Goal: Information Seeking & Learning: Check status

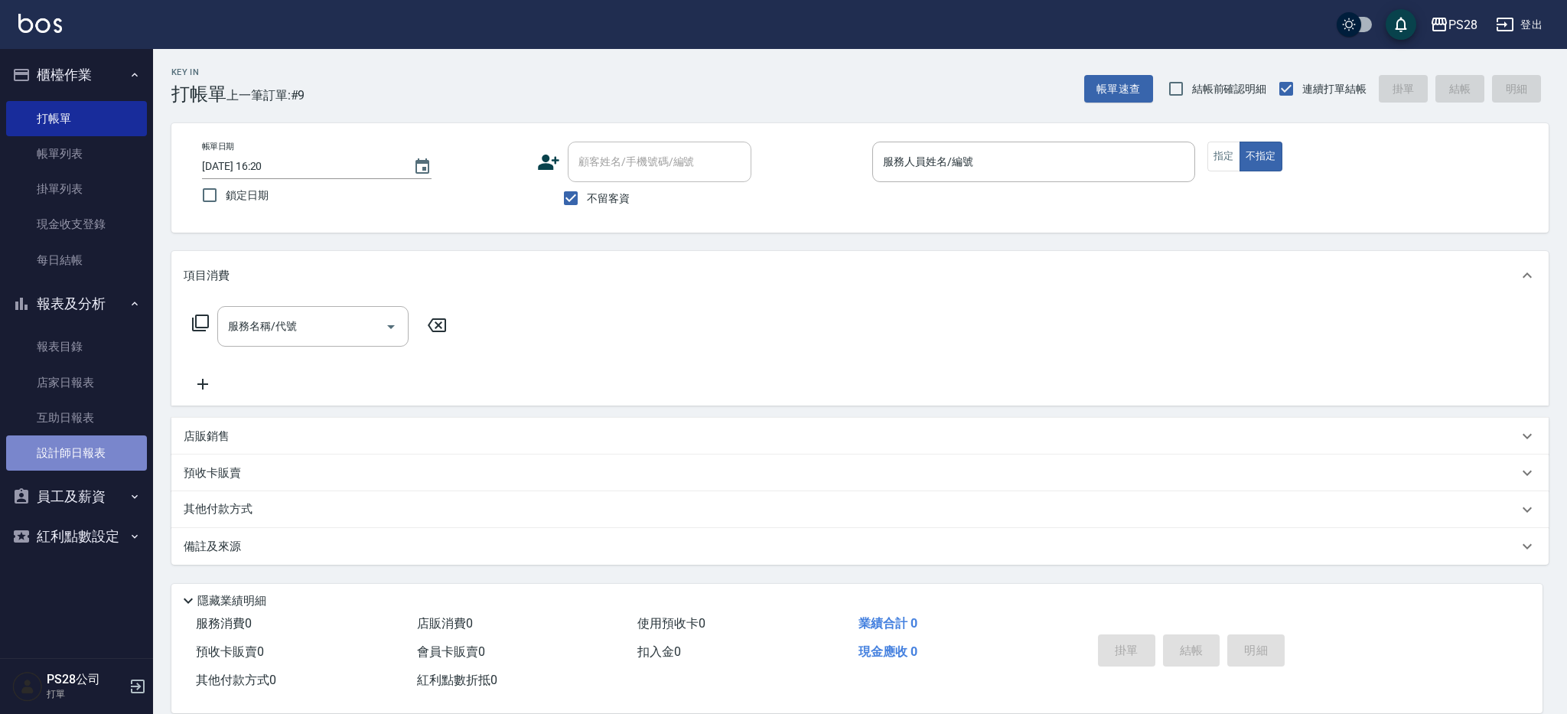
click at [88, 448] on link "設計師日報表" at bounding box center [76, 452] width 141 height 35
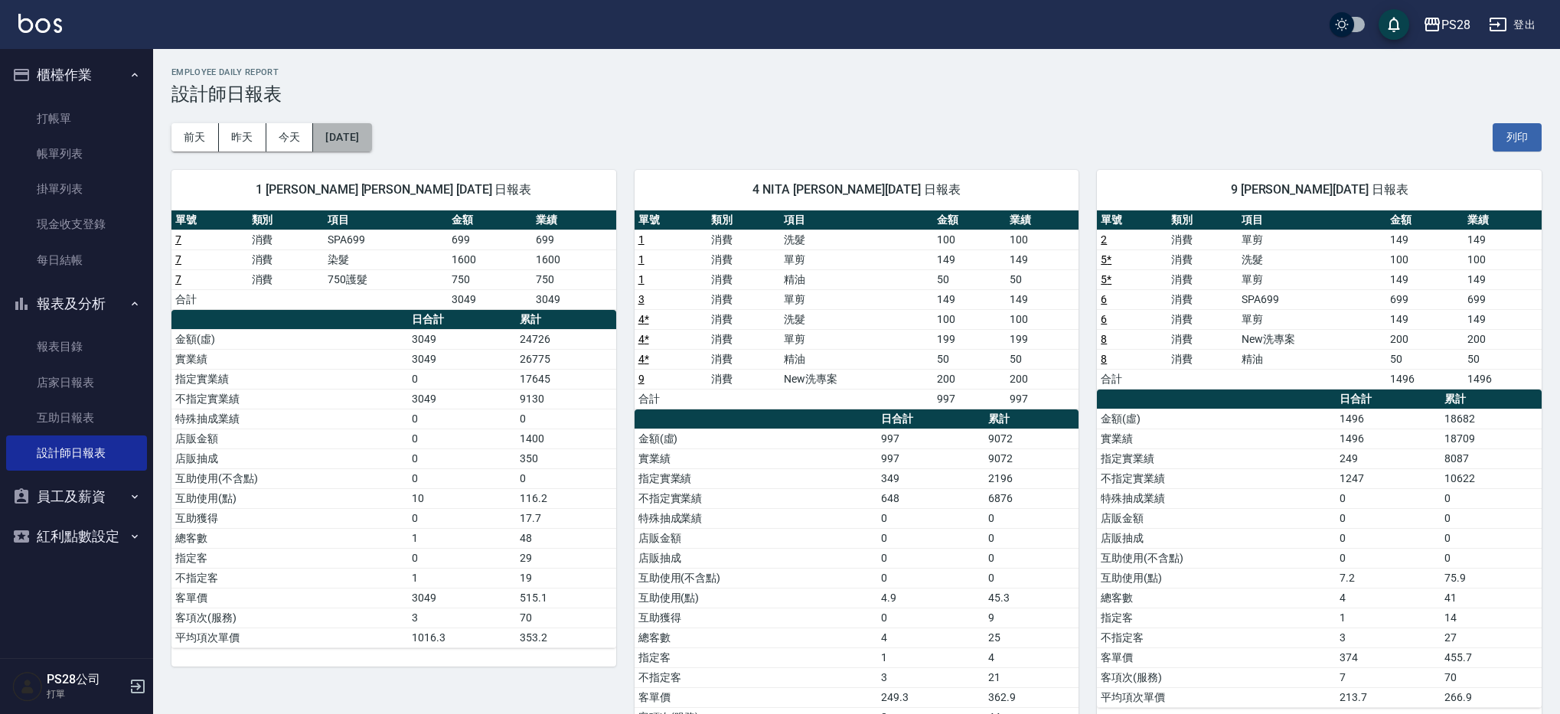
click at [325, 135] on button "2025/09/08" at bounding box center [342, 137] width 58 height 28
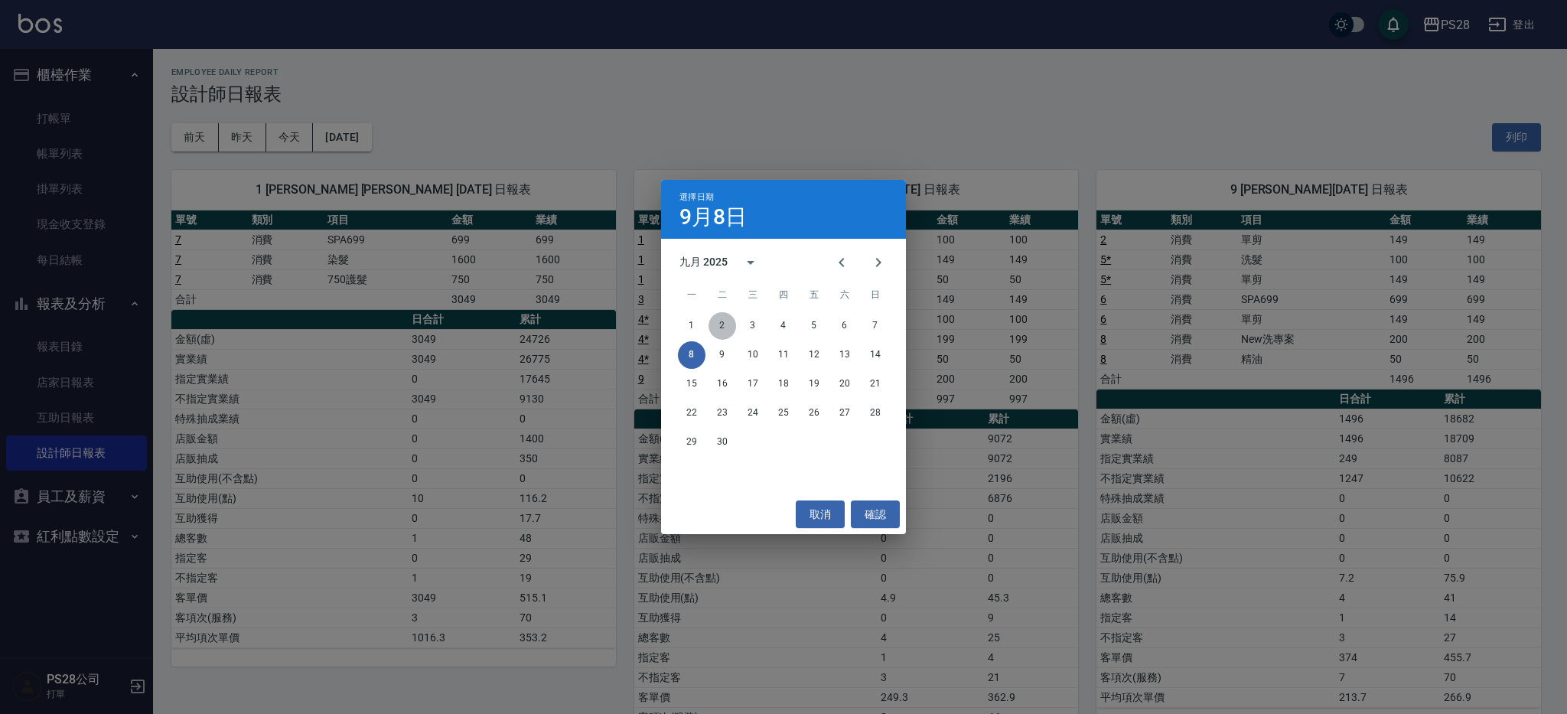
click at [730, 321] on button "2" at bounding box center [723, 326] width 28 height 28
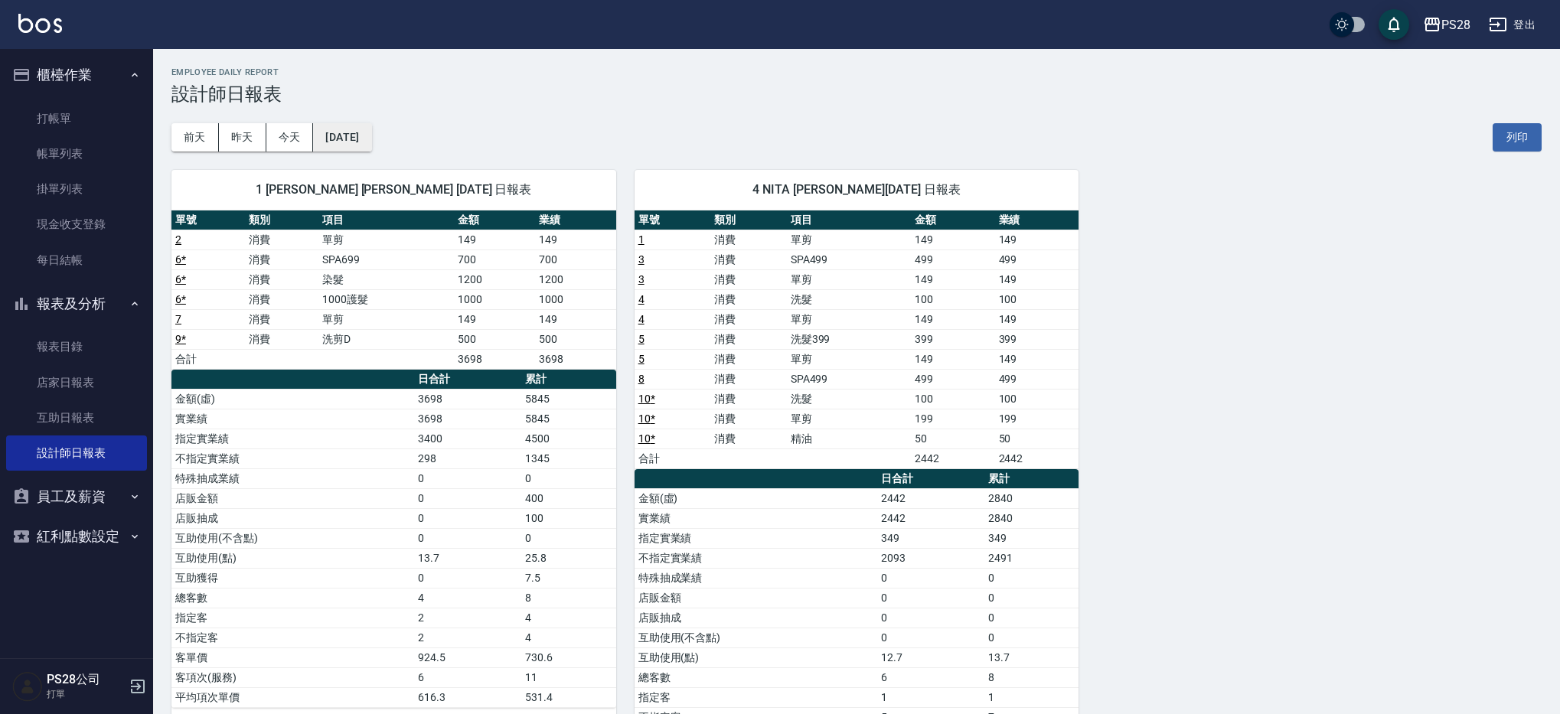
click at [334, 131] on button "2025/09/02" at bounding box center [342, 137] width 58 height 28
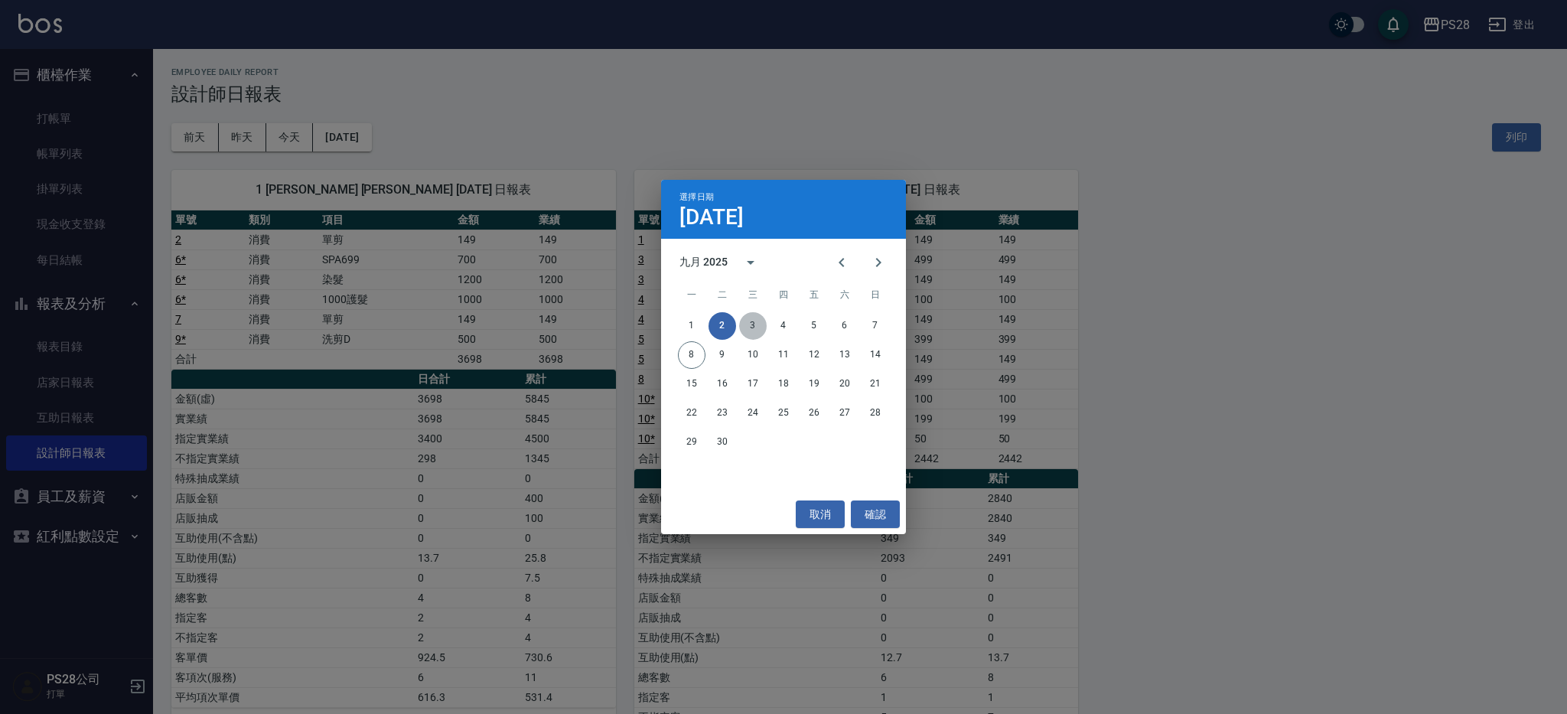
click at [755, 316] on button "3" at bounding box center [753, 326] width 28 height 28
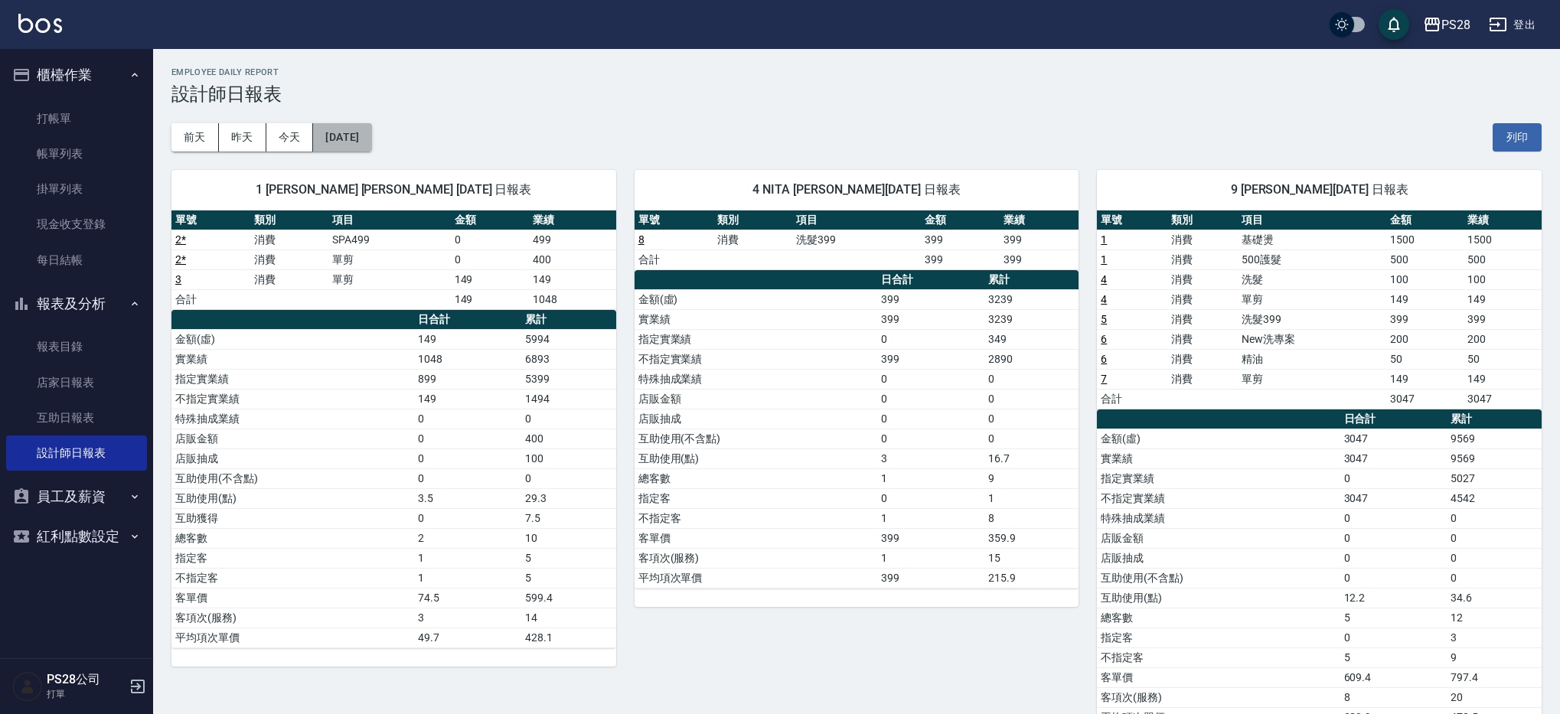
click at [361, 140] on button "[DATE]" at bounding box center [342, 137] width 58 height 28
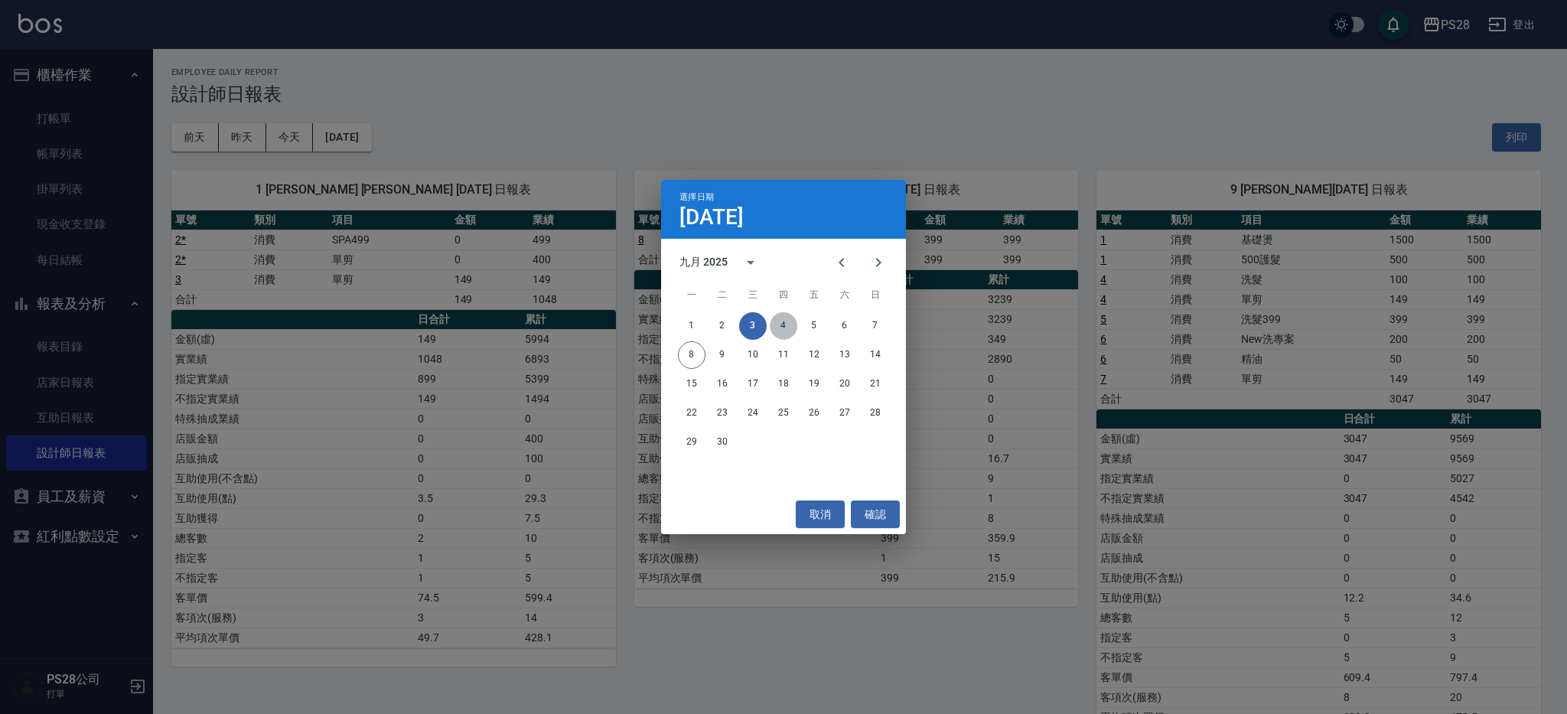
click at [794, 333] on button "4" at bounding box center [784, 326] width 28 height 28
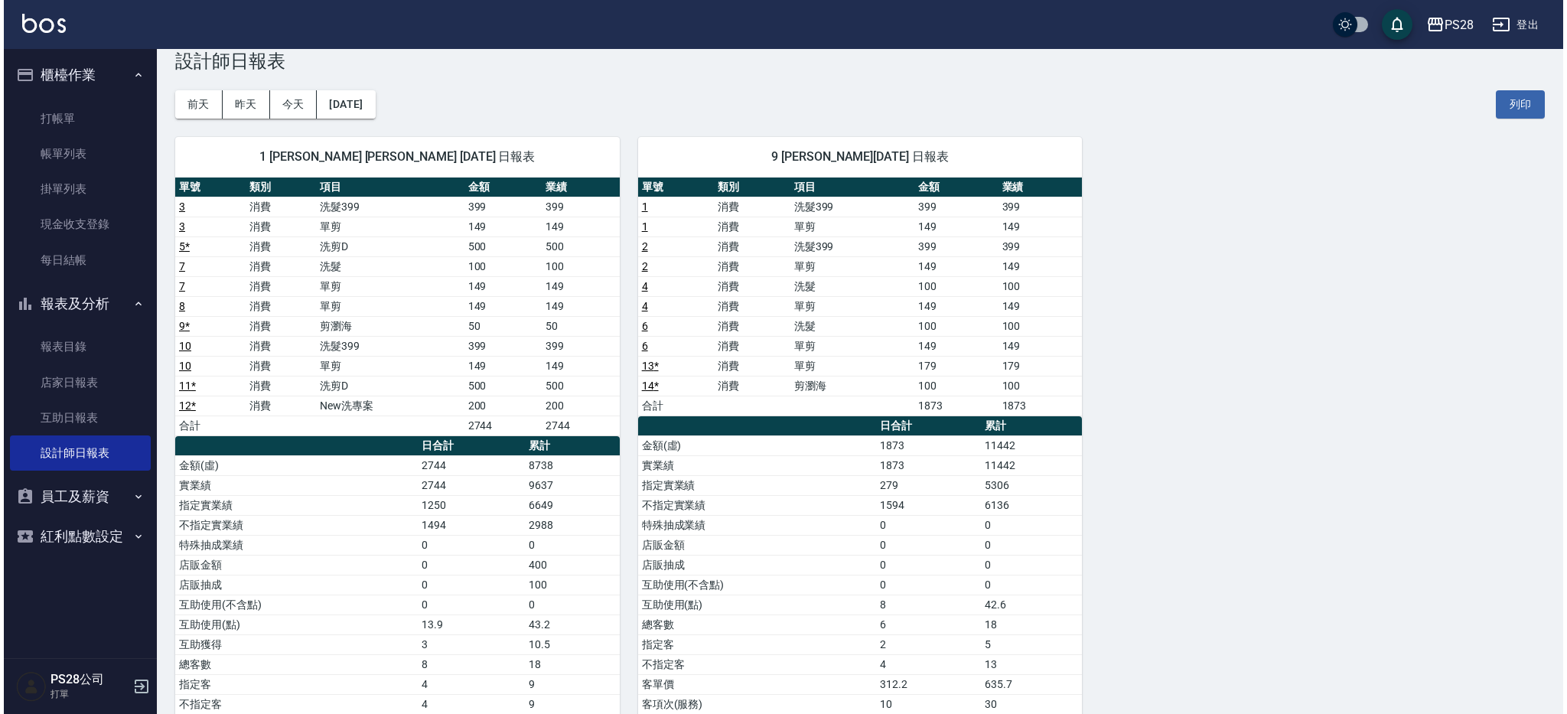
scroll to position [34, 0]
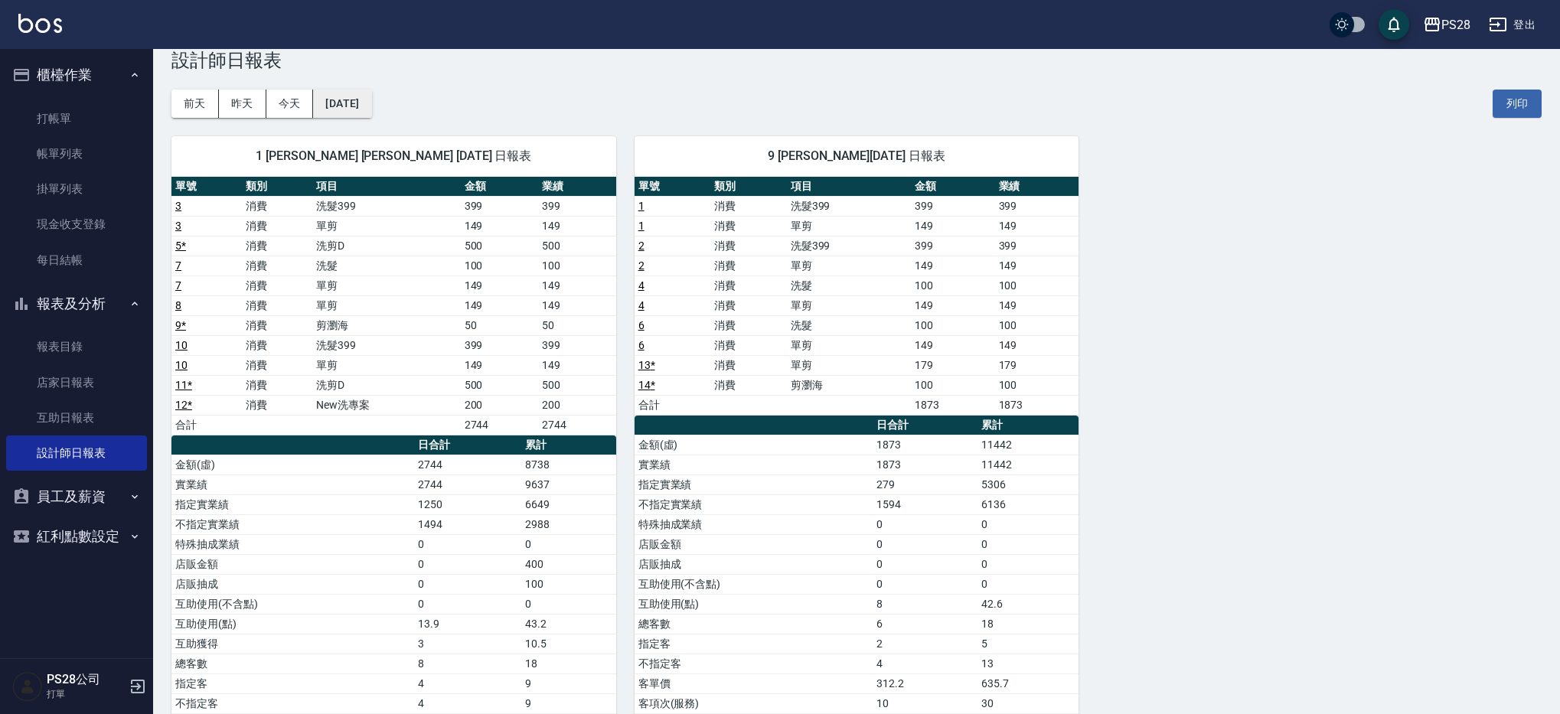
click at [344, 115] on button "[DATE]" at bounding box center [342, 104] width 58 height 28
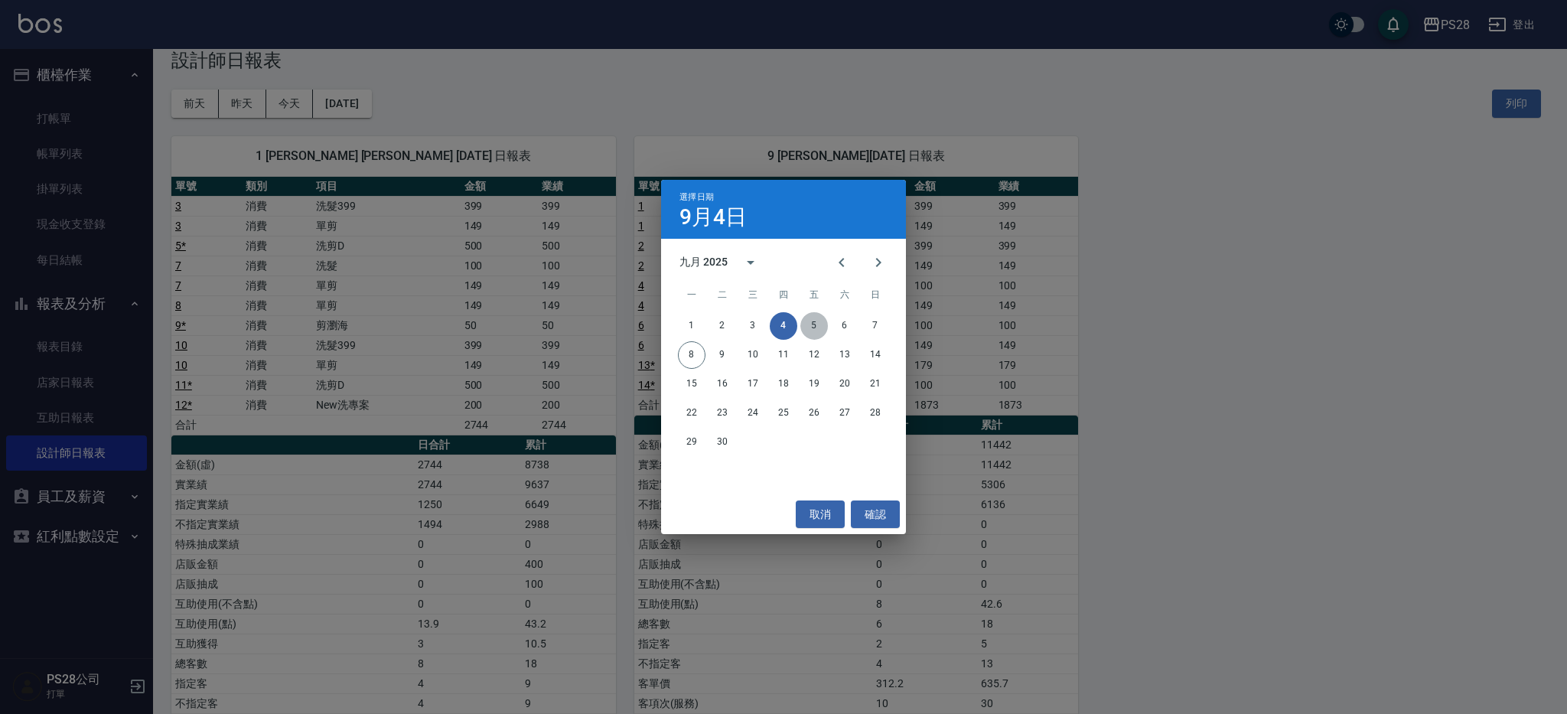
click at [813, 328] on button "5" at bounding box center [814, 326] width 28 height 28
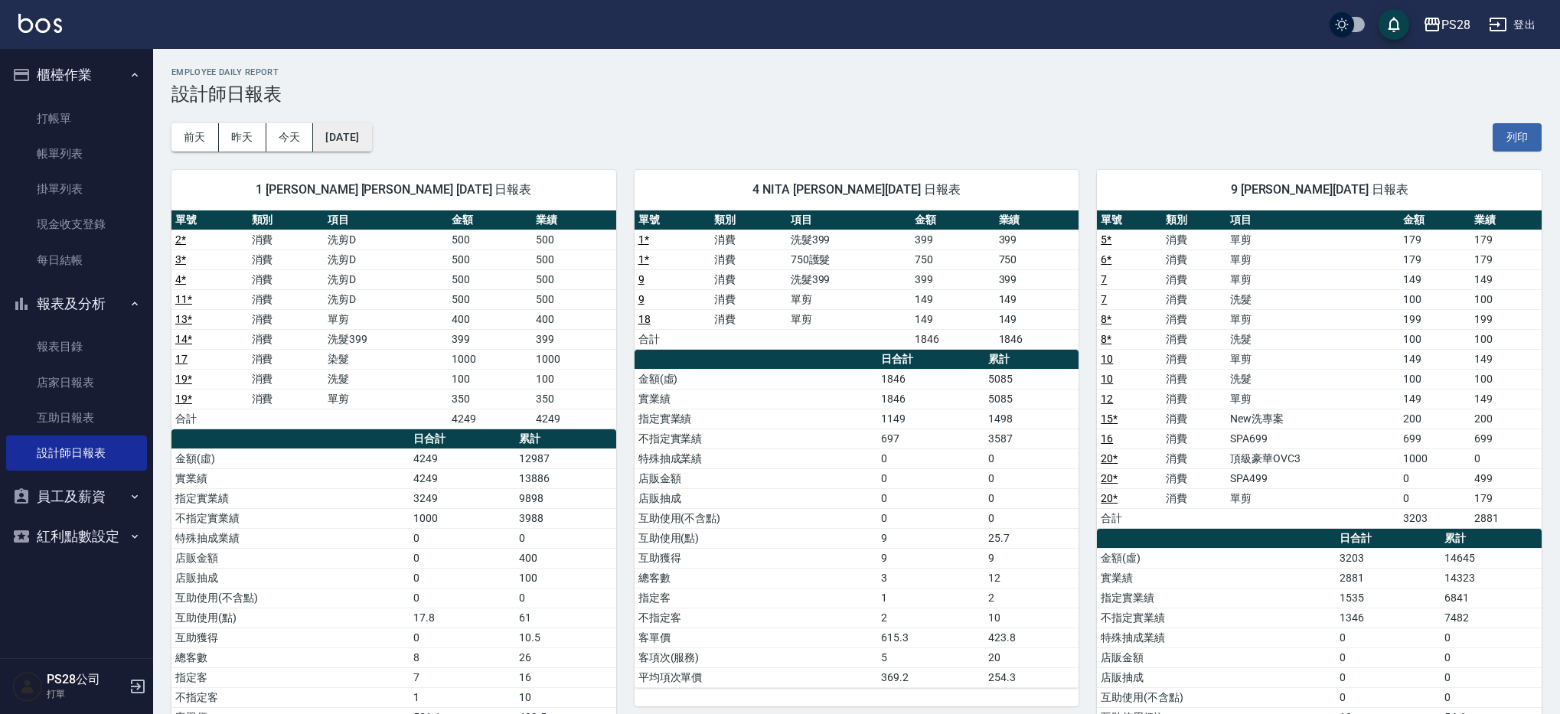
click at [371, 137] on button "[DATE]" at bounding box center [342, 137] width 58 height 28
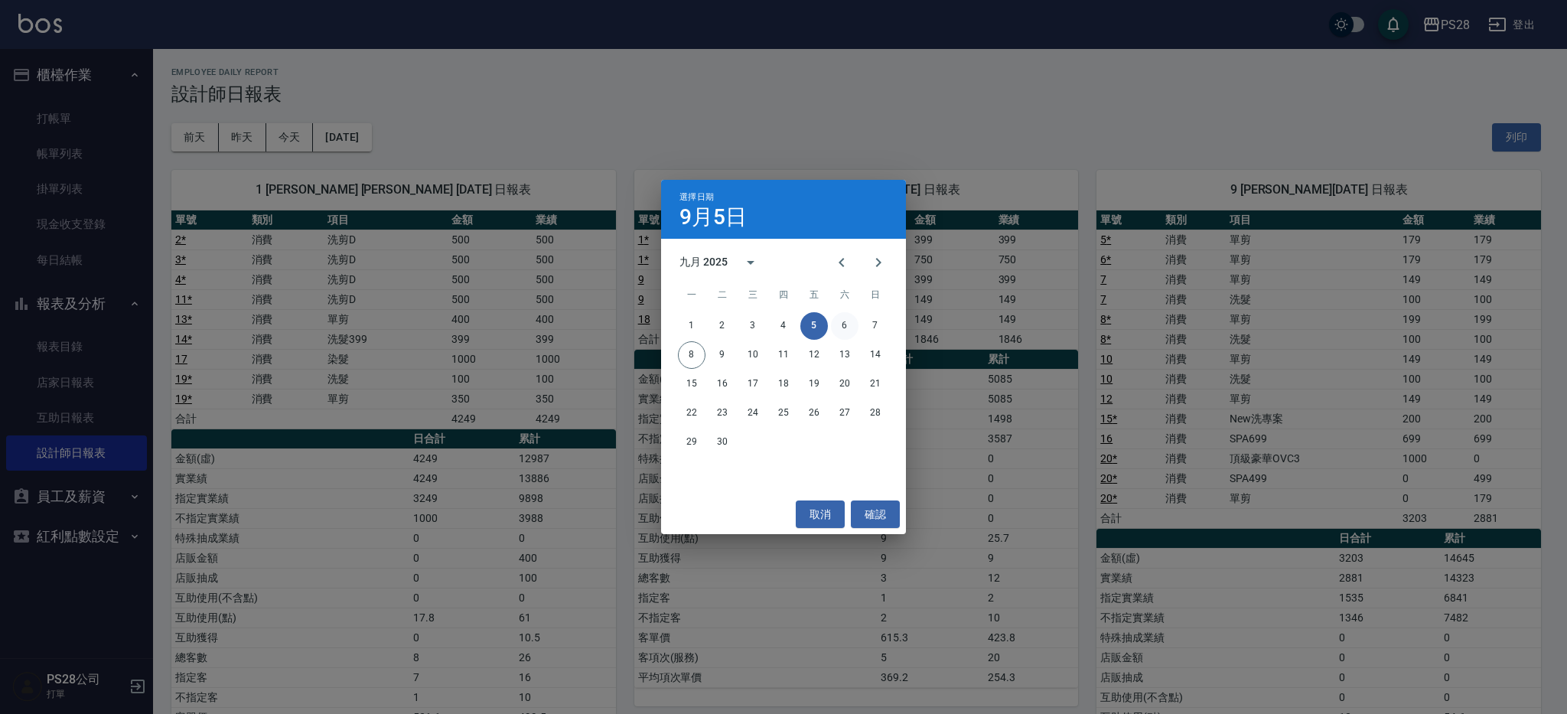
click at [833, 326] on button "6" at bounding box center [845, 326] width 28 height 28
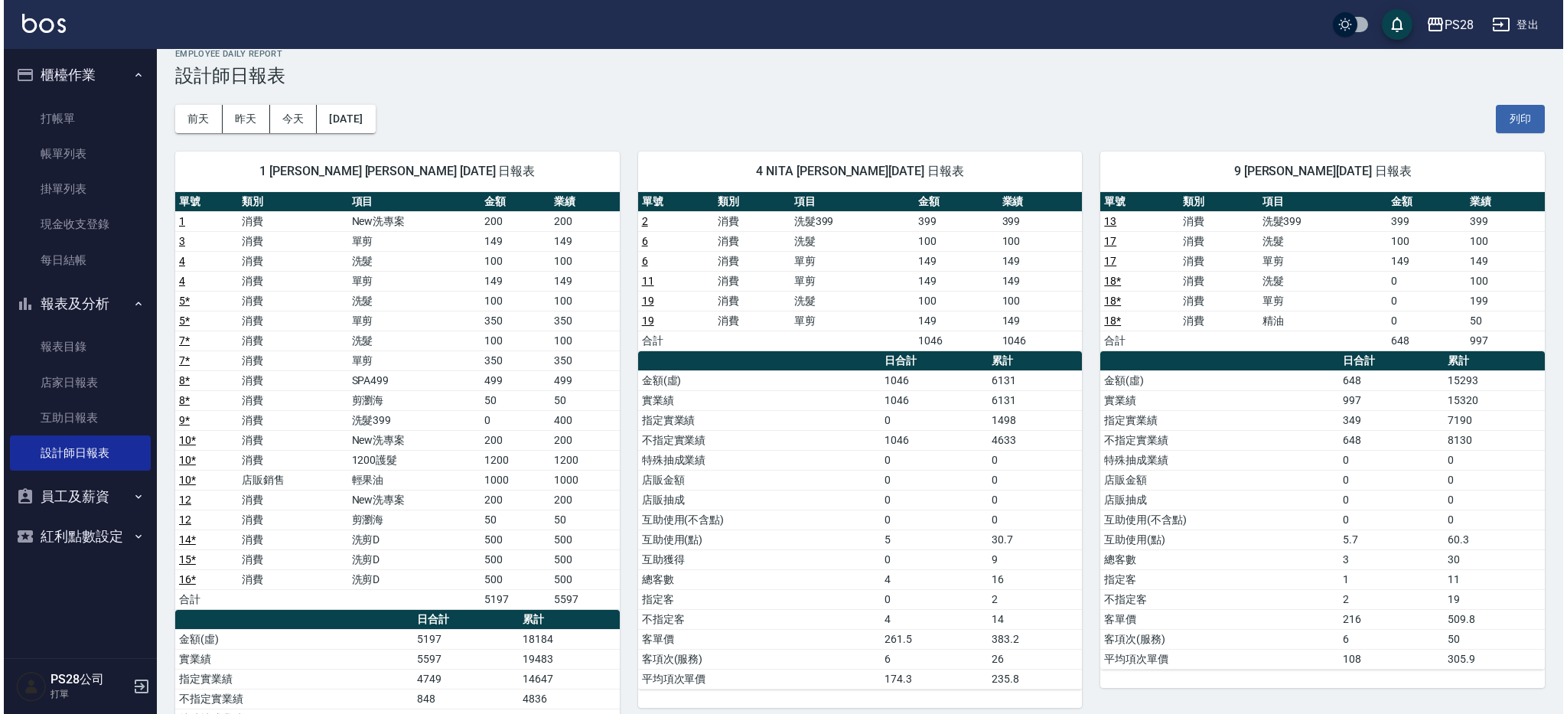
scroll to position [21, 0]
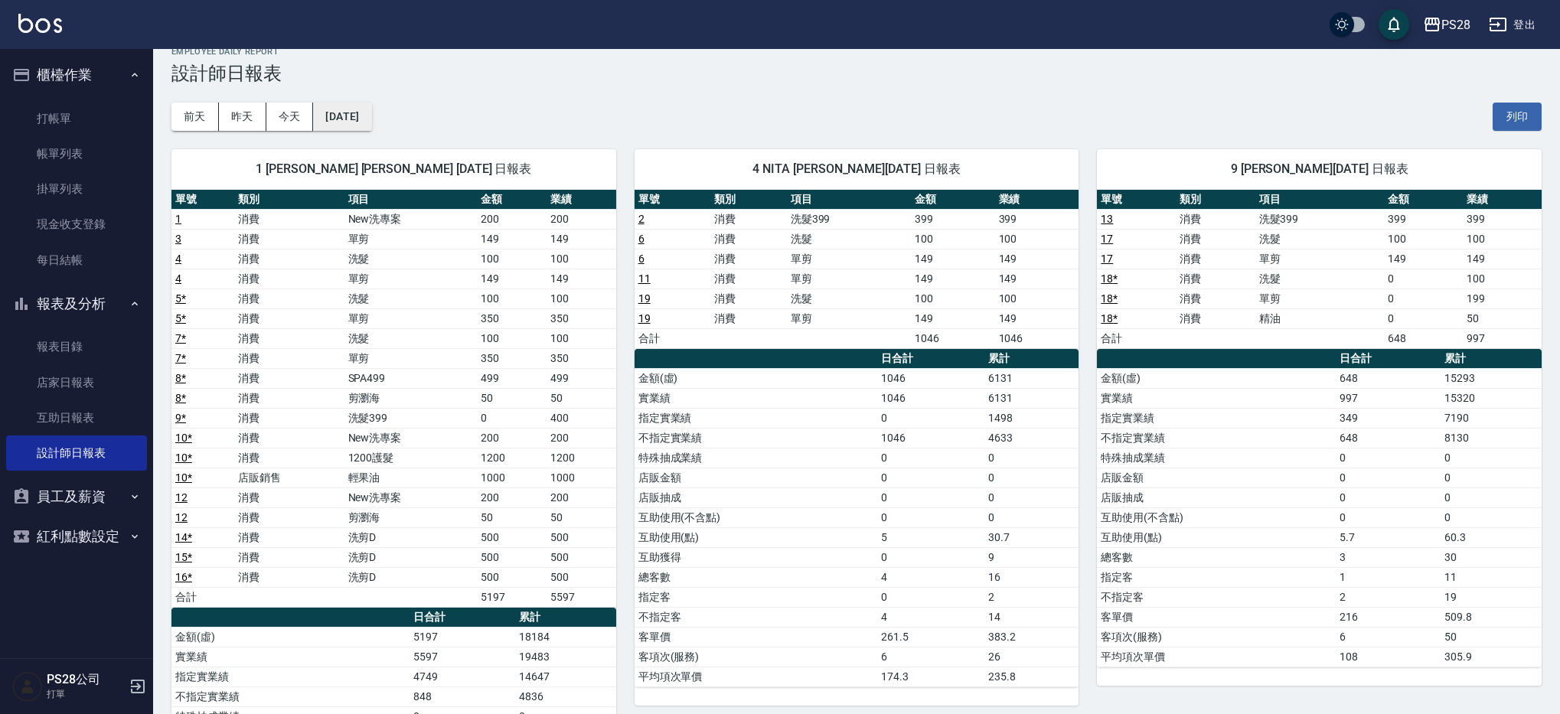
click at [371, 127] on button "[DATE]" at bounding box center [342, 117] width 58 height 28
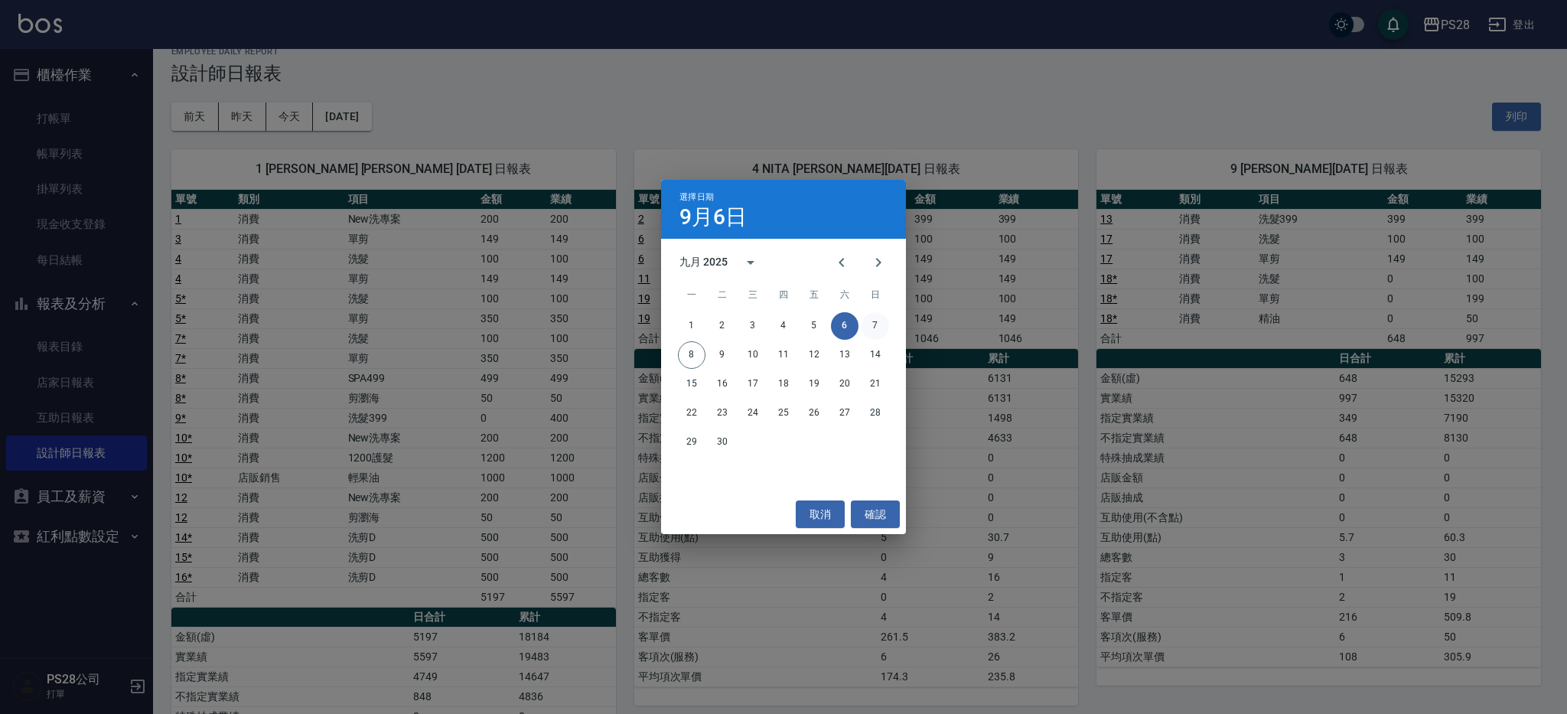
click at [883, 325] on button "7" at bounding box center [876, 326] width 28 height 28
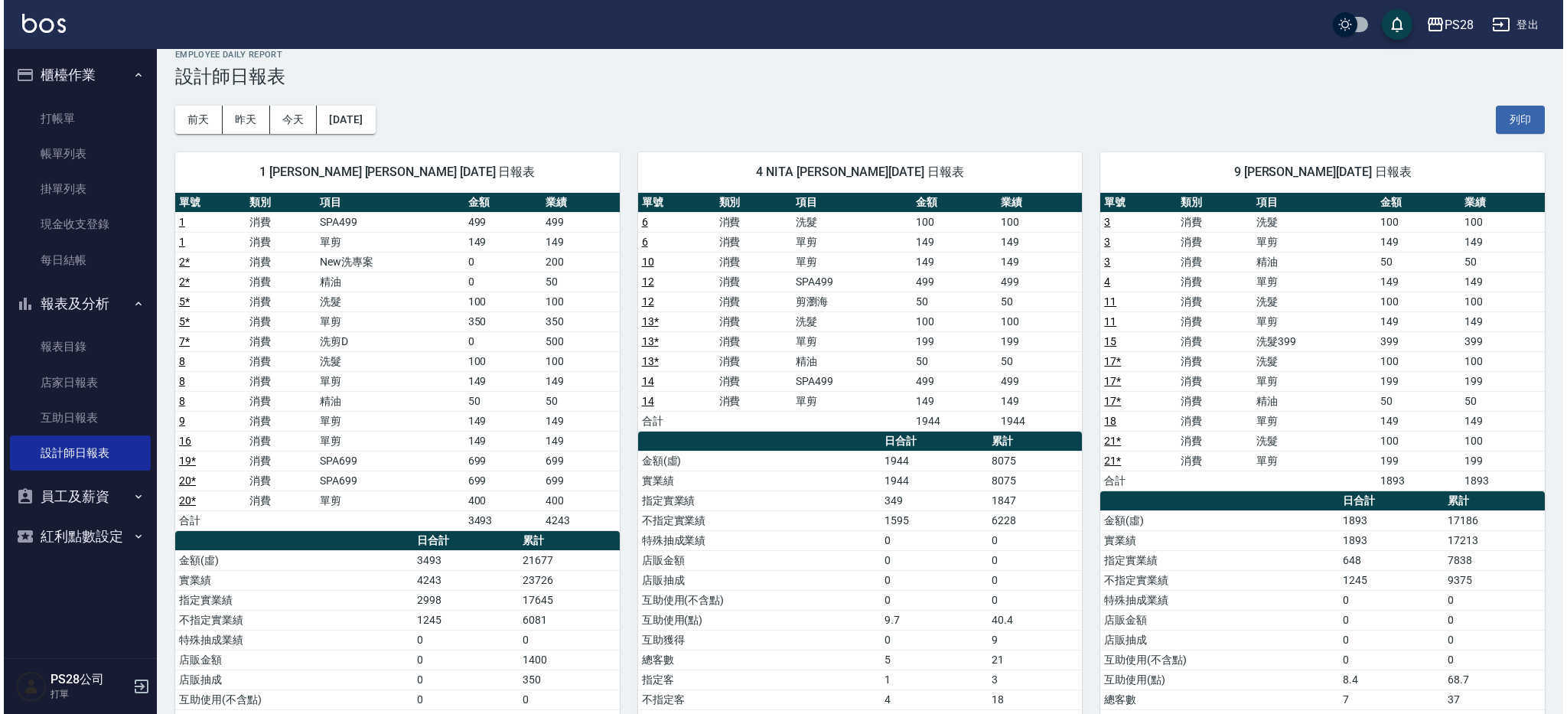
scroll to position [19, 0]
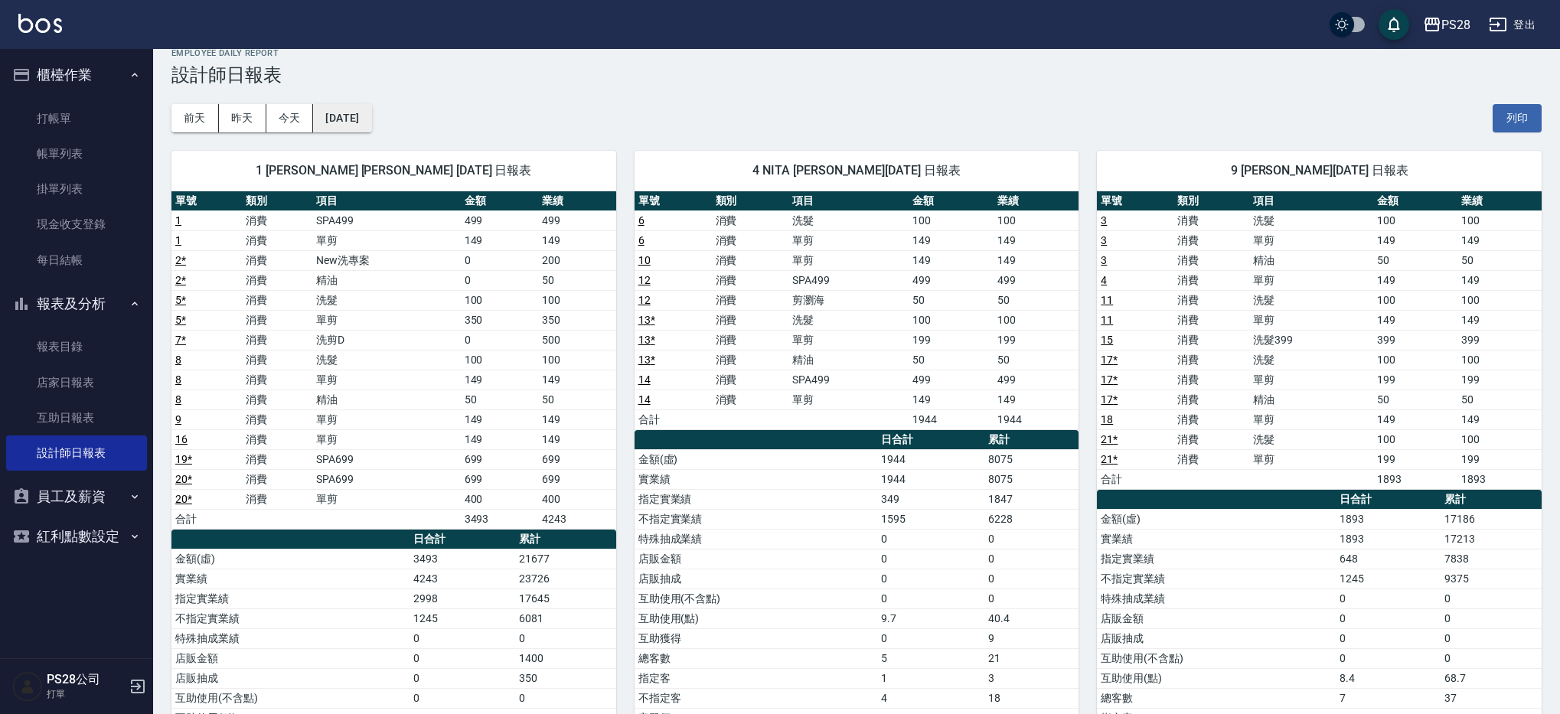
click at [367, 114] on button "[DATE]" at bounding box center [342, 118] width 58 height 28
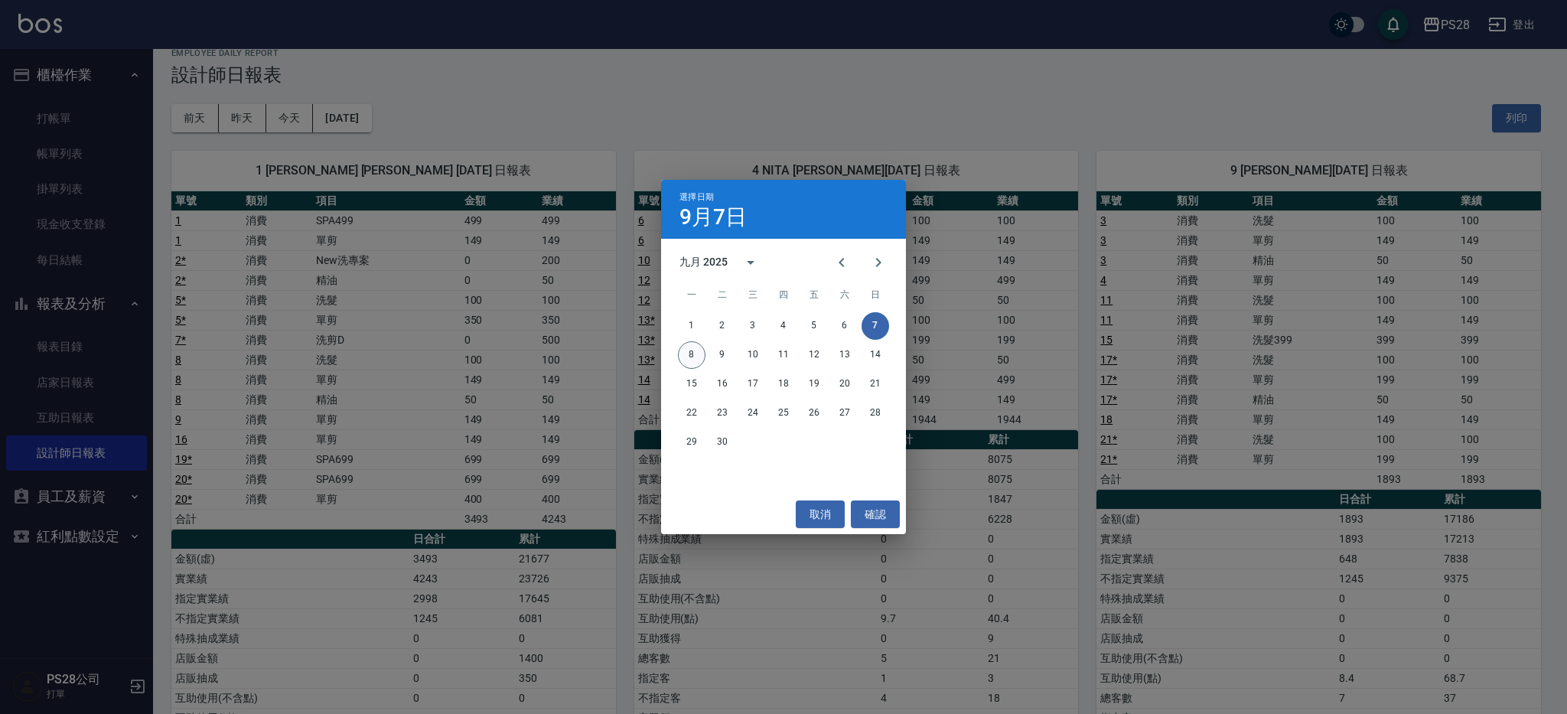
click at [689, 359] on button "8" at bounding box center [692, 355] width 28 height 28
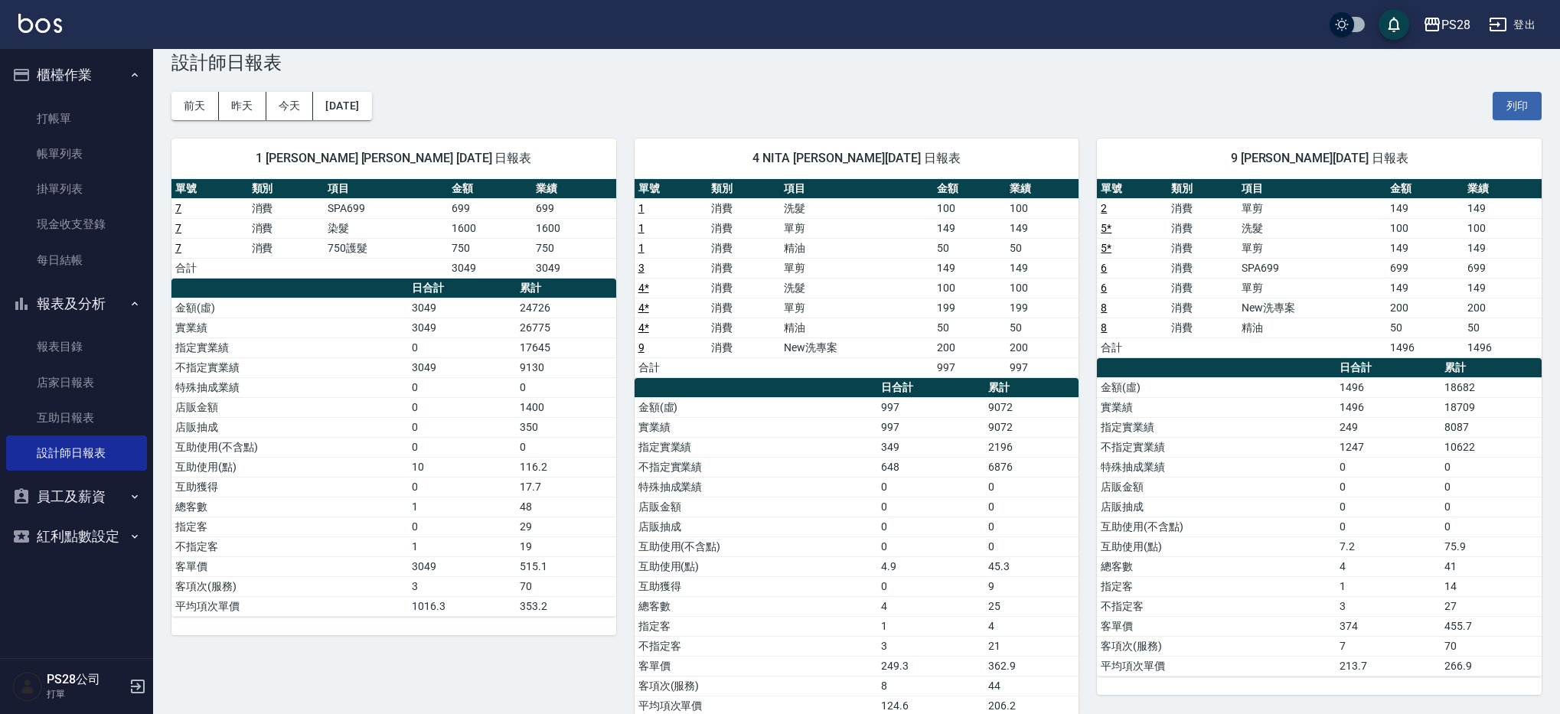
scroll to position [31, 0]
click at [62, 350] on link "報表目錄" at bounding box center [76, 346] width 141 height 35
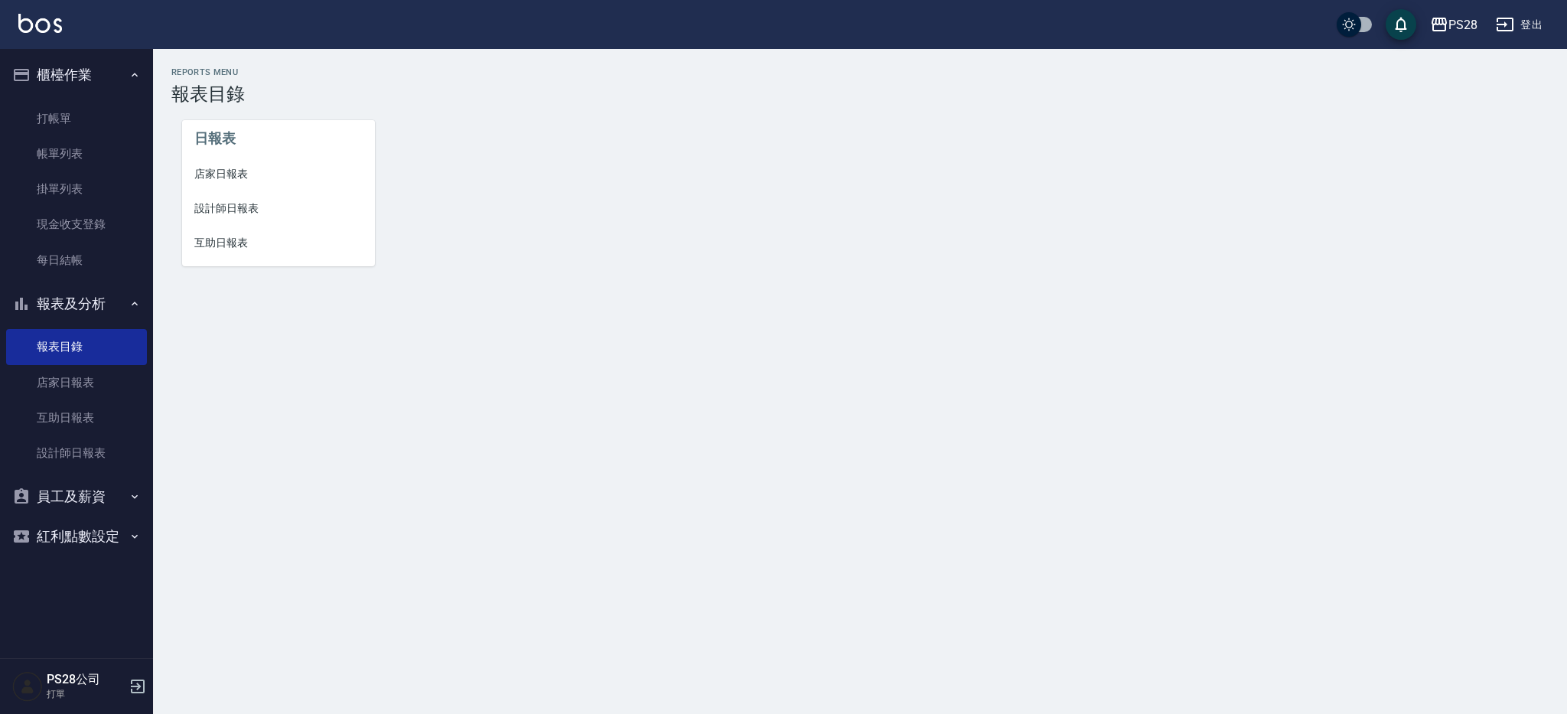
click at [268, 219] on li "設計師日報表" at bounding box center [278, 208] width 193 height 34
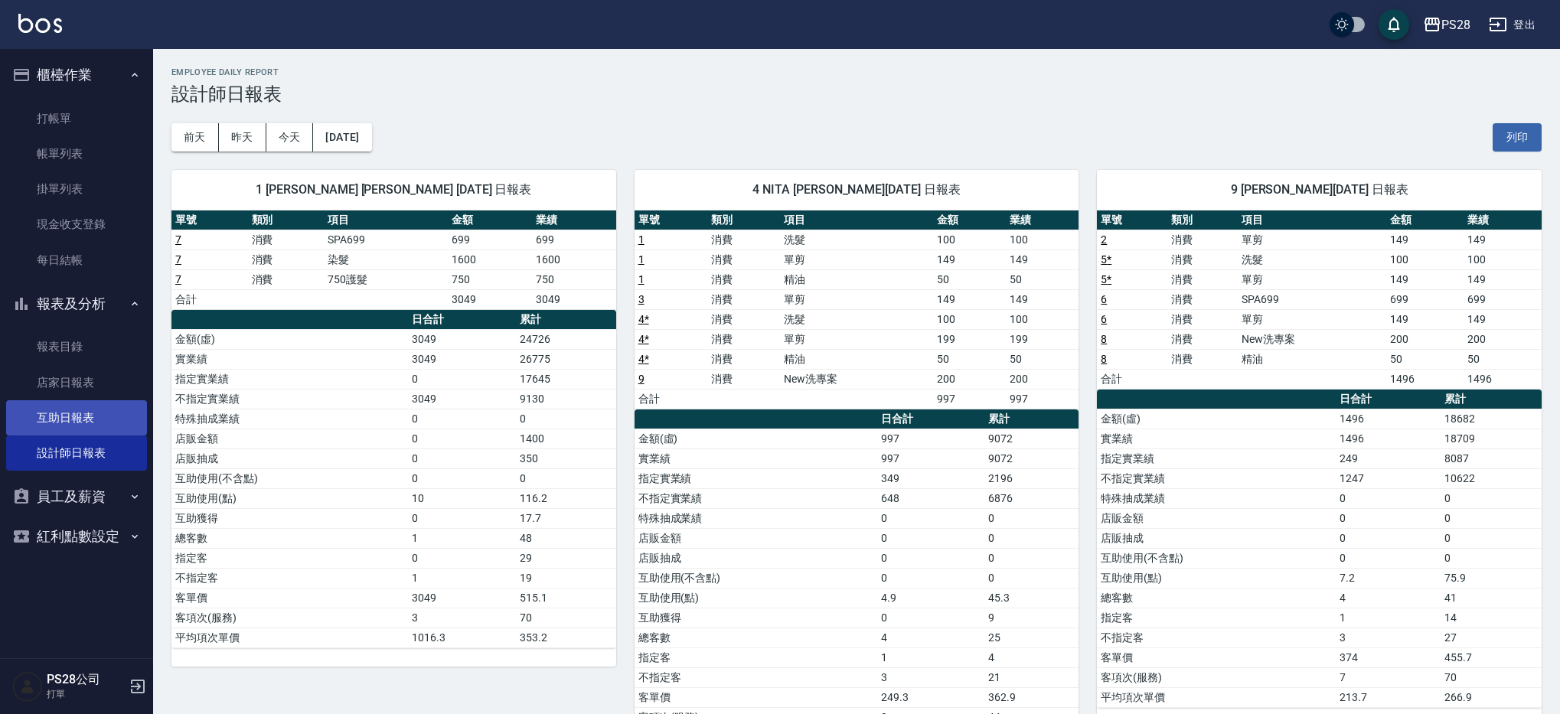
scroll to position [1, 0]
click at [67, 499] on button "員工及薪資" at bounding box center [76, 497] width 141 height 40
click at [116, 584] on button "紅利點數設定" at bounding box center [76, 584] width 141 height 40
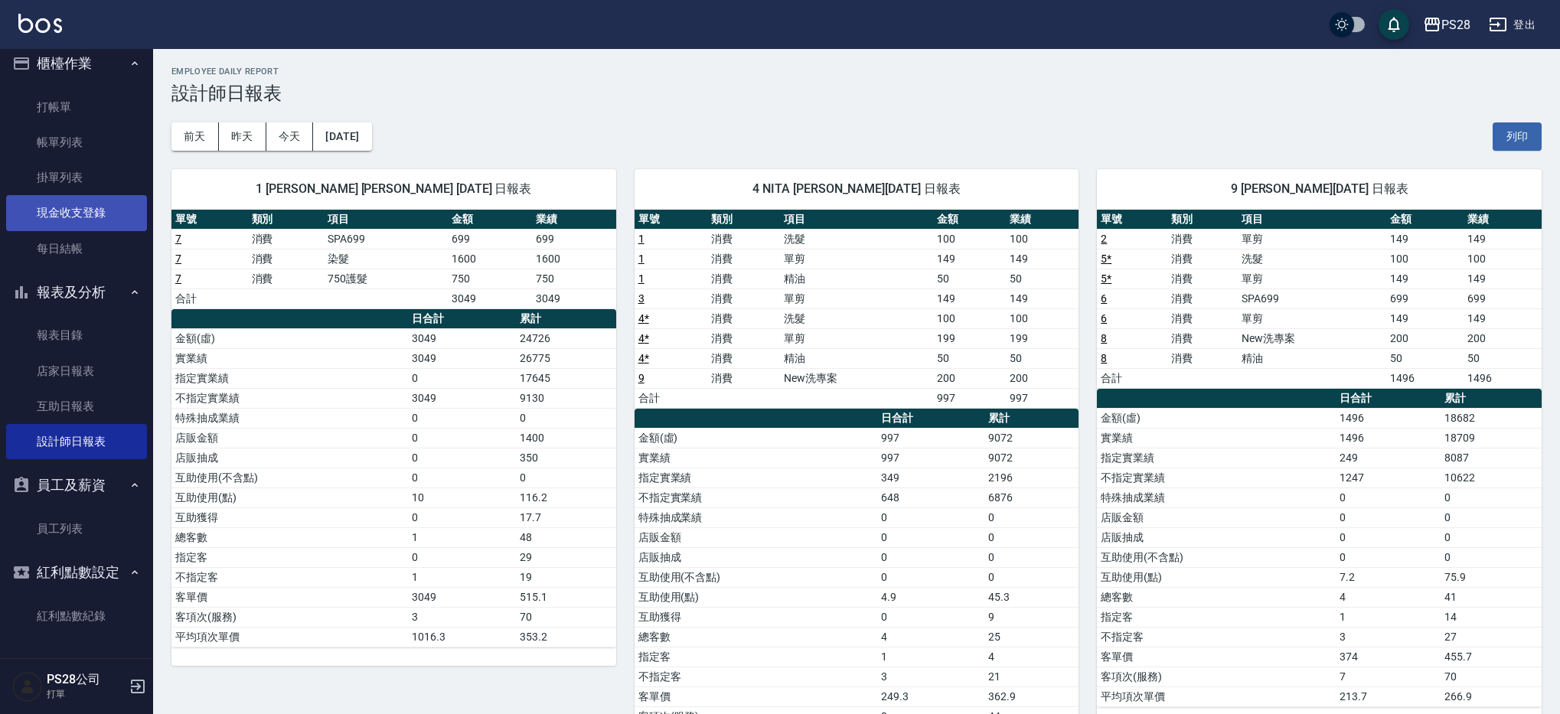
scroll to position [0, 0]
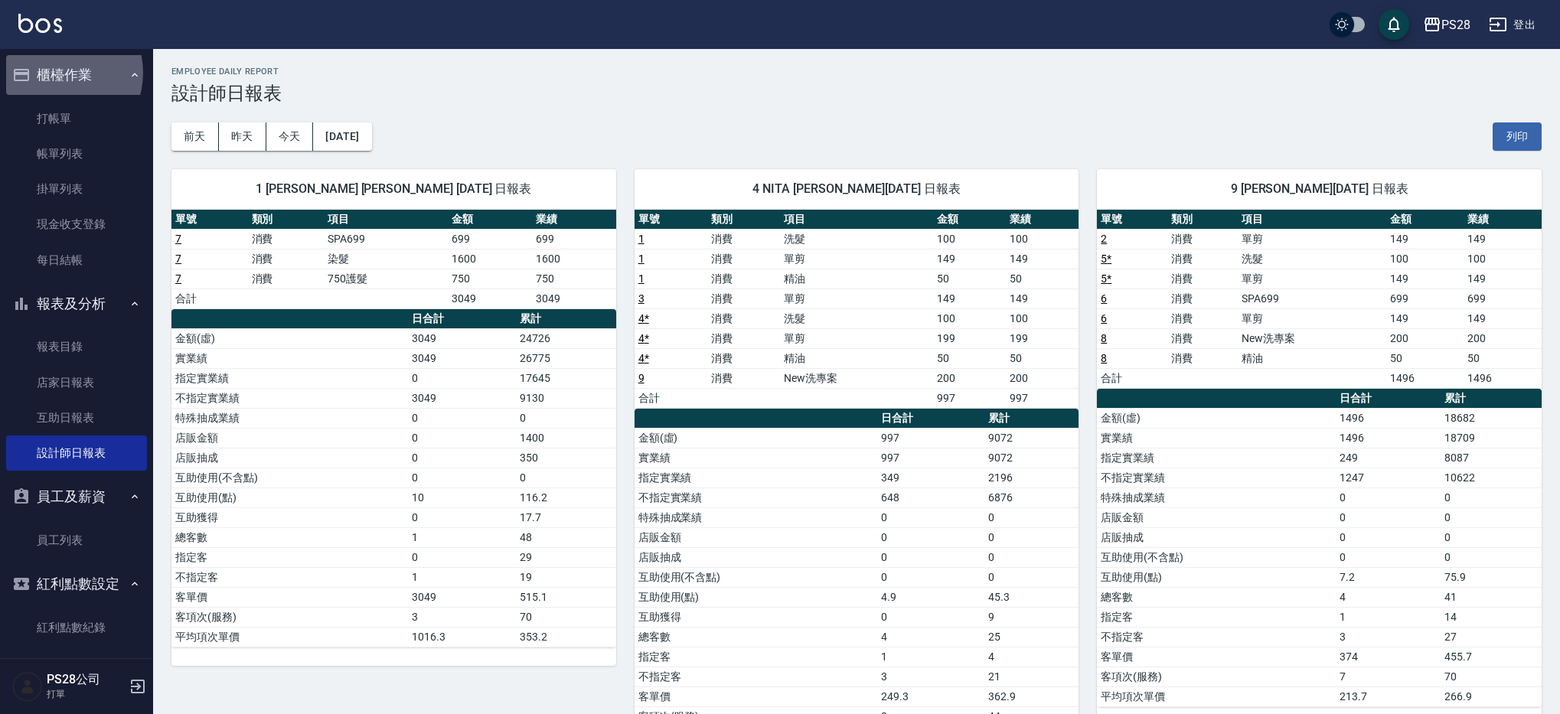
click at [57, 73] on button "櫃檯作業" at bounding box center [76, 75] width 141 height 40
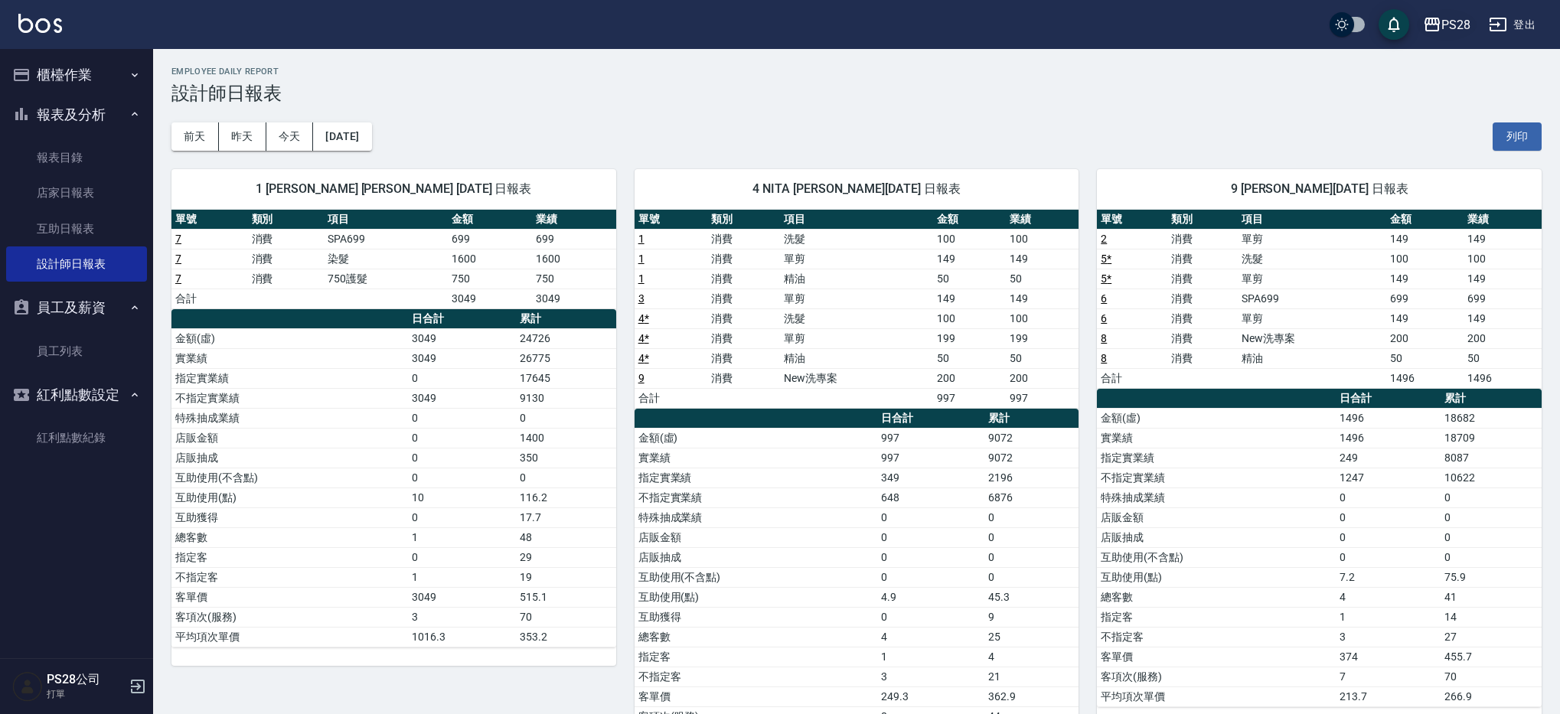
click at [1448, 28] on div "PS28" at bounding box center [1455, 24] width 29 height 19
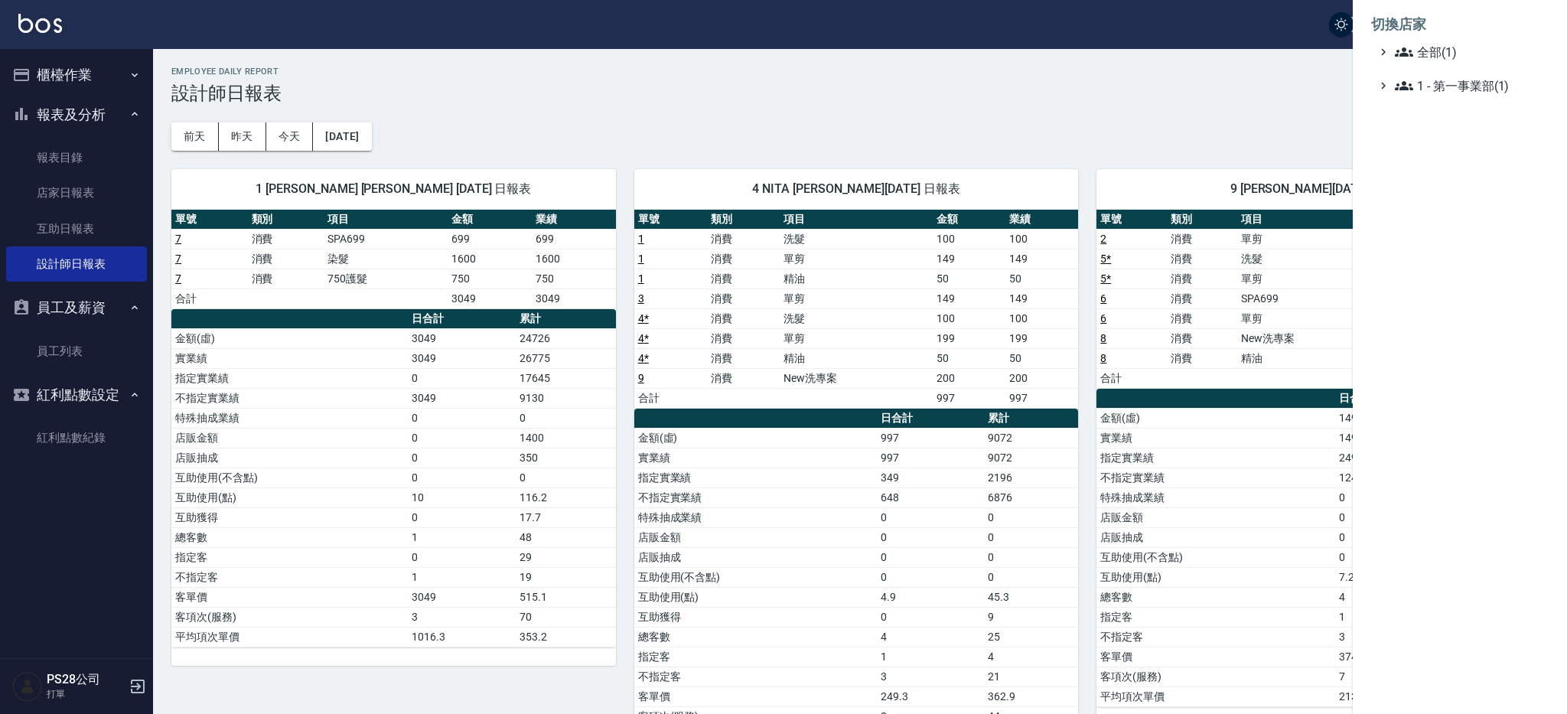
click at [1291, 108] on div at bounding box center [783, 357] width 1567 height 714
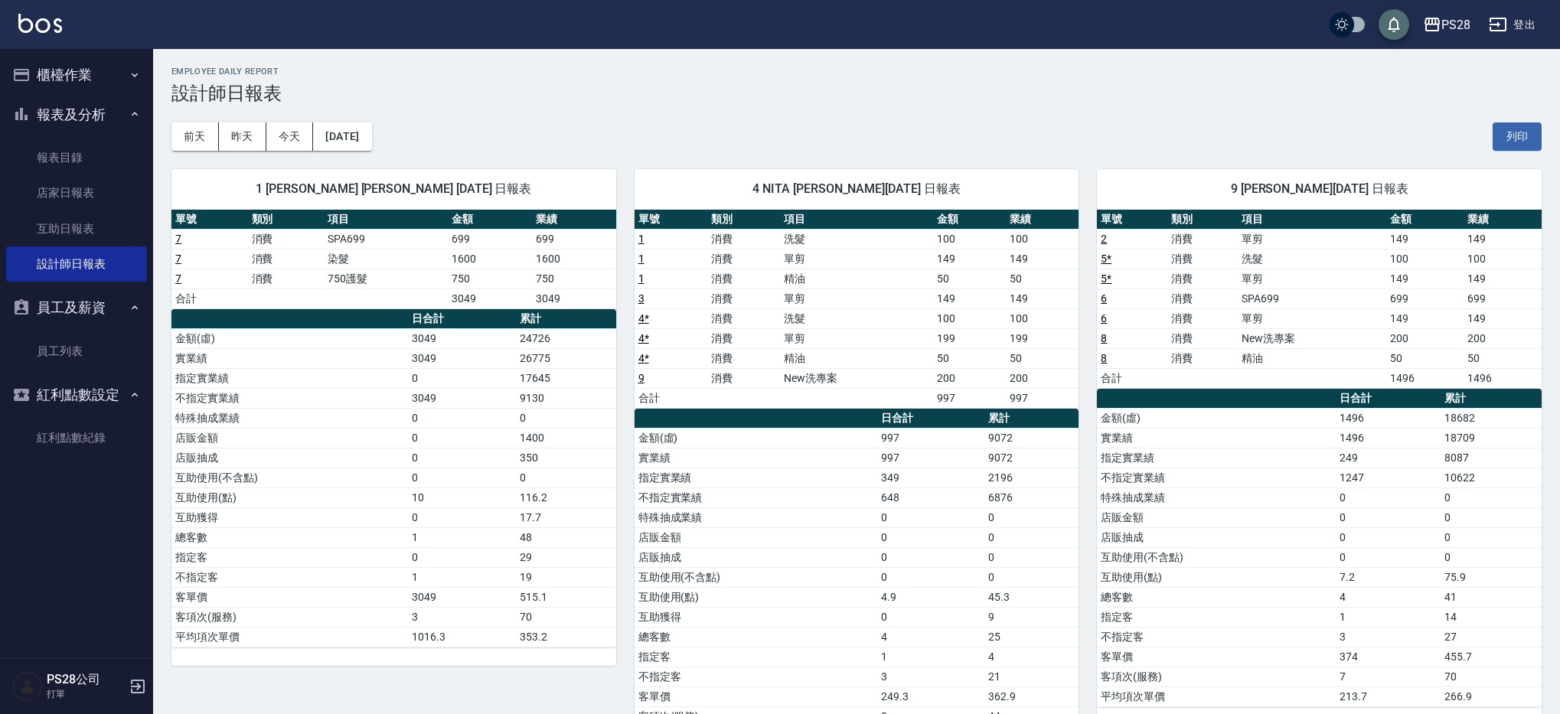
click at [1398, 31] on icon "save" at bounding box center [1393, 24] width 18 height 18
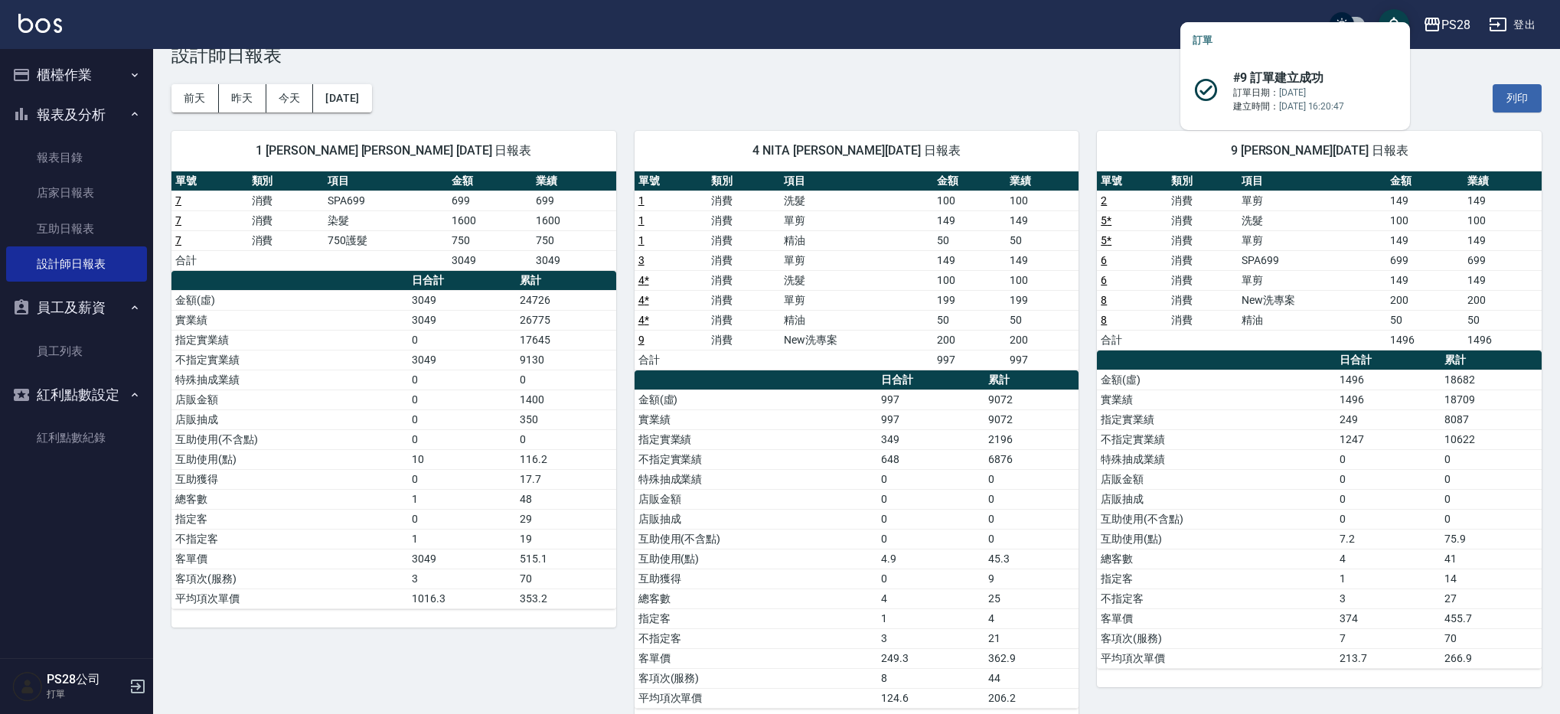
scroll to position [70, 0]
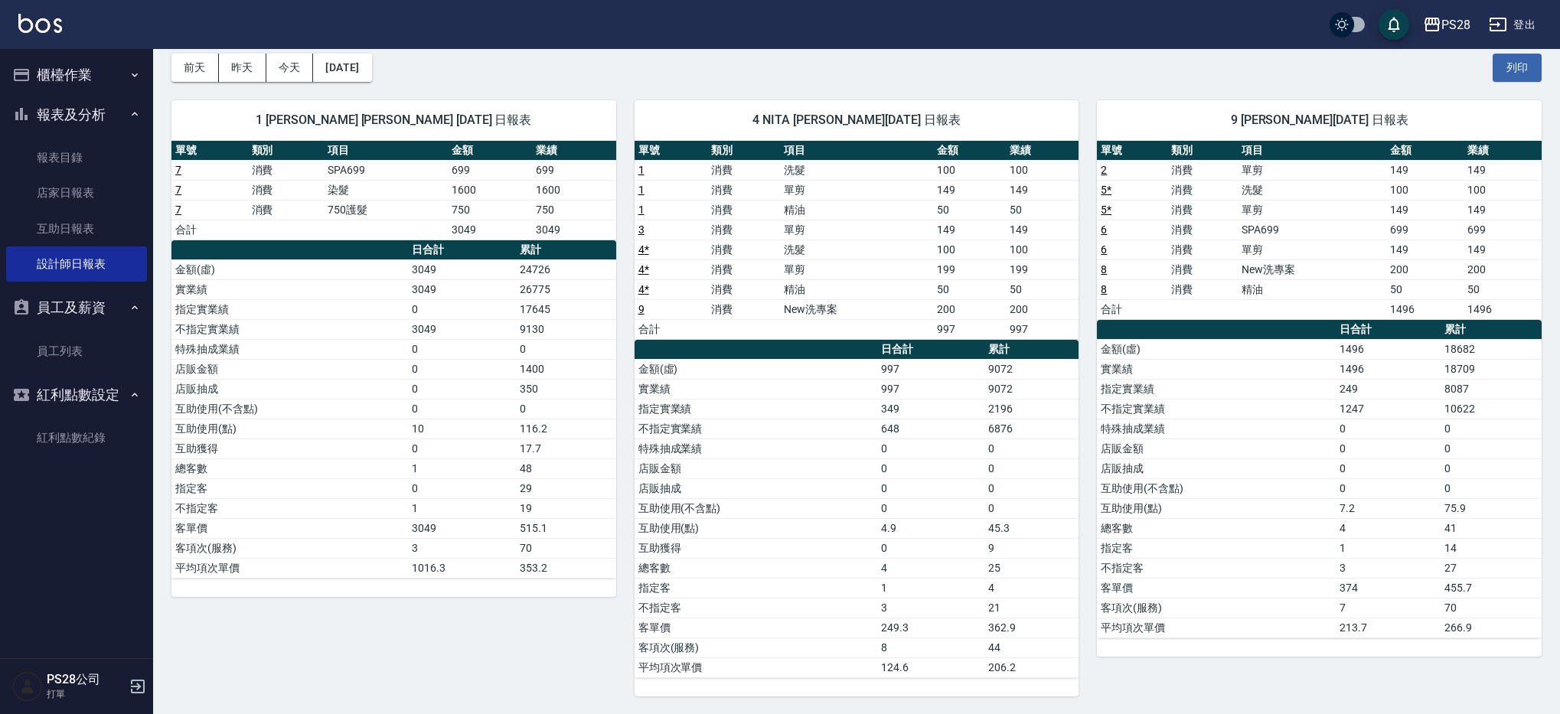
click at [25, 698] on img at bounding box center [27, 686] width 31 height 31
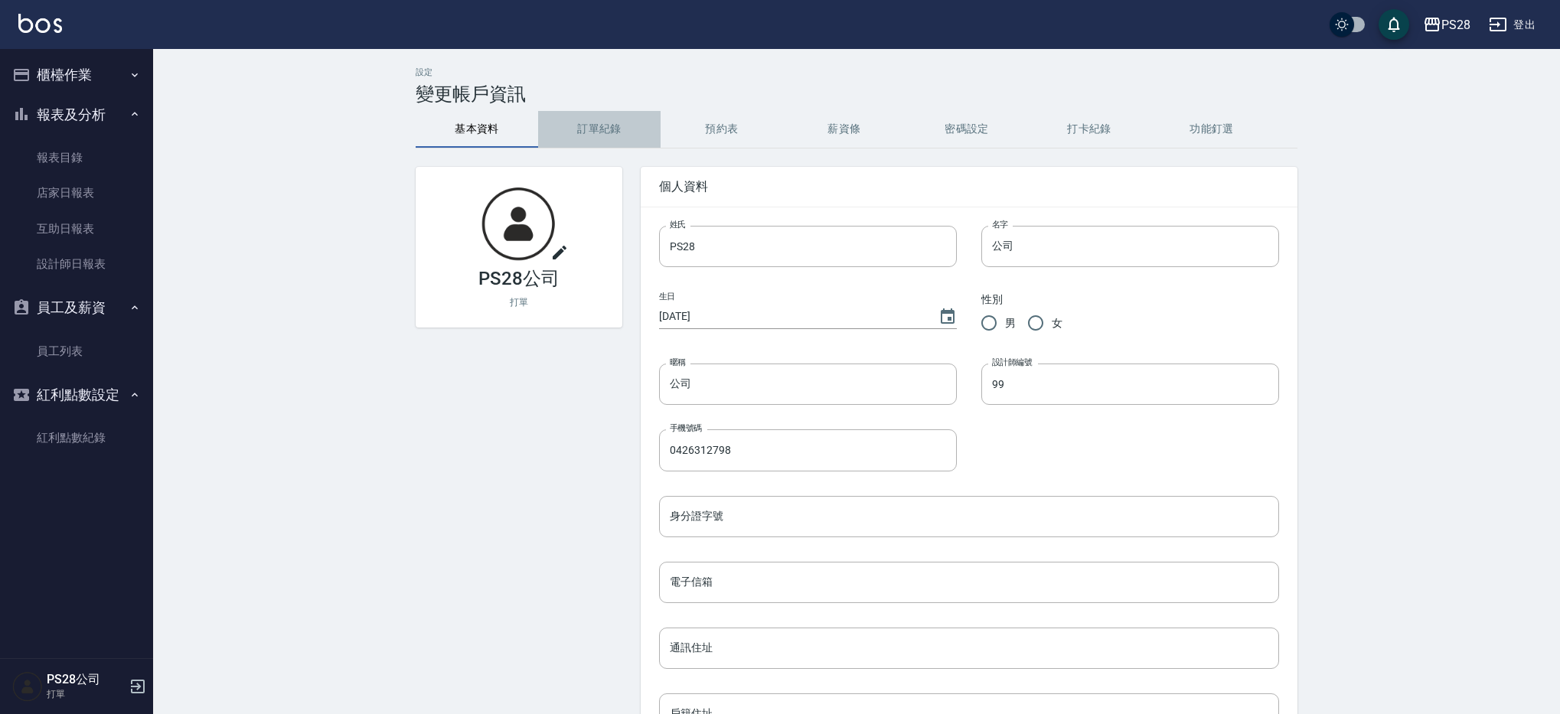
click at [604, 132] on button "訂單紀錄" at bounding box center [599, 129] width 122 height 37
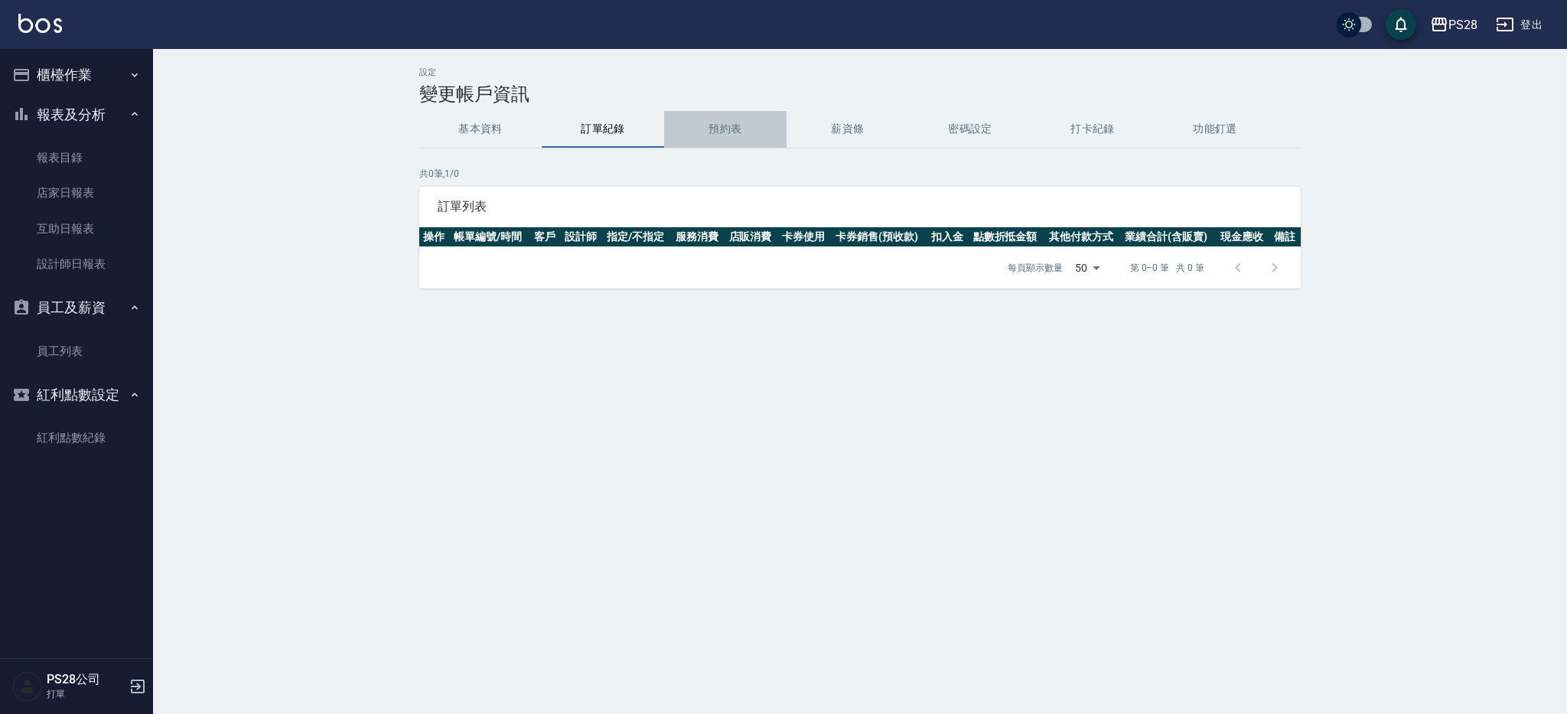
click at [739, 135] on button "預約表" at bounding box center [725, 129] width 122 height 37
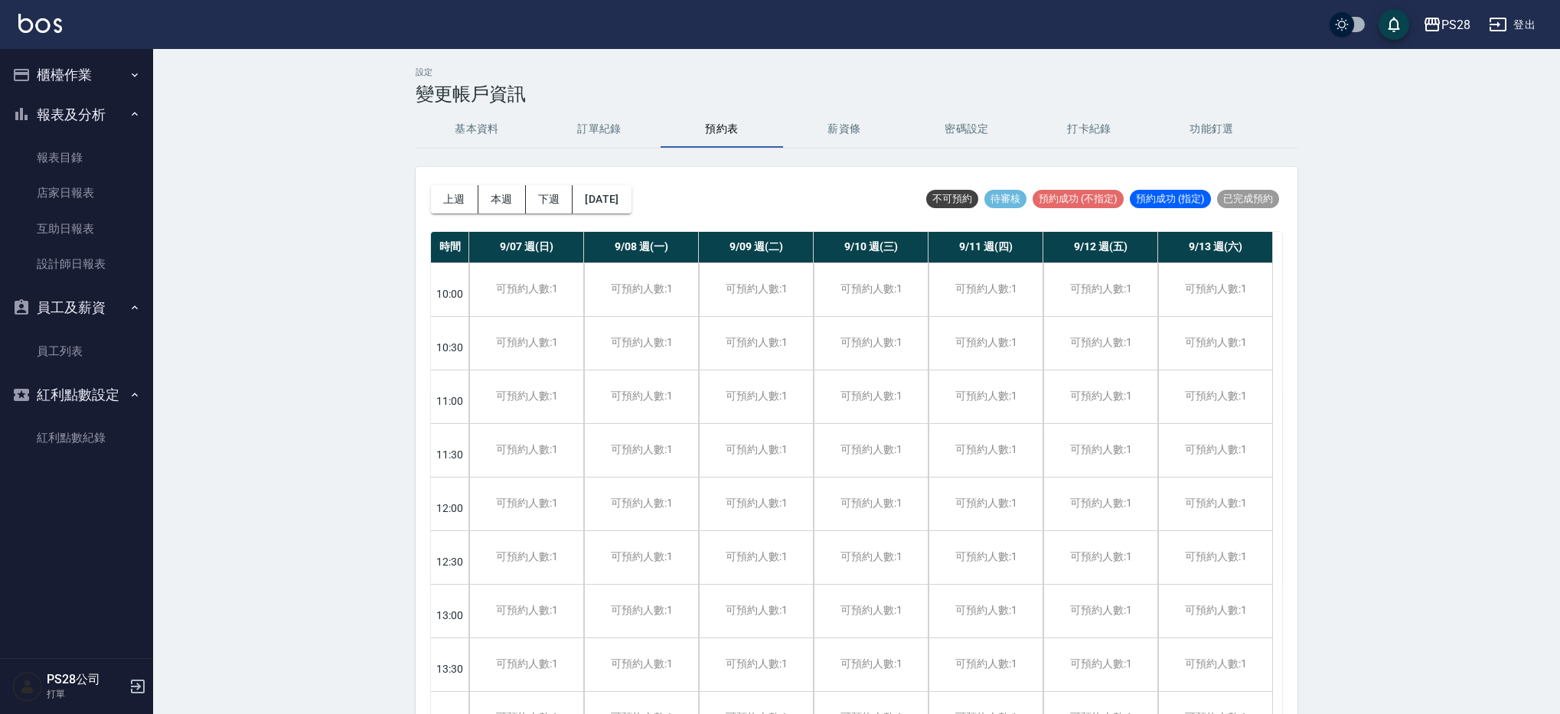
click at [844, 130] on button "薪資條" at bounding box center [844, 129] width 122 height 37
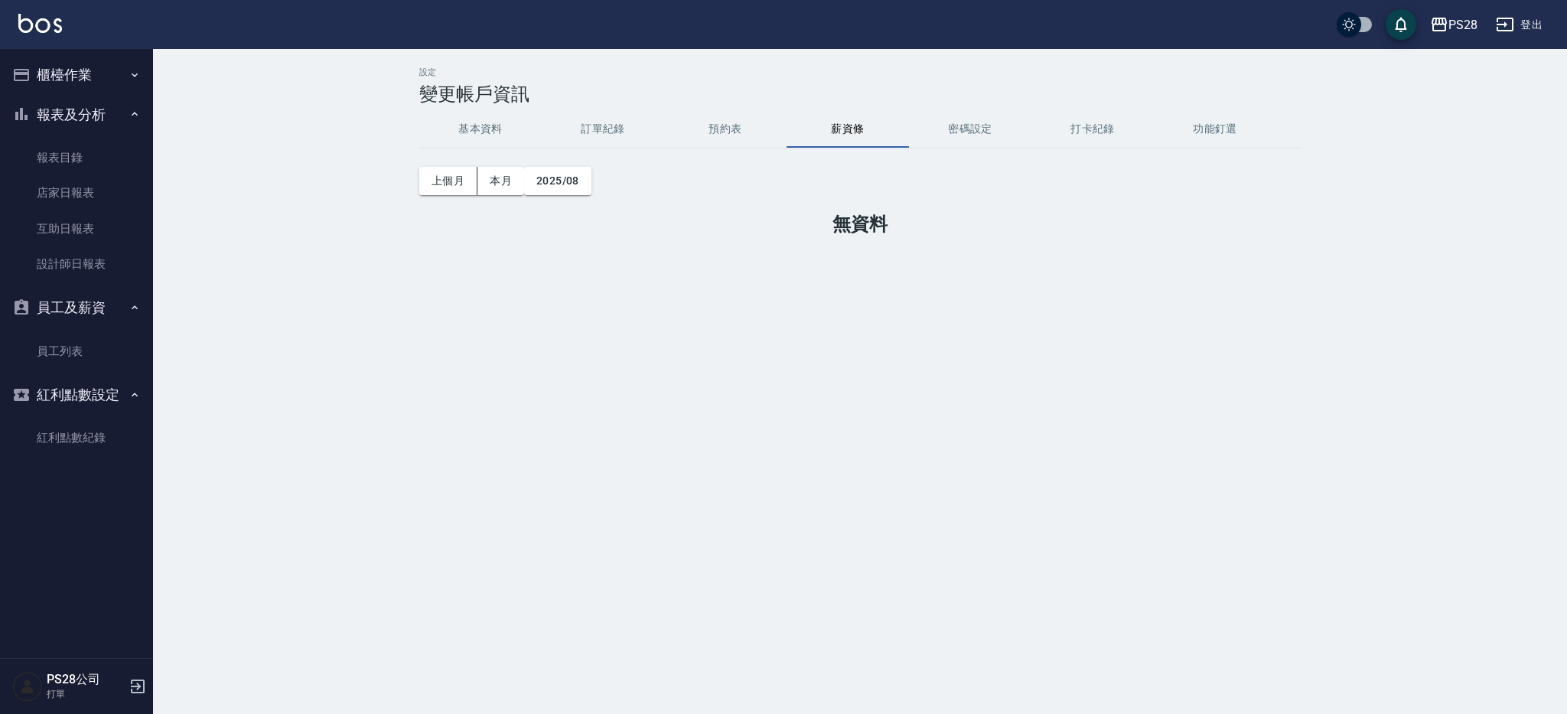
click at [944, 128] on button "密碼設定" at bounding box center [970, 129] width 122 height 37
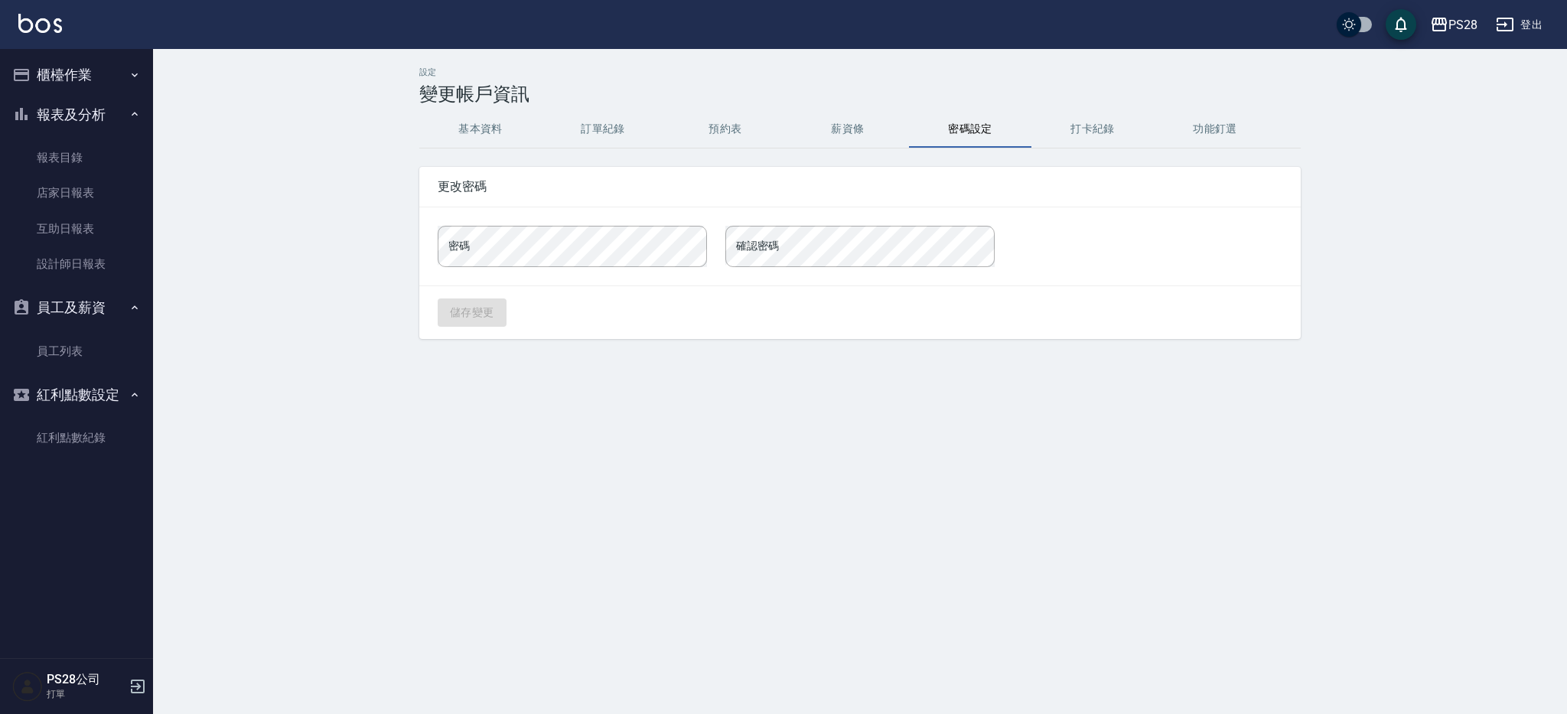
click at [1089, 131] on button "打卡紀錄" at bounding box center [1093, 129] width 122 height 37
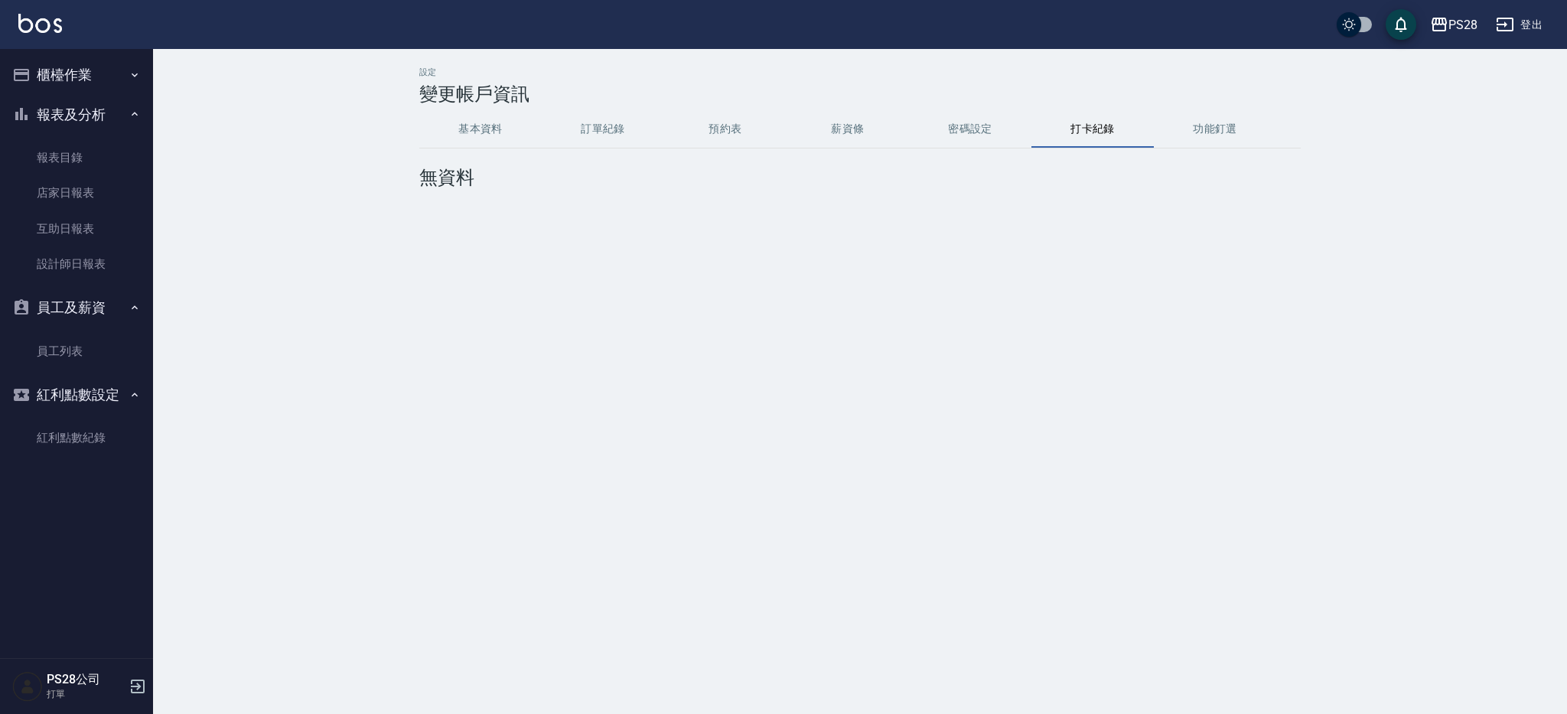
click at [1196, 137] on button "功能釘選" at bounding box center [1215, 129] width 122 height 37
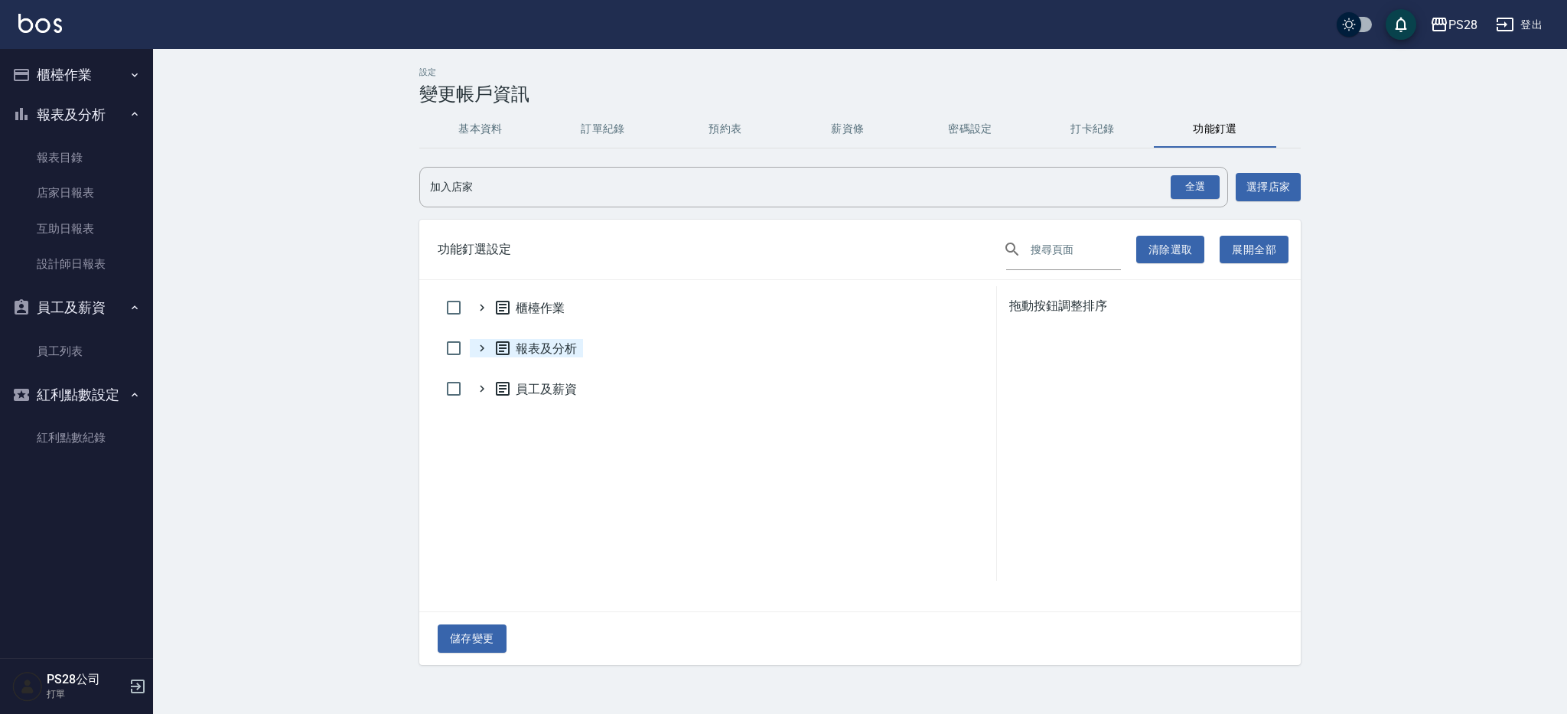
click at [484, 351] on icon at bounding box center [482, 348] width 14 height 14
click at [1235, 250] on button "展開全部" at bounding box center [1254, 250] width 69 height 28
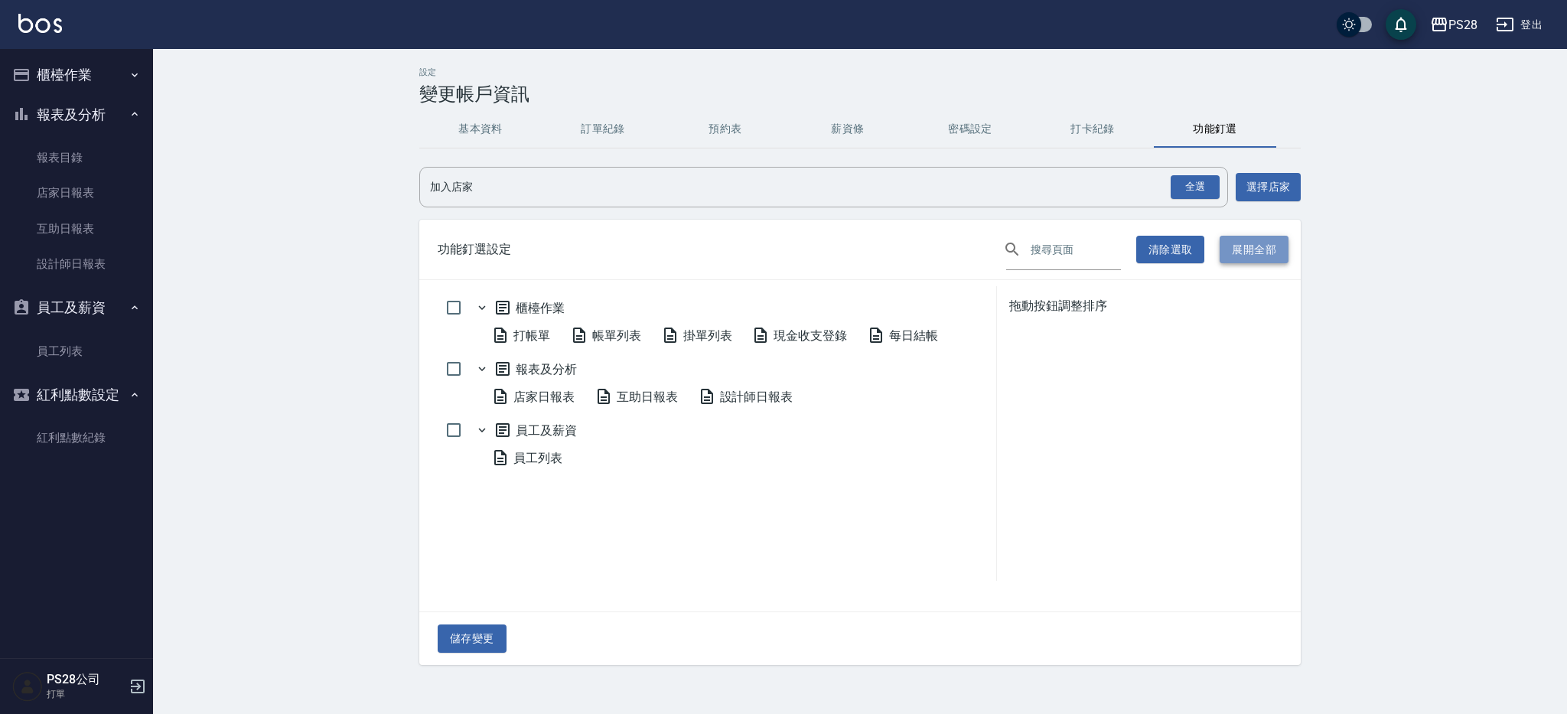
click at [1273, 259] on button "展開全部" at bounding box center [1254, 250] width 69 height 28
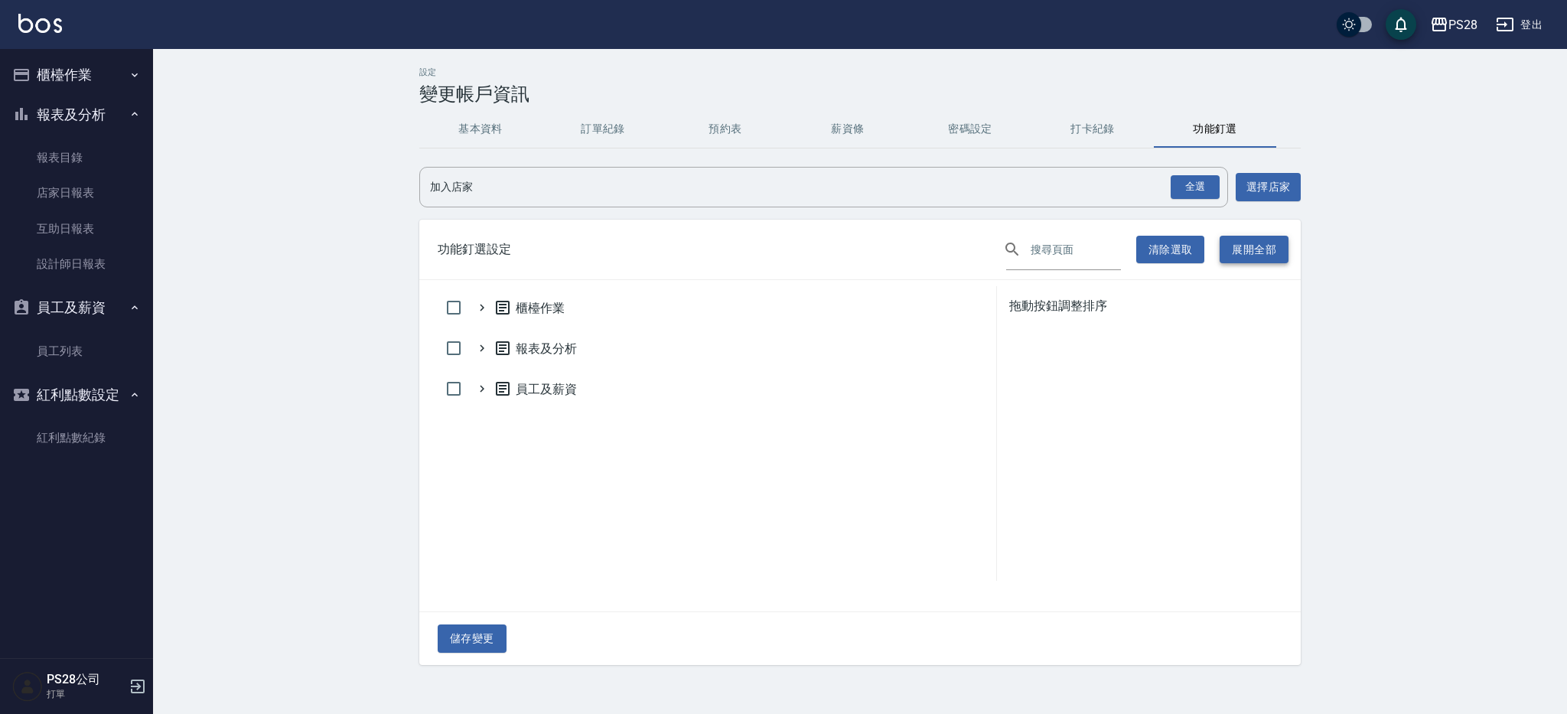
click at [1273, 259] on button "展開全部" at bounding box center [1254, 250] width 69 height 28
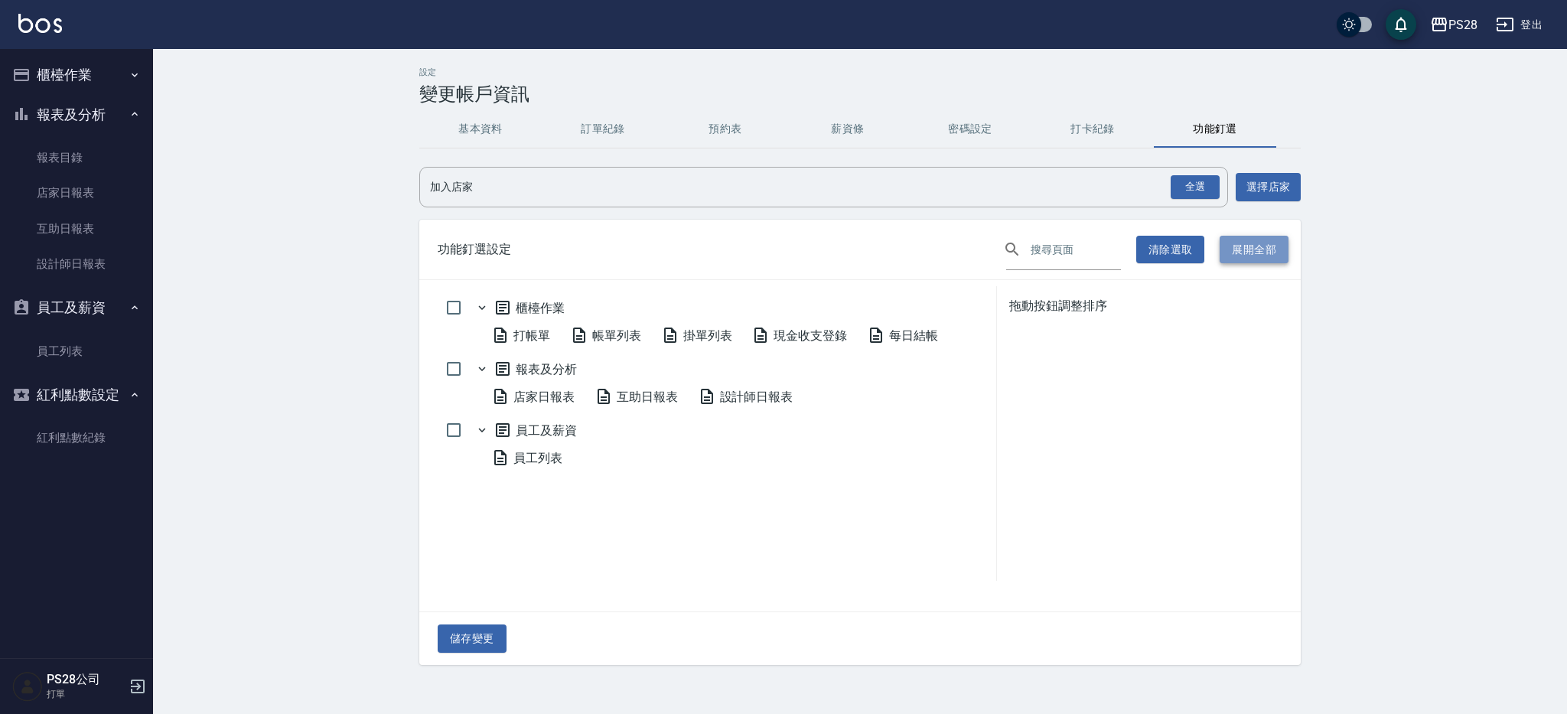
click at [1273, 259] on button "展開全部" at bounding box center [1254, 250] width 69 height 28
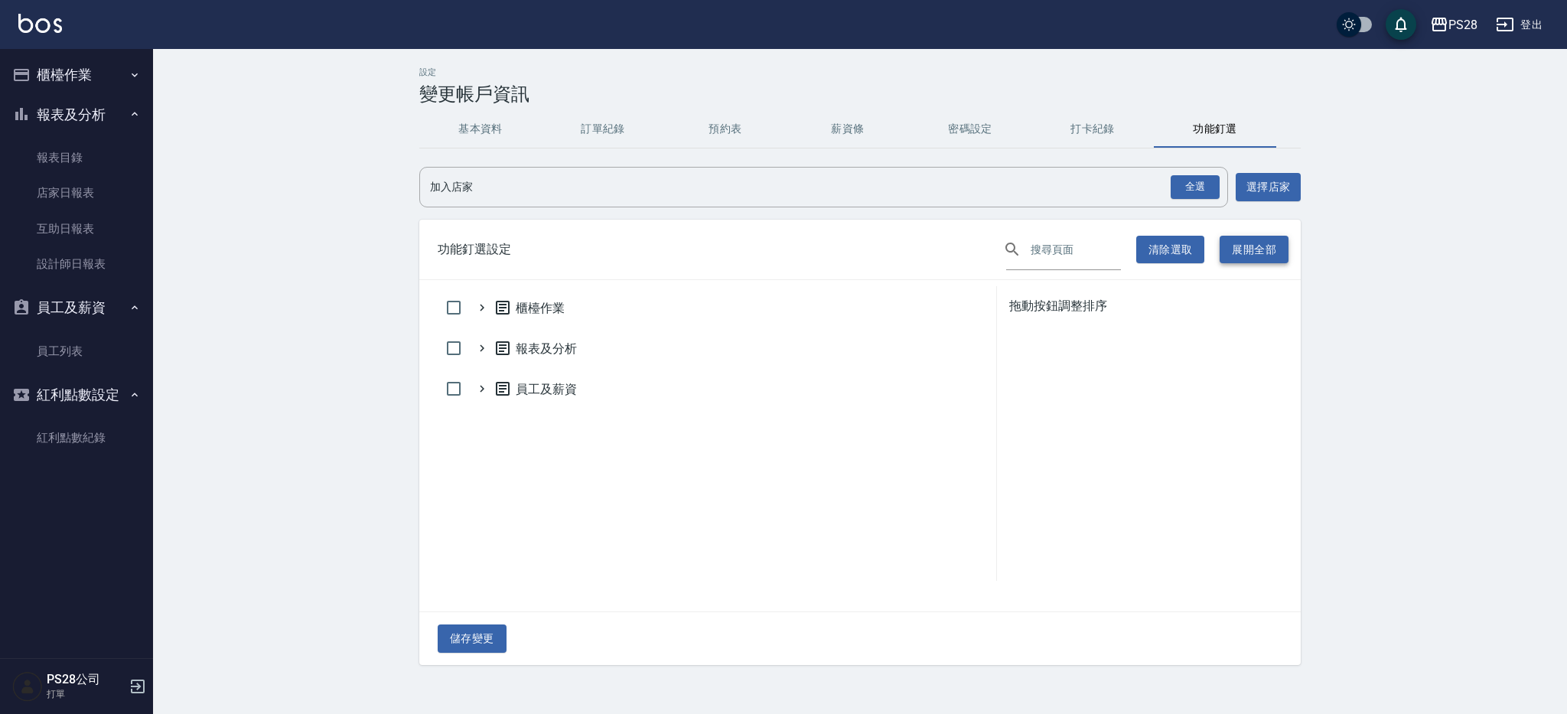
click at [1273, 259] on button "展開全部" at bounding box center [1254, 250] width 69 height 28
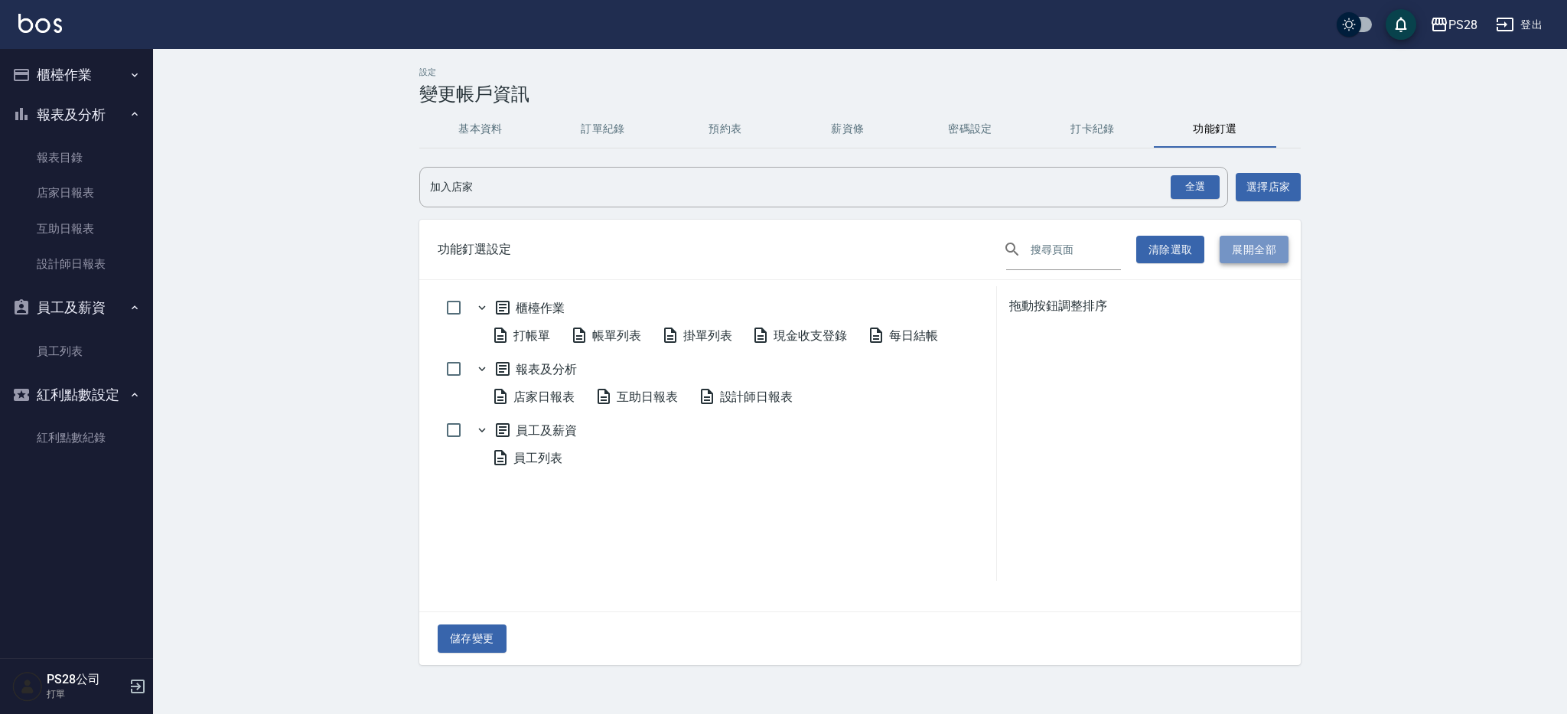
click at [1273, 259] on button "展開全部" at bounding box center [1254, 250] width 69 height 28
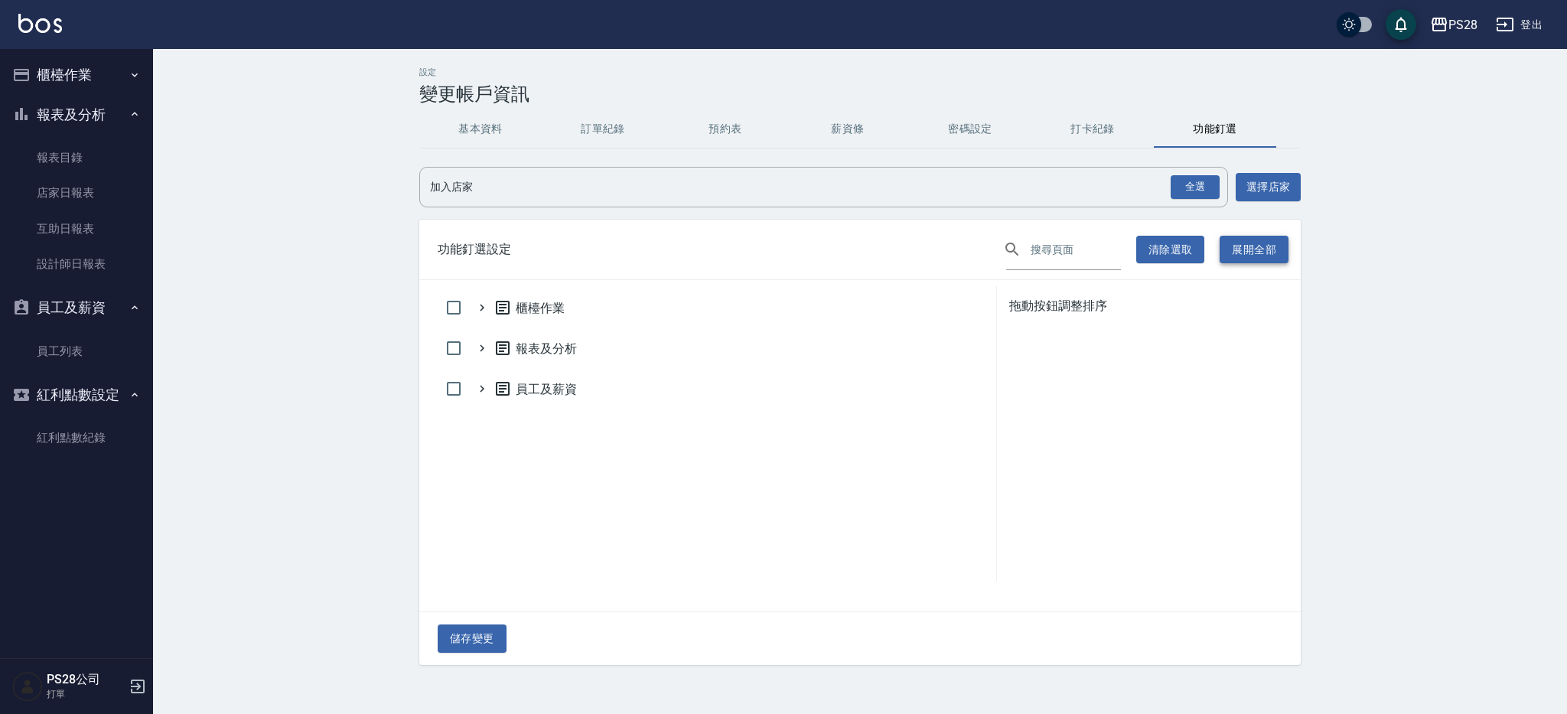
click at [1273, 259] on button "展開全部" at bounding box center [1254, 250] width 69 height 28
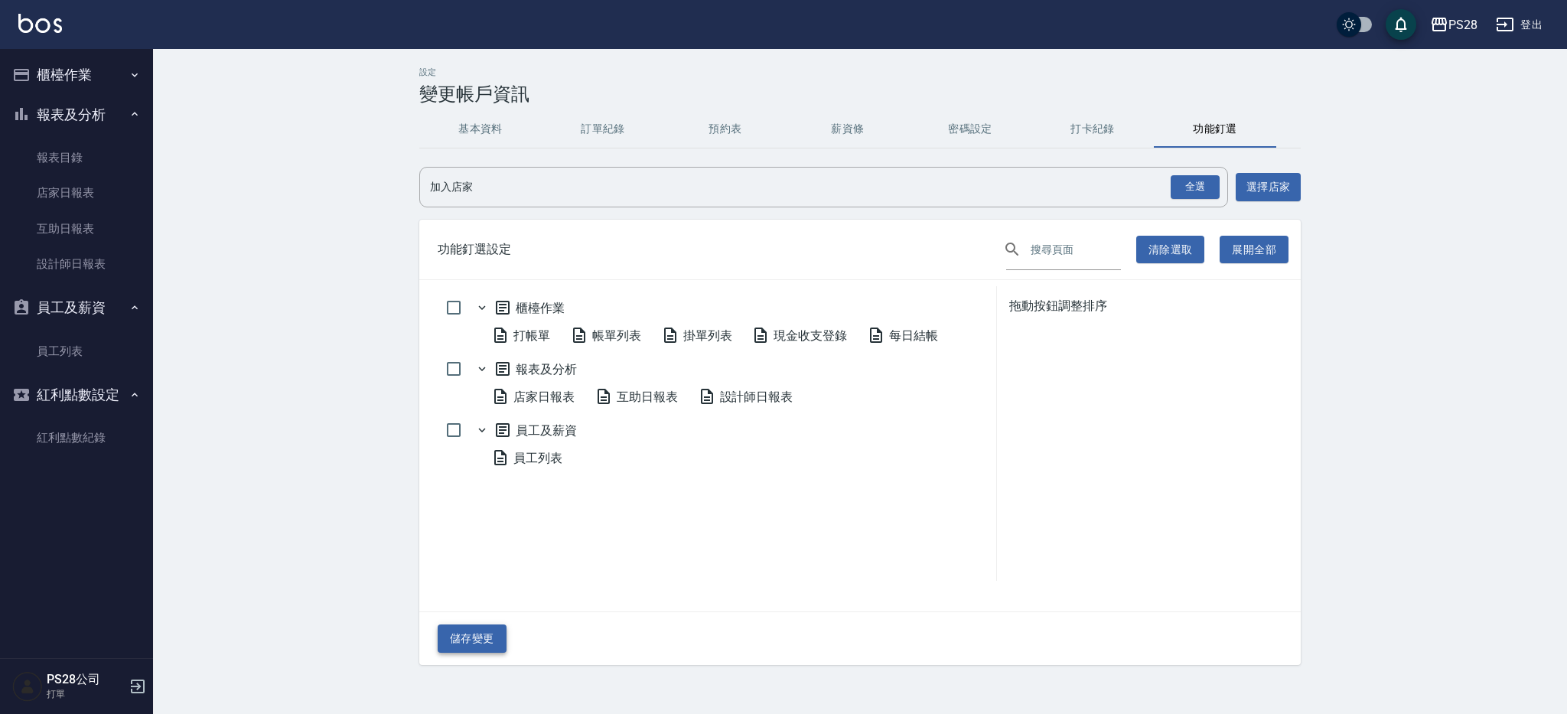
click at [443, 642] on button "儲存變更" at bounding box center [472, 638] width 69 height 28
click at [1075, 312] on div "拖動按鈕調整排序" at bounding box center [1145, 306] width 273 height 16
drag, startPoint x: 1055, startPoint y: 317, endPoint x: 1141, endPoint y: 338, distance: 88.3
click at [1139, 324] on div "拖動按鈕調整排序" at bounding box center [1139, 433] width 285 height 295
drag, startPoint x: 1123, startPoint y: 301, endPoint x: 980, endPoint y: 270, distance: 146.3
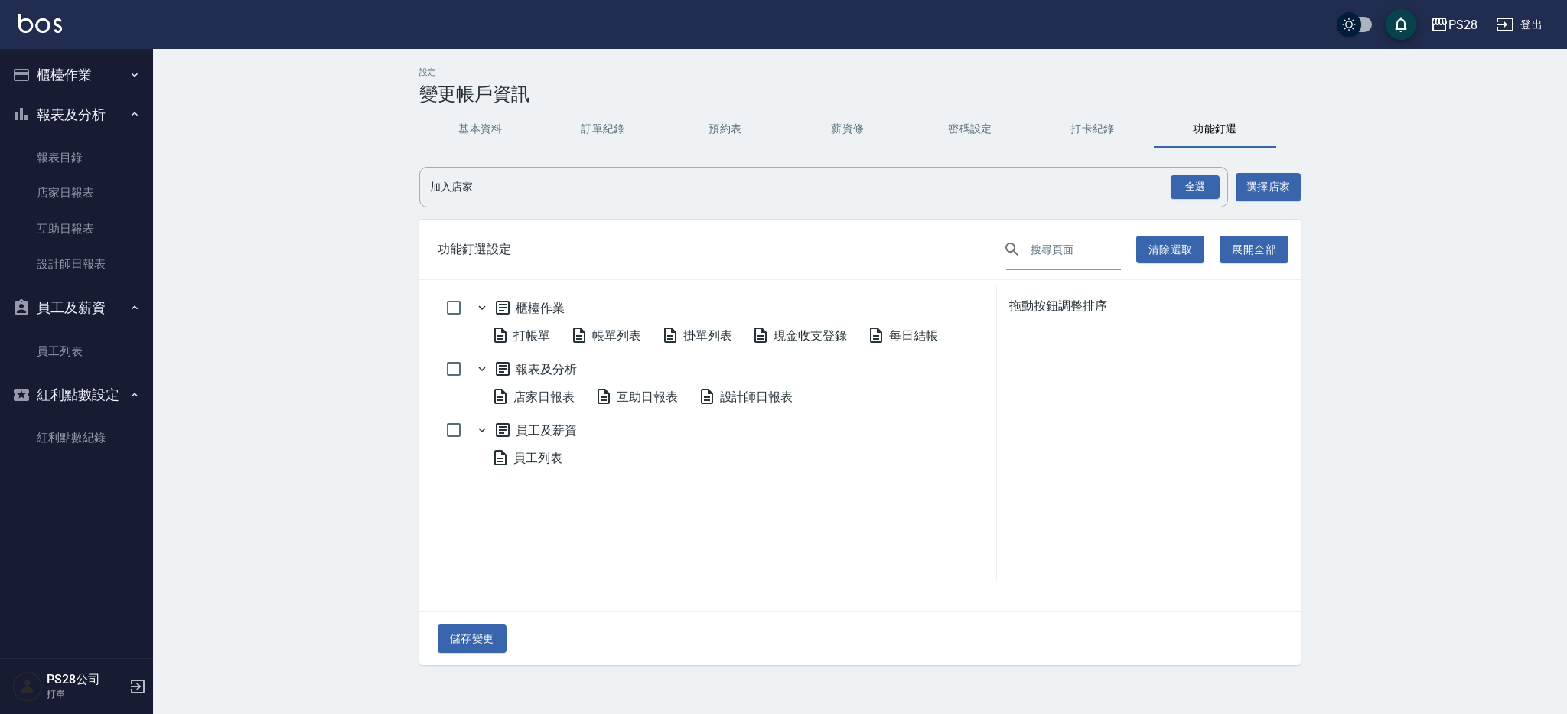
click at [1118, 300] on div "拖動按鈕調整排序" at bounding box center [1145, 306] width 273 height 16
click at [629, 204] on div "全選 加入店家" at bounding box center [823, 187] width 809 height 41
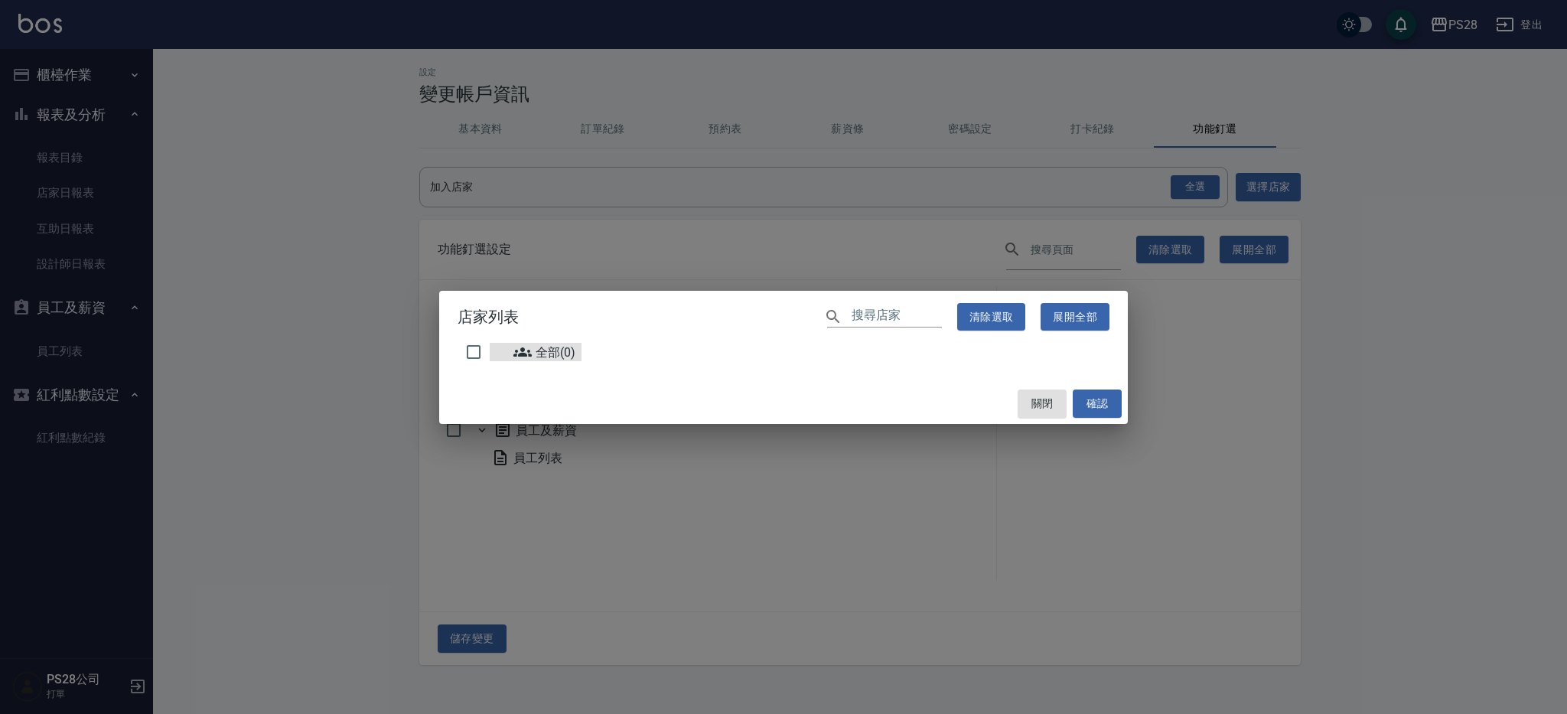
drag, startPoint x: 832, startPoint y: 359, endPoint x: 929, endPoint y: 406, distance: 107.8
click at [832, 359] on div "全部(0)" at bounding box center [784, 355] width 652 height 25
click at [1041, 396] on button "關閉" at bounding box center [1042, 404] width 49 height 28
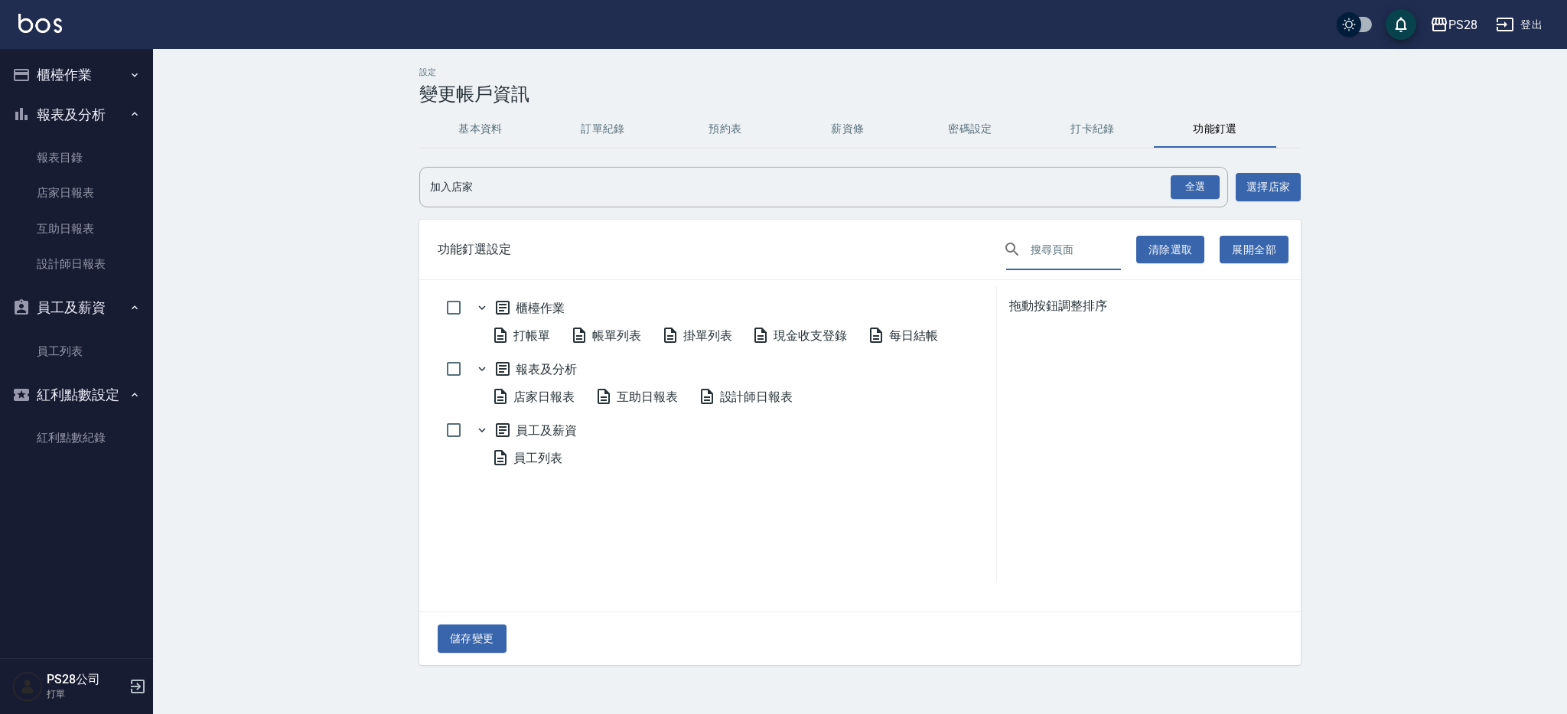
click at [1062, 256] on input "text" at bounding box center [1076, 249] width 90 height 41
type input "z"
type input "分析"
click at [1006, 254] on icon at bounding box center [1012, 249] width 18 height 18
click at [1008, 253] on icon at bounding box center [1012, 249] width 18 height 18
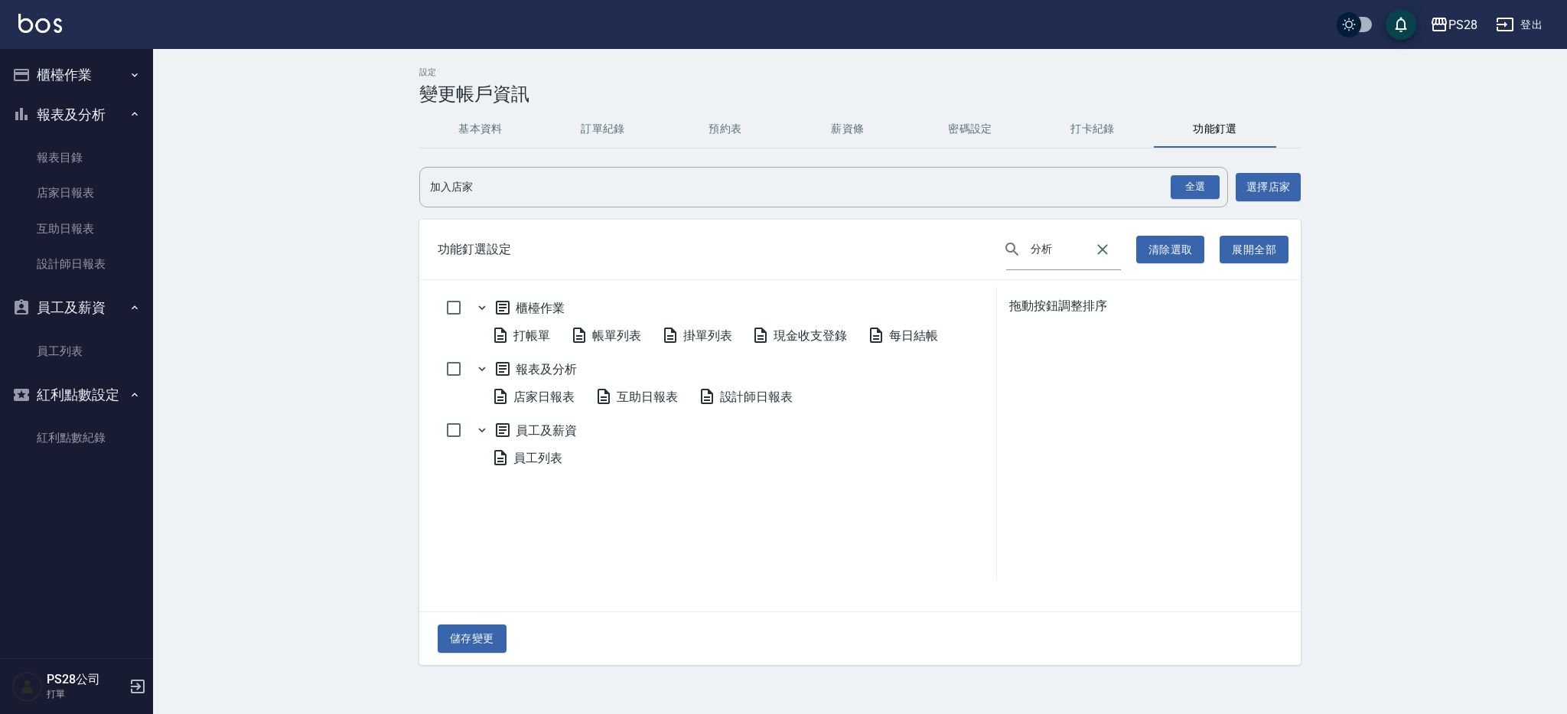
click at [451, 119] on button "基本資料" at bounding box center [480, 129] width 122 height 37
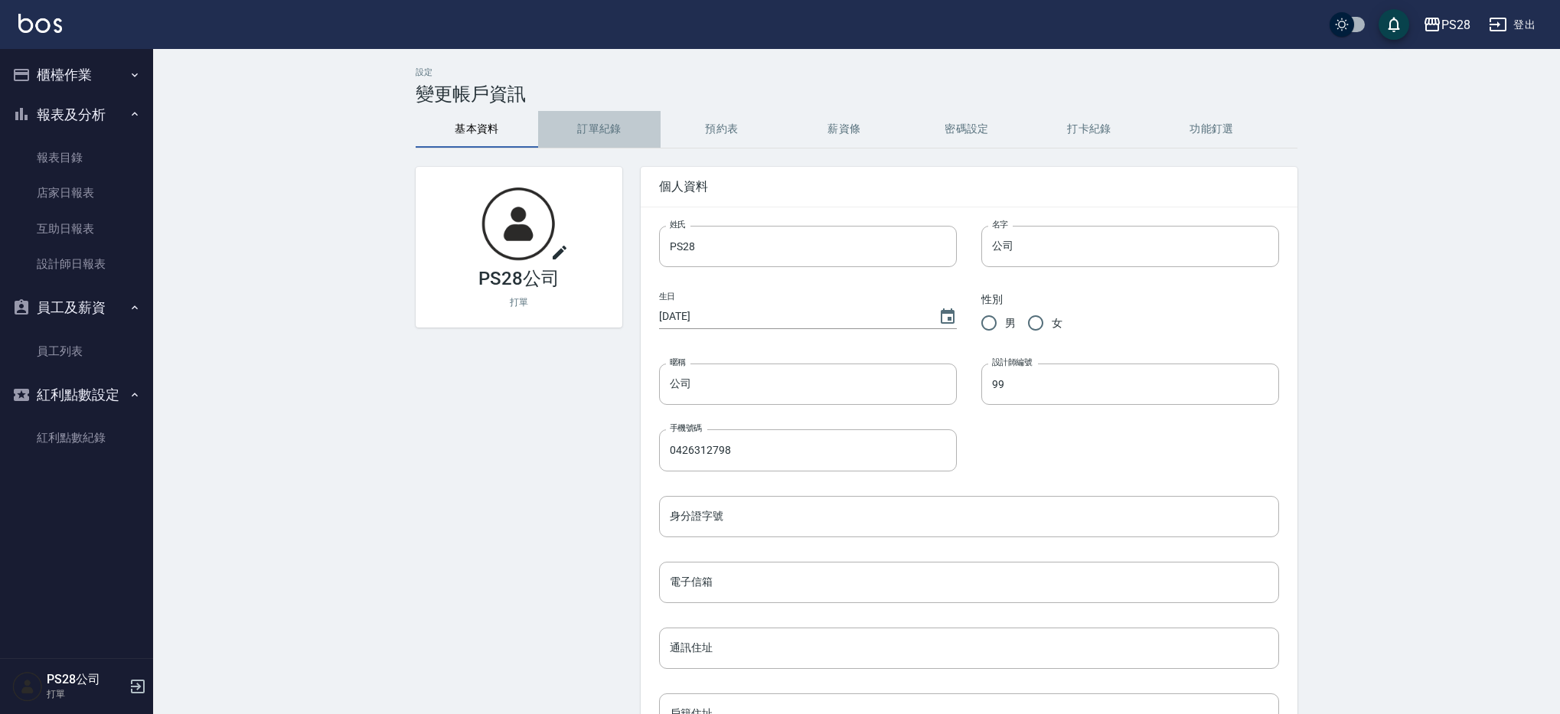
click at [585, 135] on button "訂單紀錄" at bounding box center [599, 129] width 122 height 37
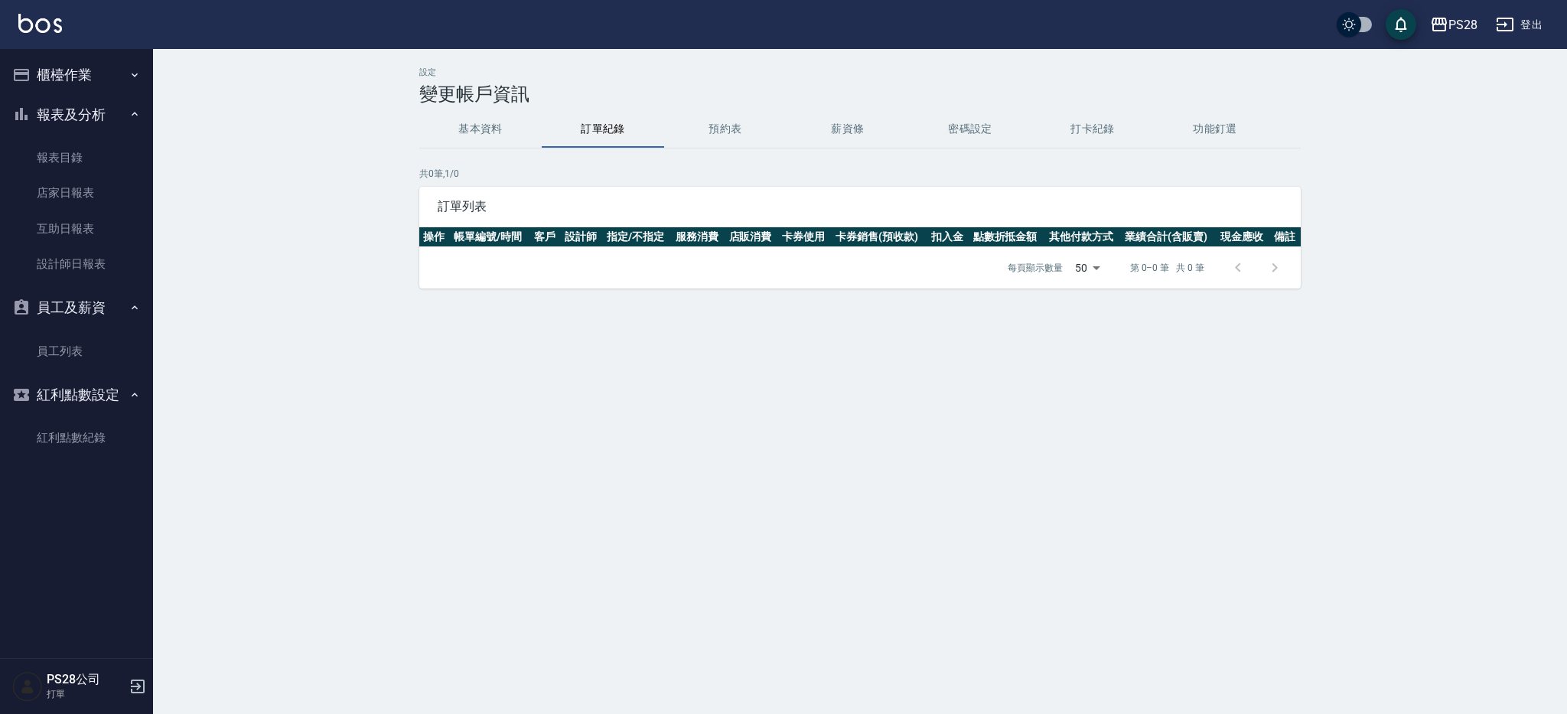
click at [757, 125] on button "預約表" at bounding box center [725, 129] width 122 height 37
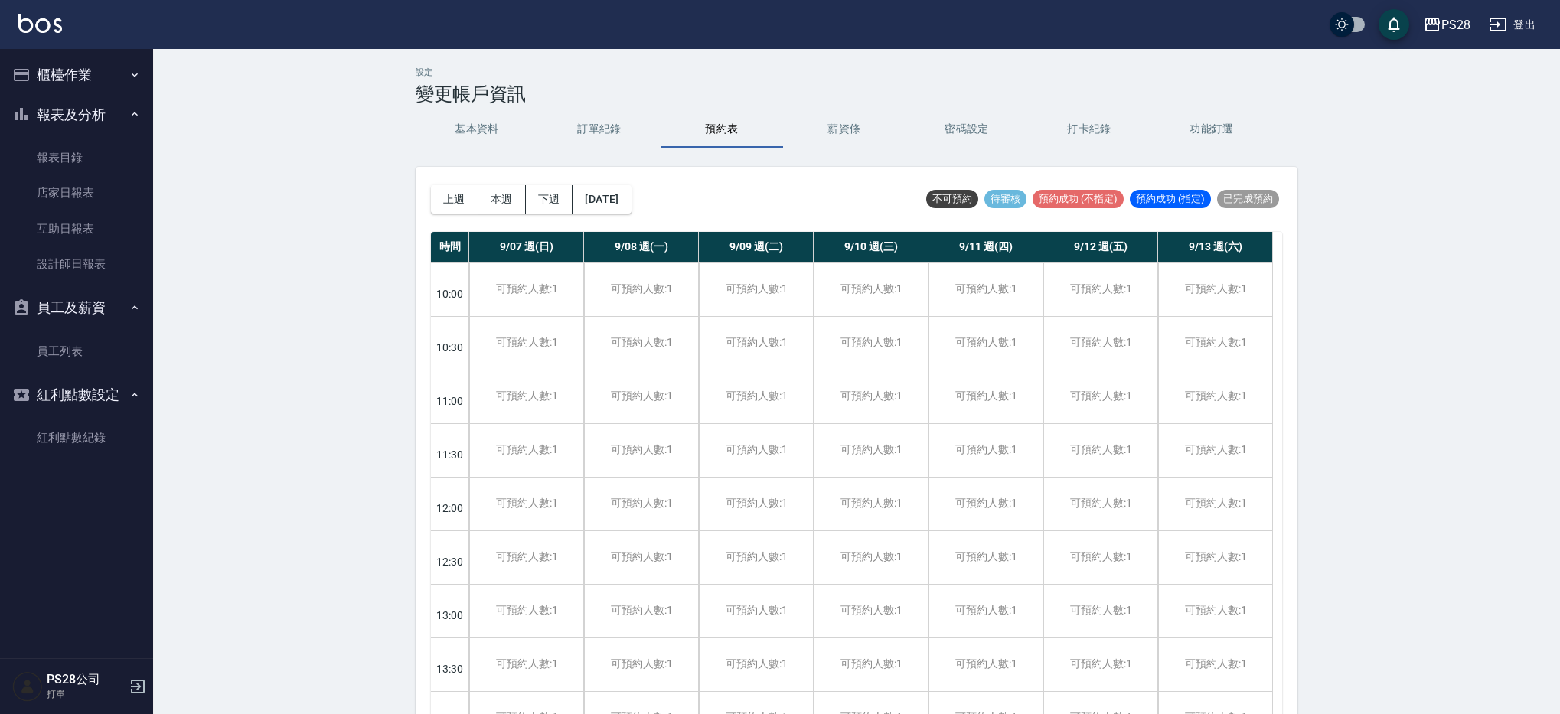
click at [866, 123] on button "薪資條" at bounding box center [844, 129] width 122 height 37
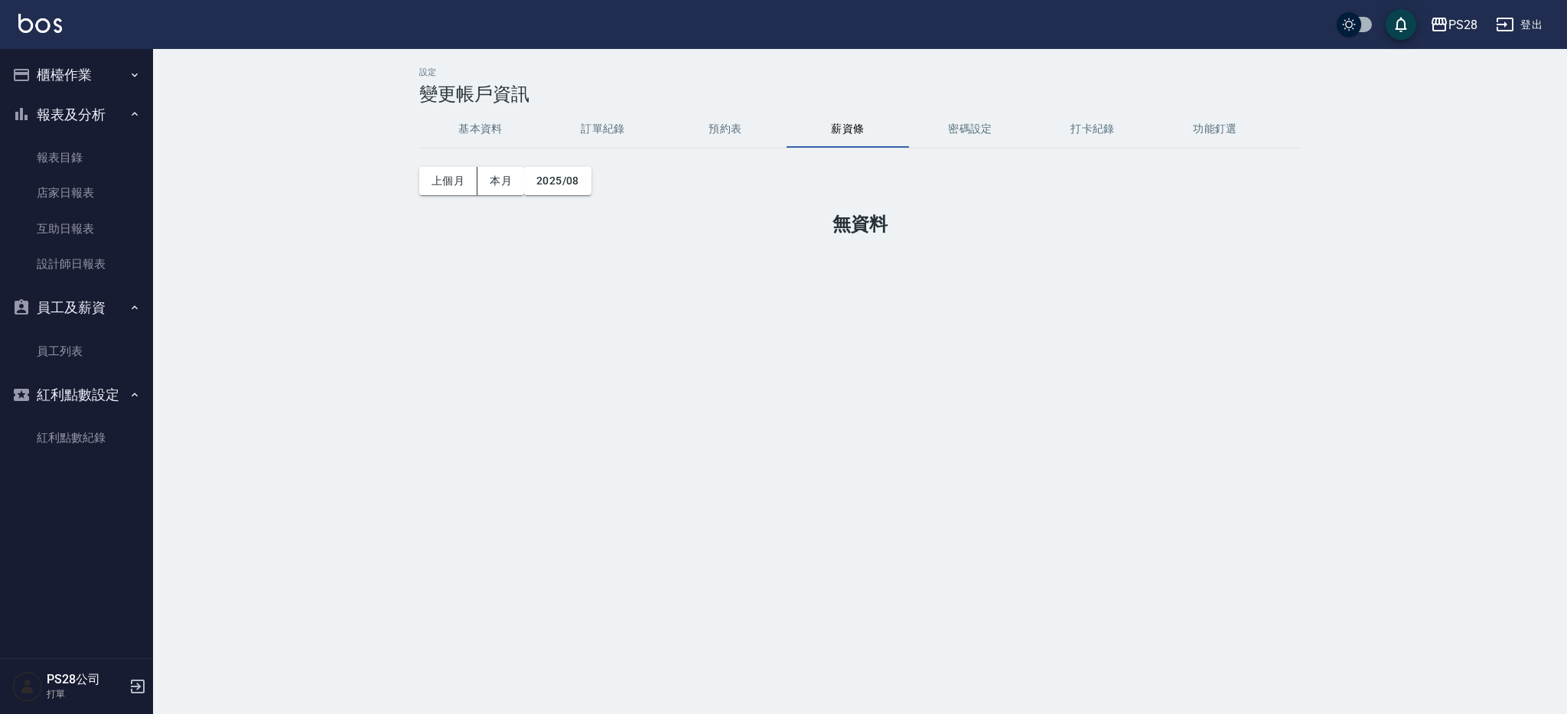
click at [1027, 130] on button "密碼設定" at bounding box center [970, 129] width 122 height 37
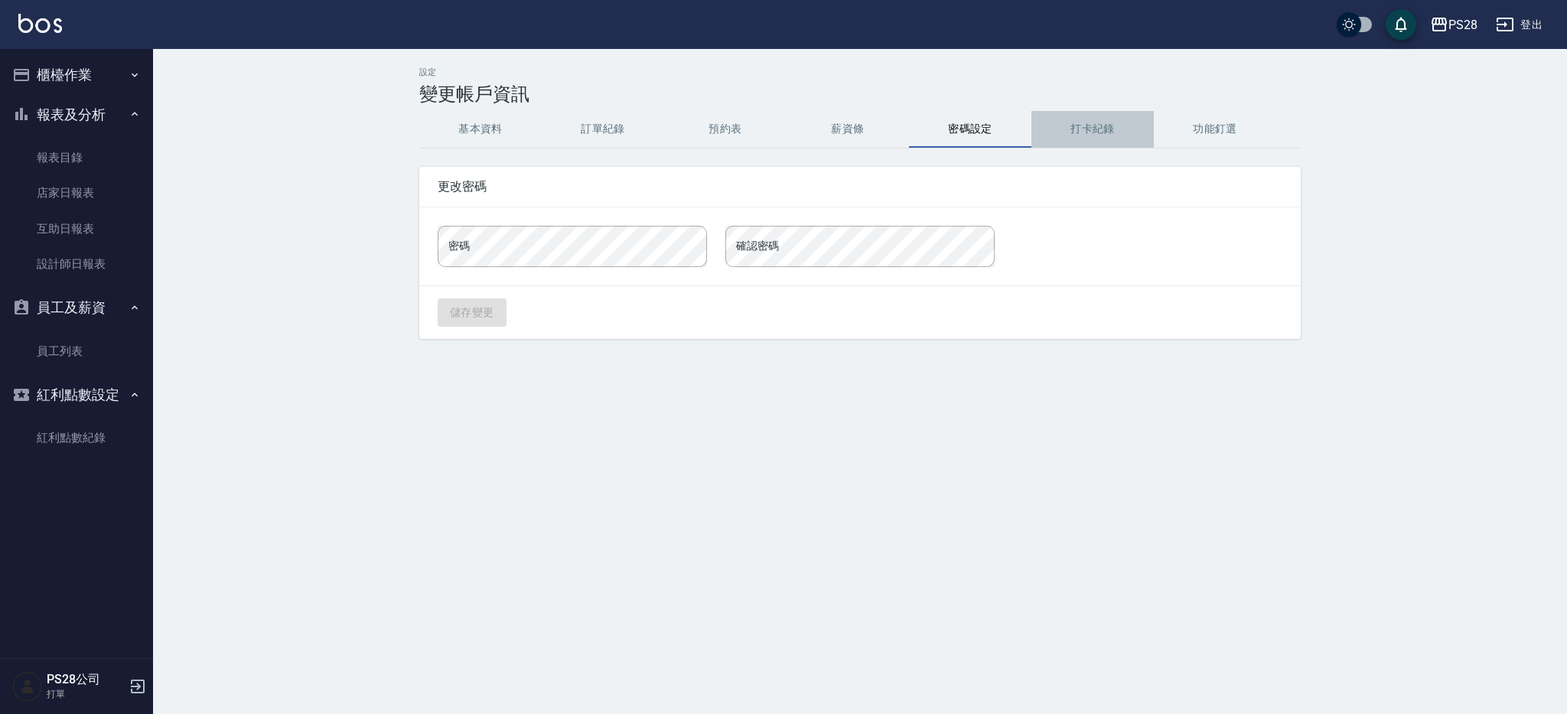
click at [1084, 130] on button "打卡紀錄" at bounding box center [1093, 129] width 122 height 37
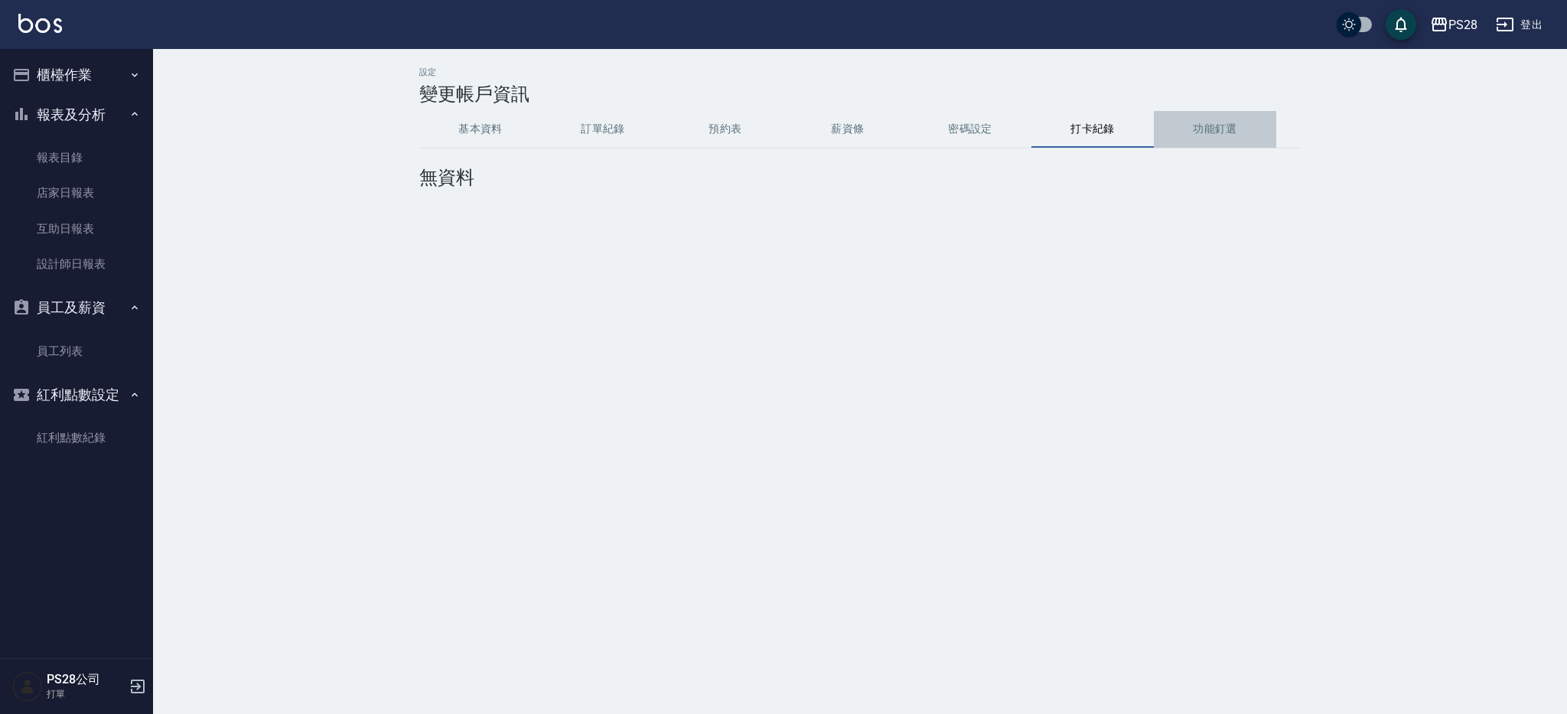
click at [1201, 127] on button "功能釘選" at bounding box center [1215, 129] width 122 height 37
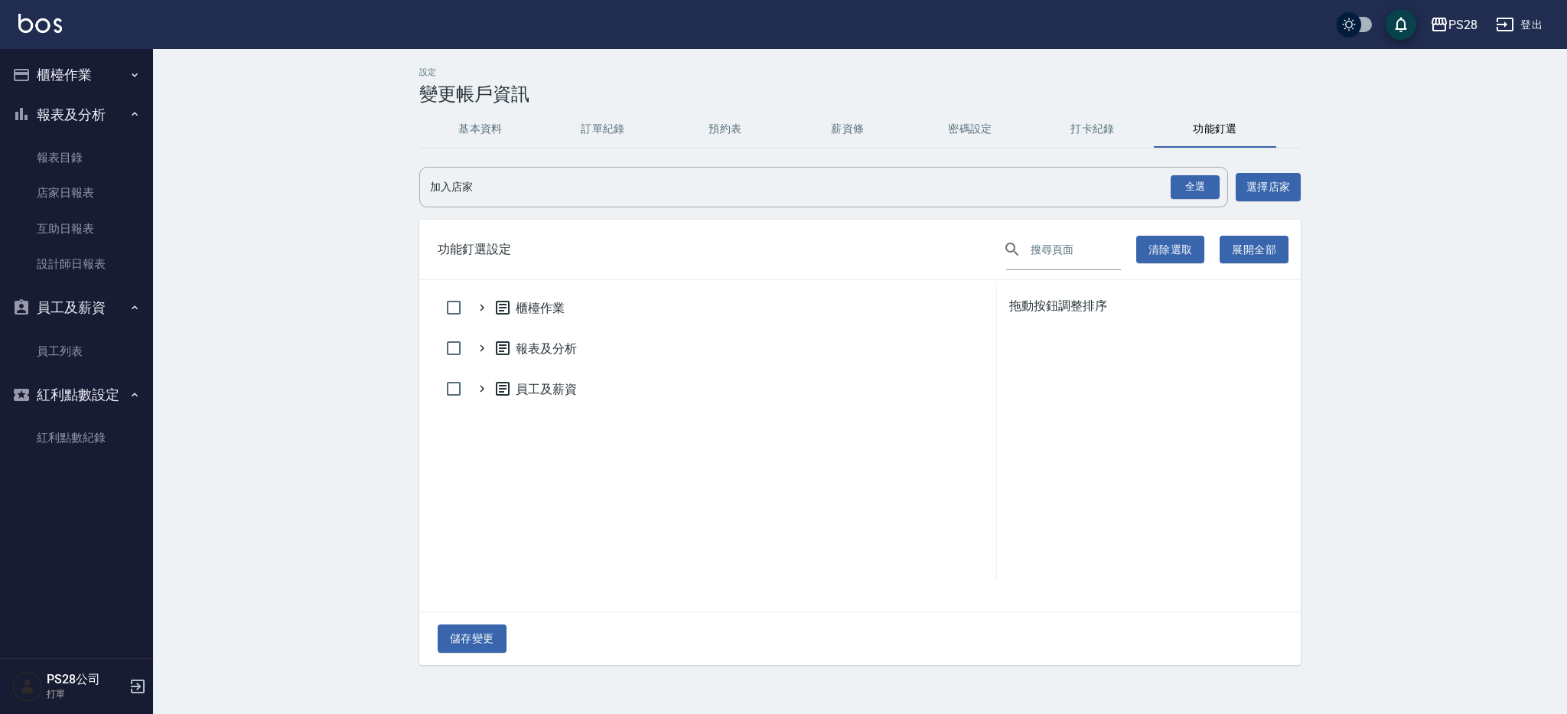
click at [1354, 33] on input "checkbox" at bounding box center [1348, 24] width 73 height 24
checkbox input "true"
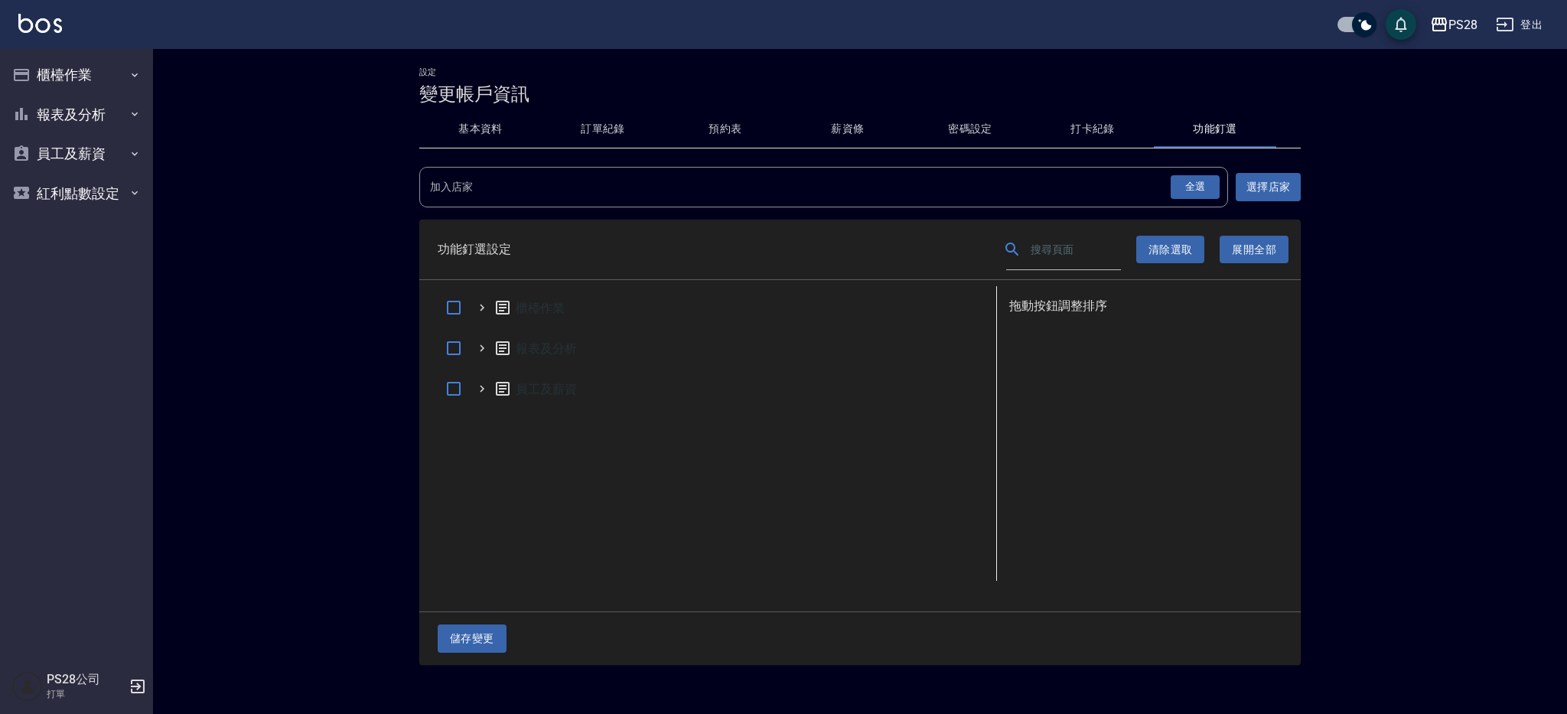
click at [1356, 26] on input "checkbox" at bounding box center [1364, 24] width 73 height 24
checkbox input "false"
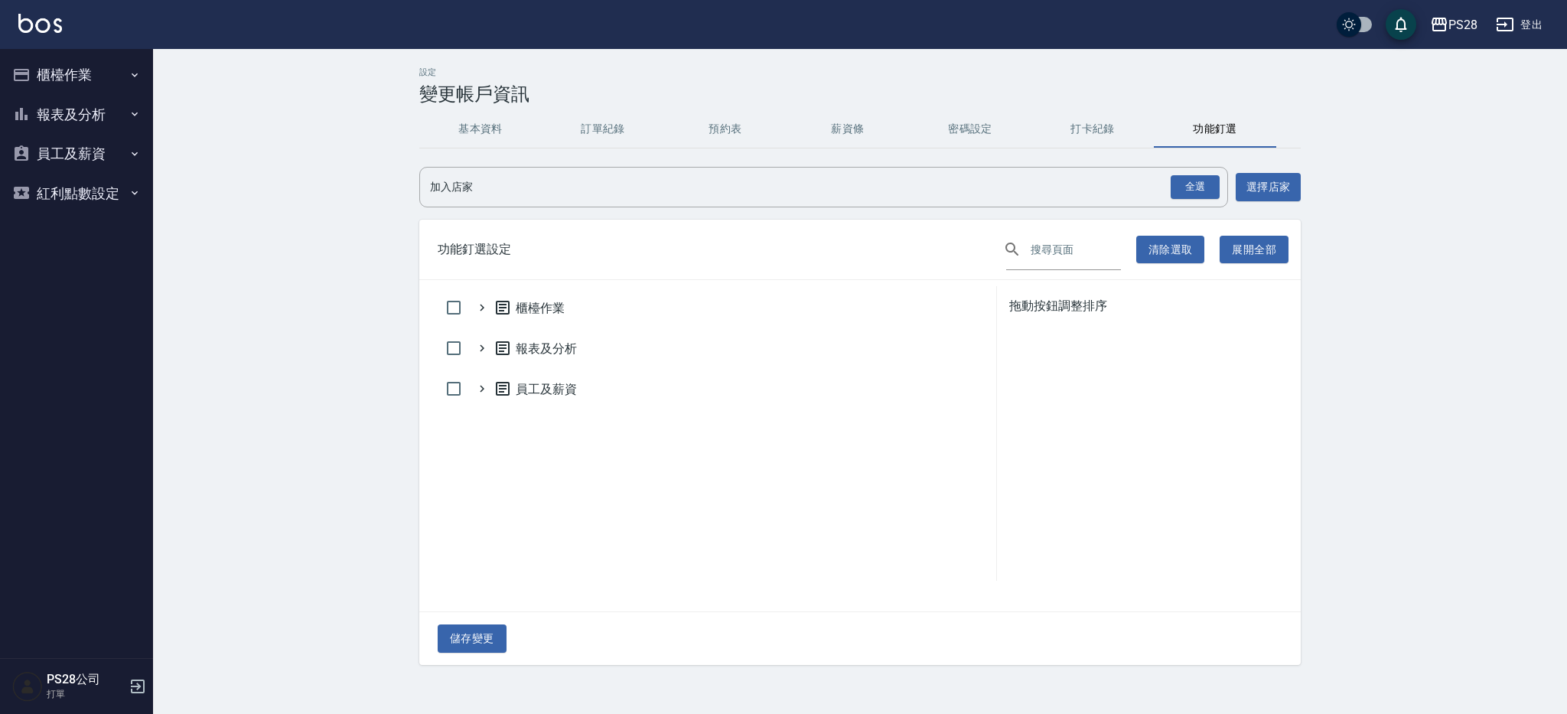
click at [60, 689] on p "打單" at bounding box center [86, 694] width 78 height 14
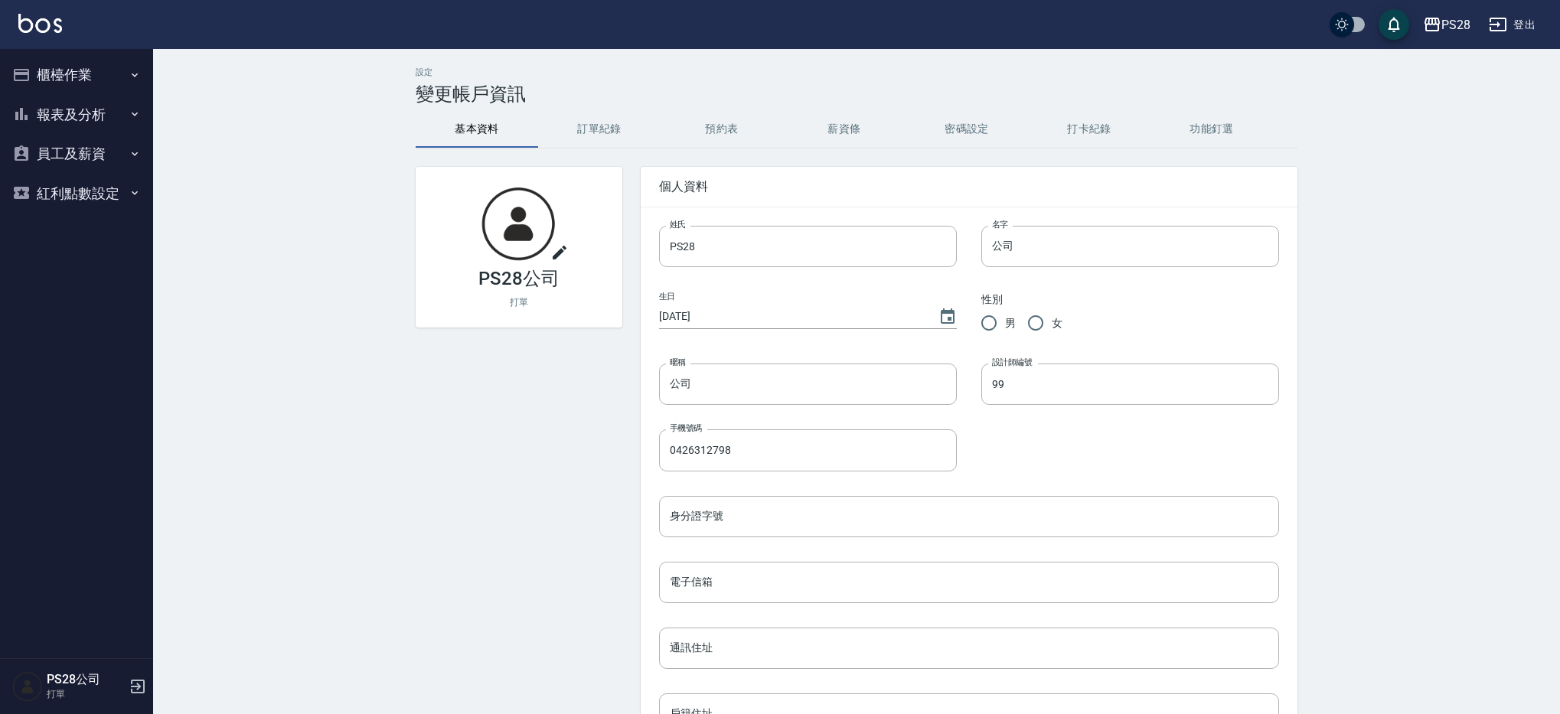
click at [18, 696] on img at bounding box center [27, 686] width 31 height 31
click at [96, 80] on button "櫃檯作業" at bounding box center [76, 75] width 141 height 40
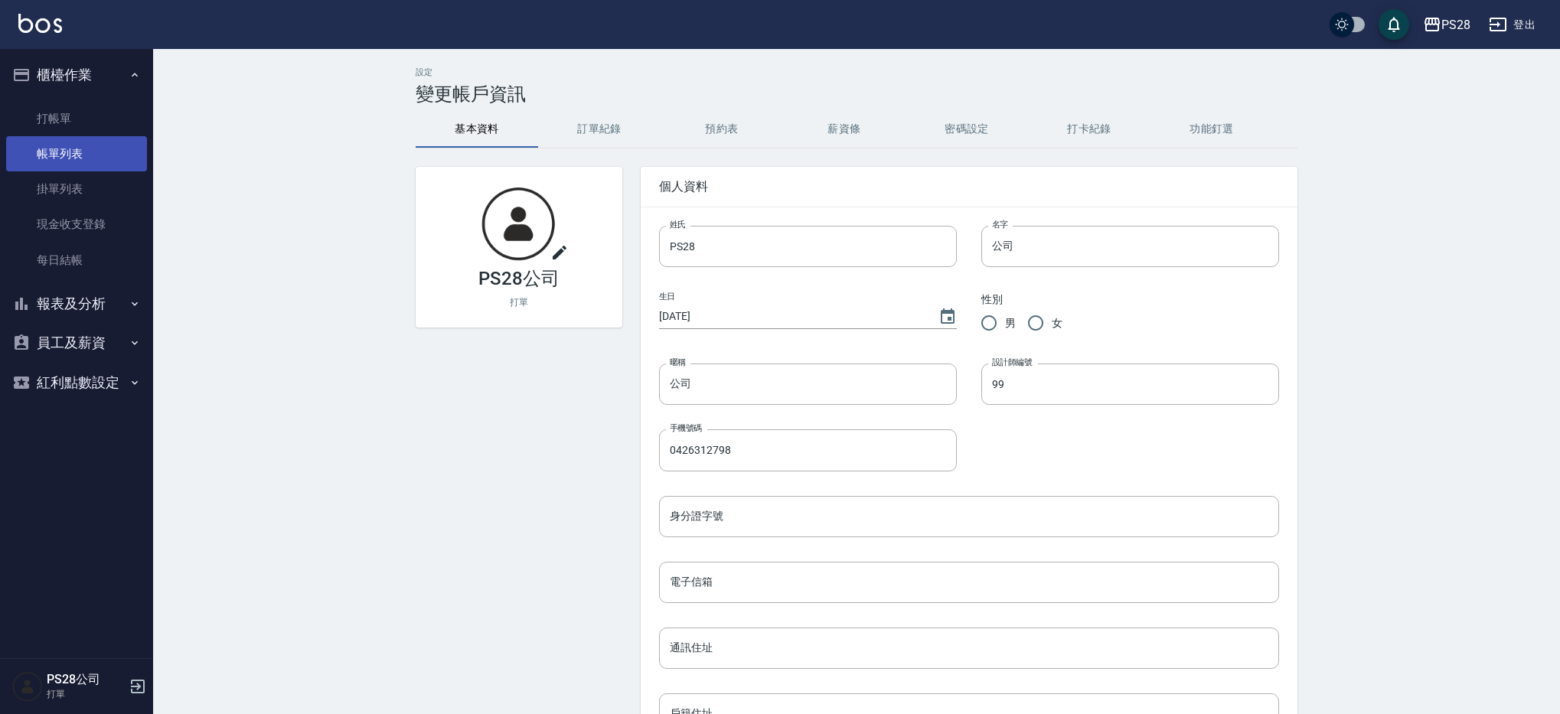
click at [90, 153] on link "帳單列表" at bounding box center [76, 153] width 141 height 35
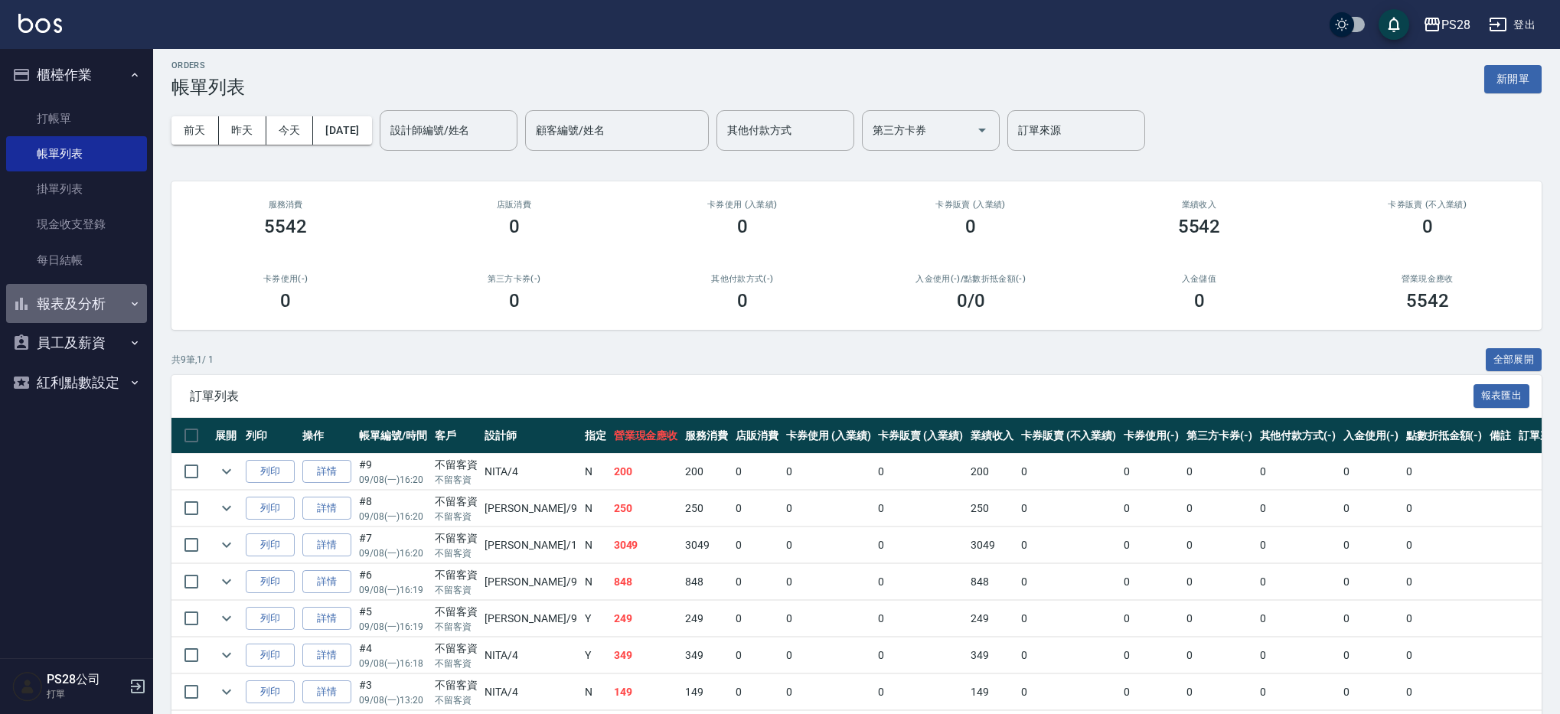
click at [83, 314] on button "報表及分析" at bounding box center [76, 304] width 141 height 40
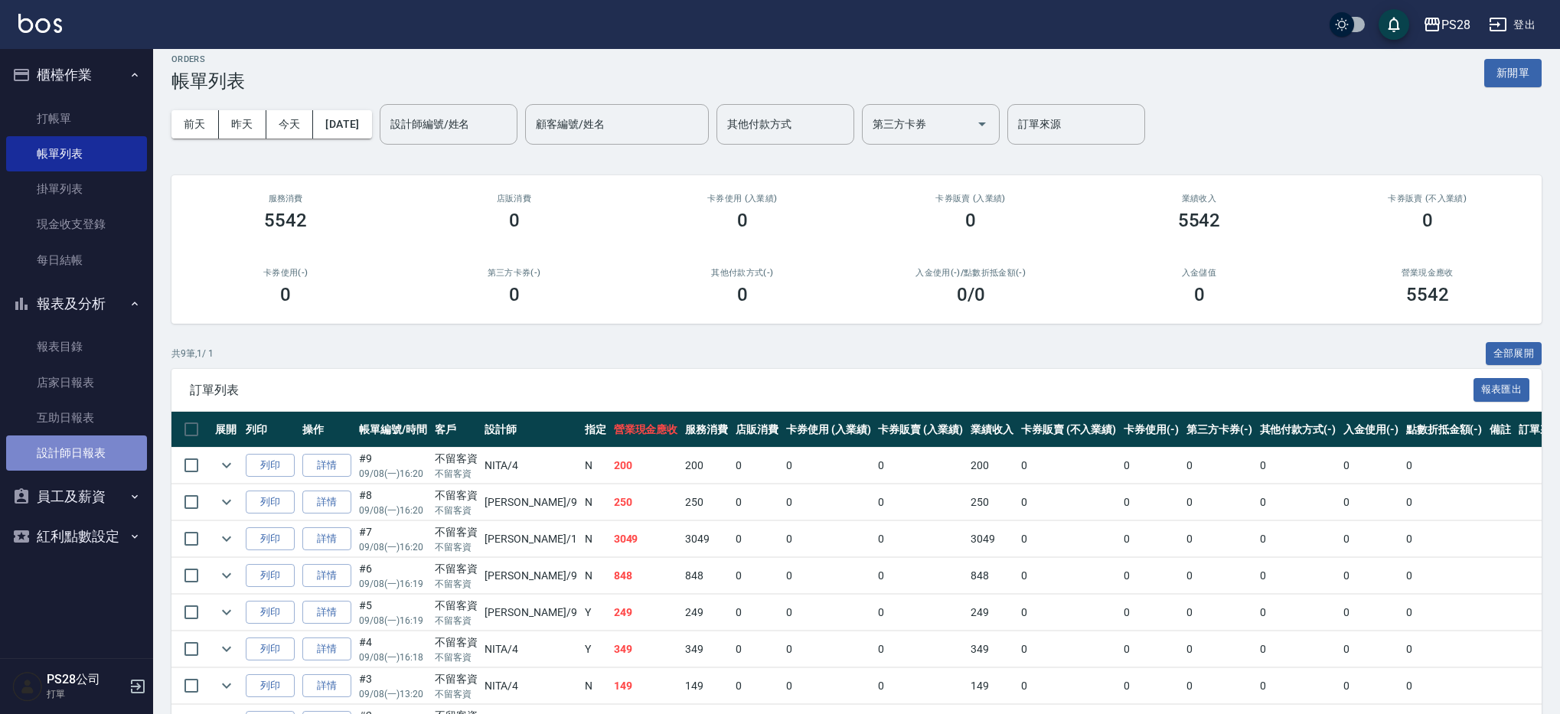
scroll to position [11, 0]
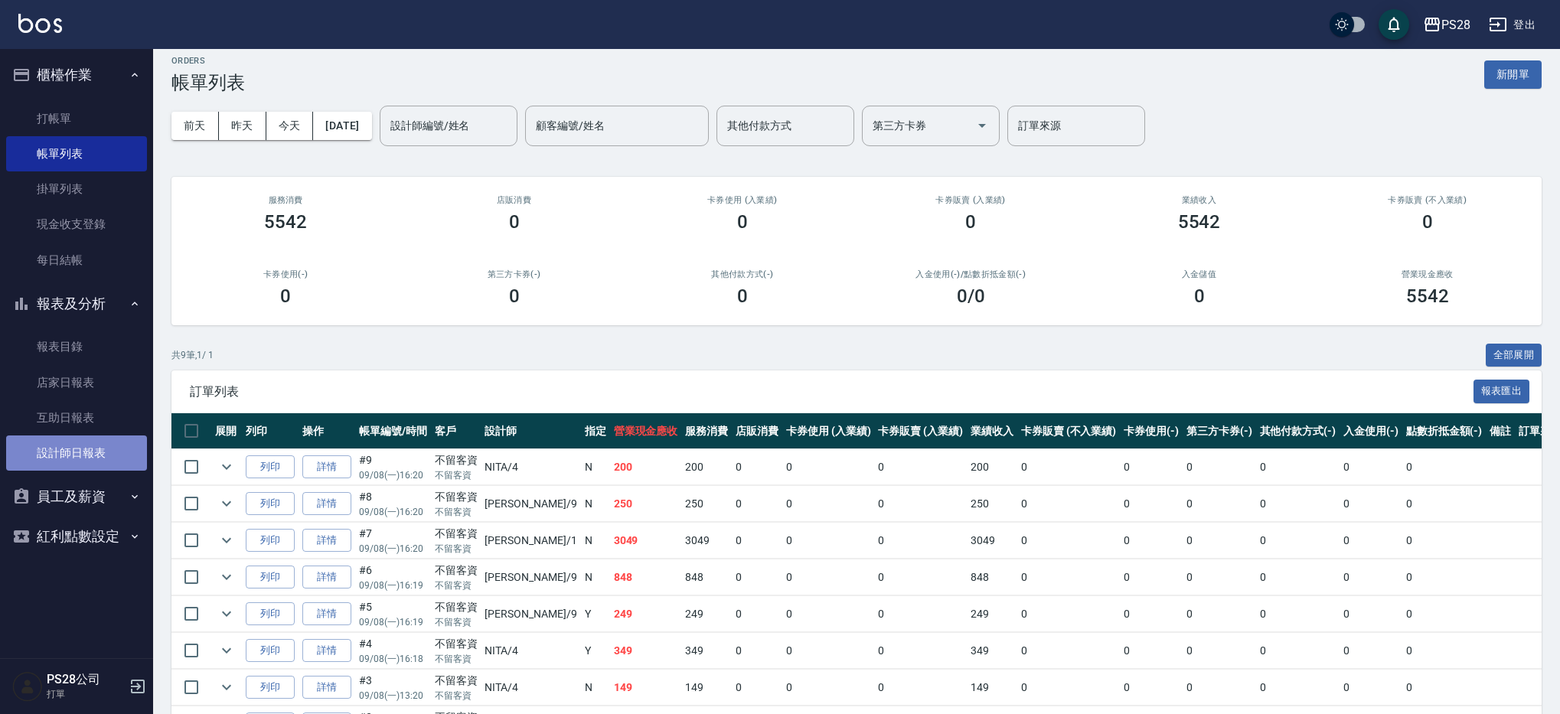
click at [97, 442] on link "設計師日報表" at bounding box center [76, 452] width 141 height 35
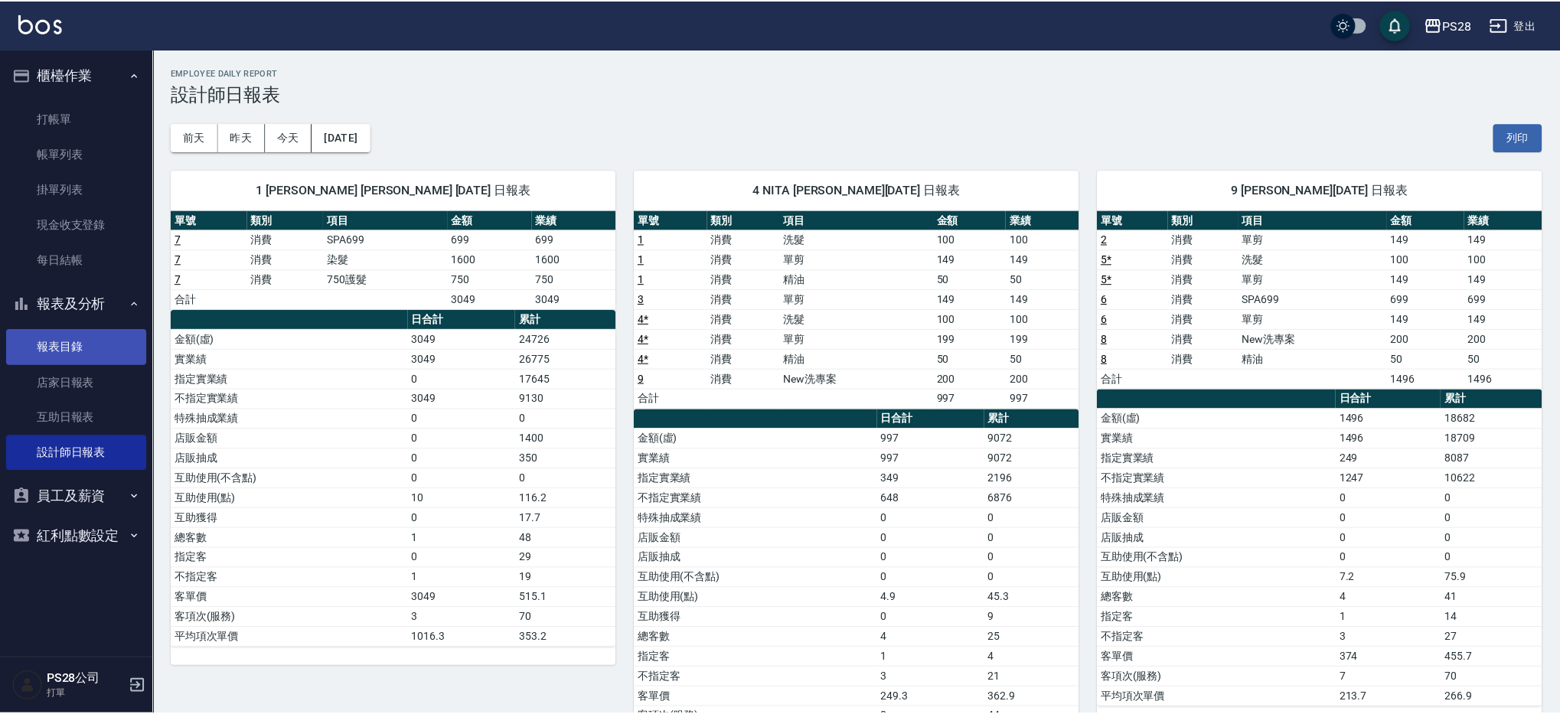
scroll to position [1, 0]
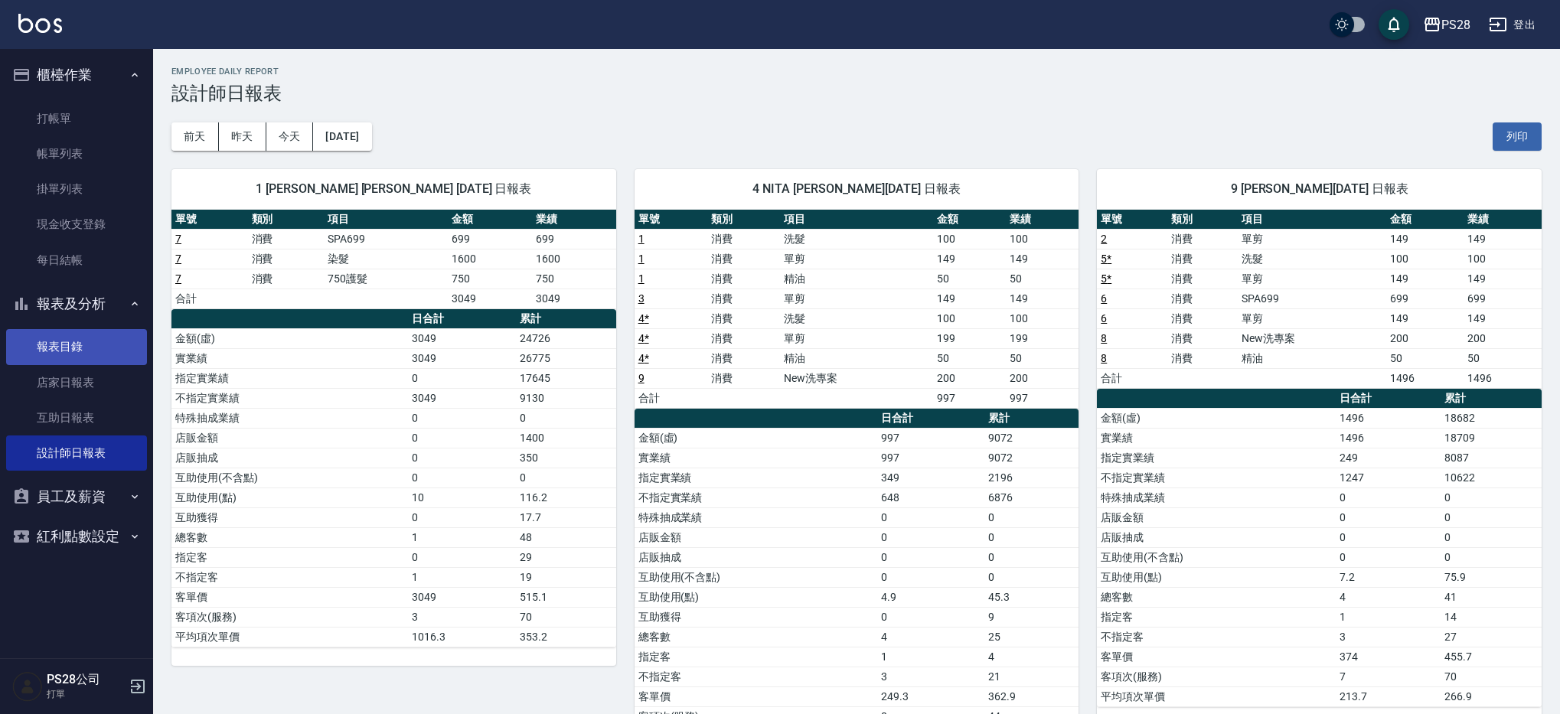
click at [93, 344] on link "報表目錄" at bounding box center [76, 346] width 141 height 35
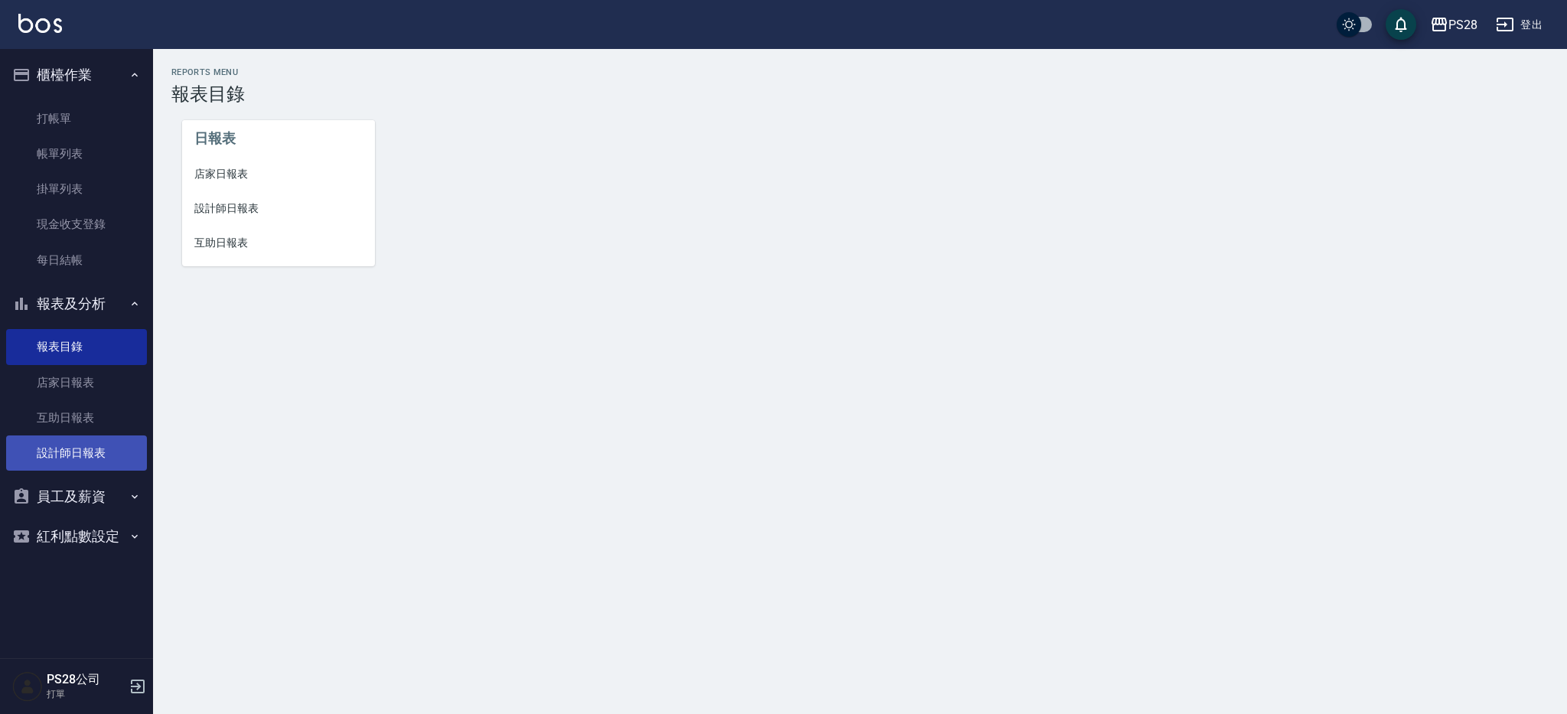
click at [88, 445] on link "設計師日報表" at bounding box center [76, 452] width 141 height 35
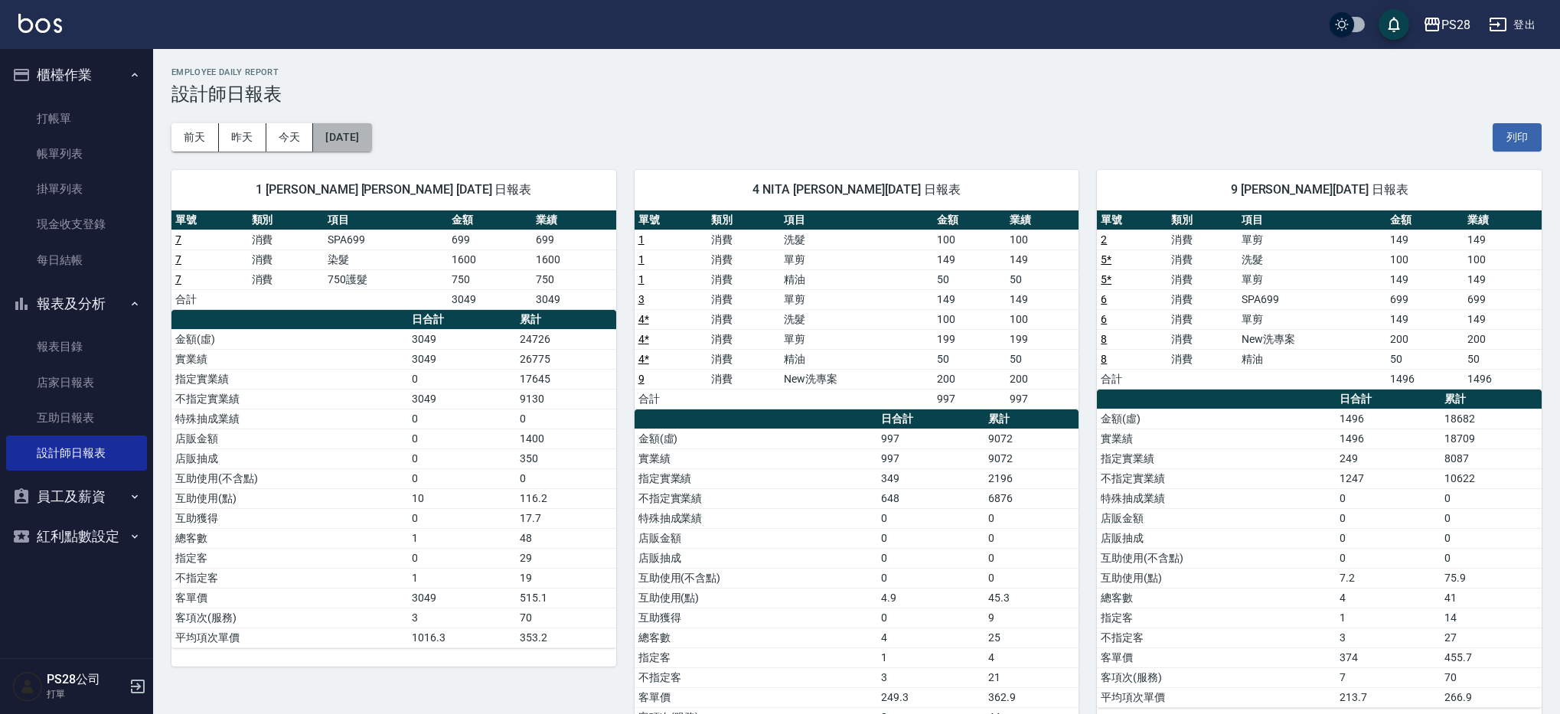
click at [365, 129] on button "[DATE]" at bounding box center [342, 137] width 58 height 28
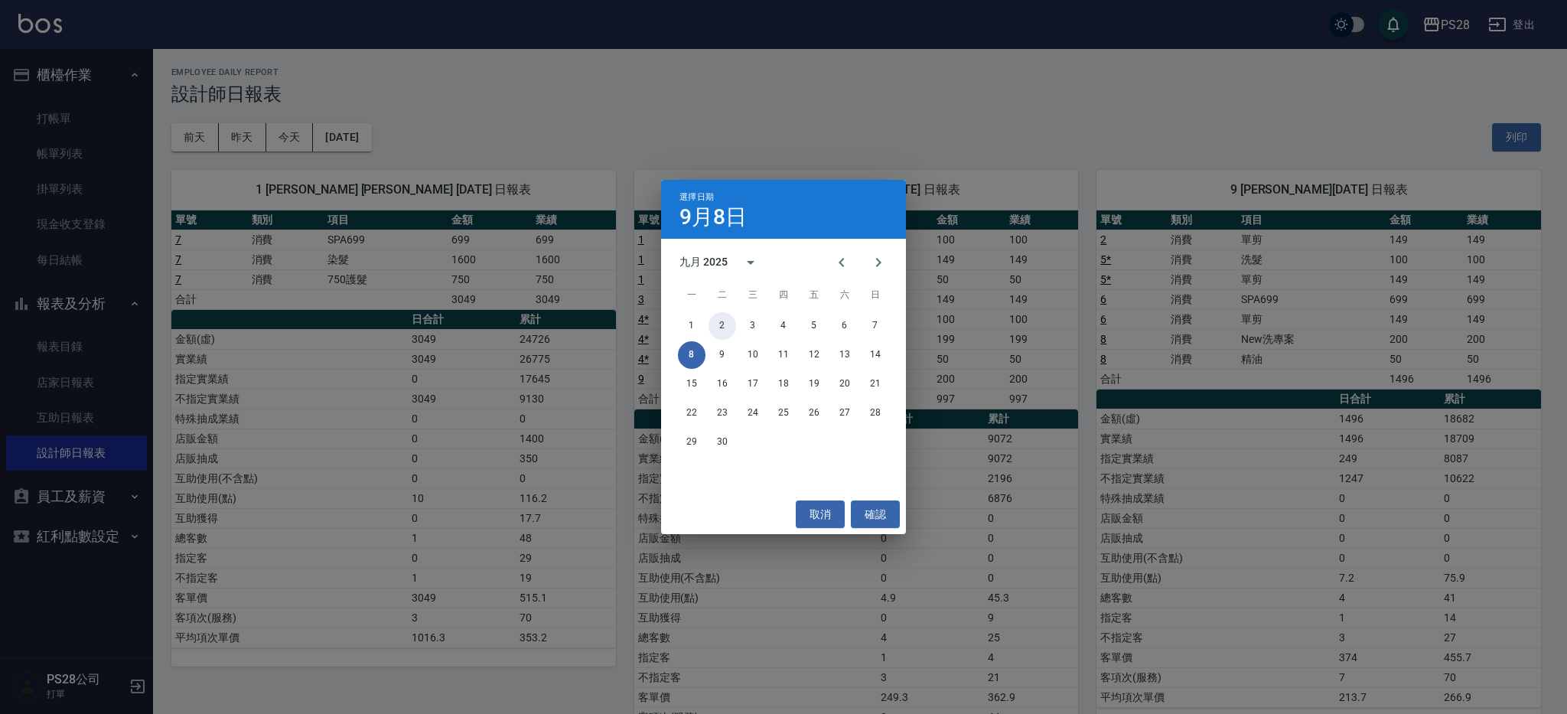
click at [722, 318] on button "2" at bounding box center [723, 326] width 28 height 28
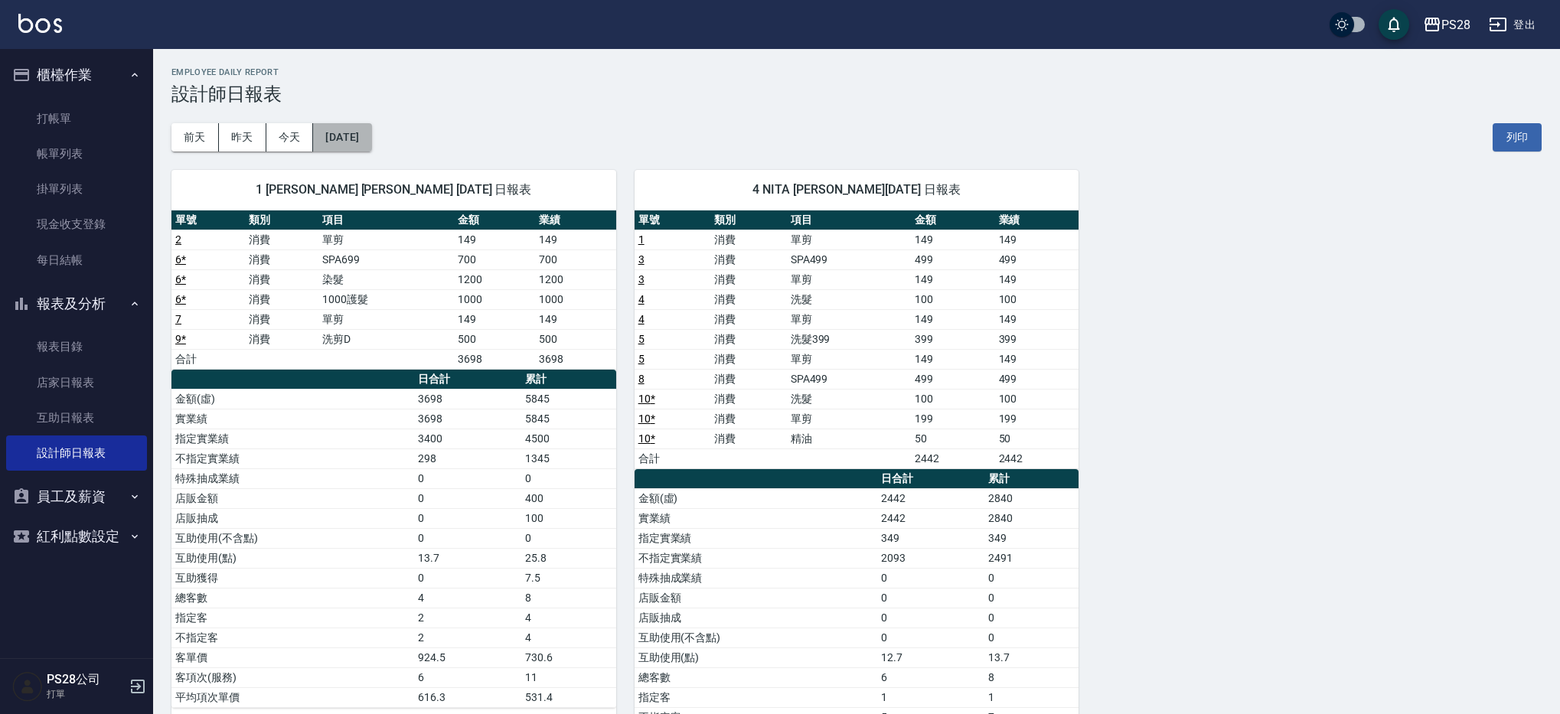
click at [345, 135] on button "[DATE]" at bounding box center [342, 137] width 58 height 28
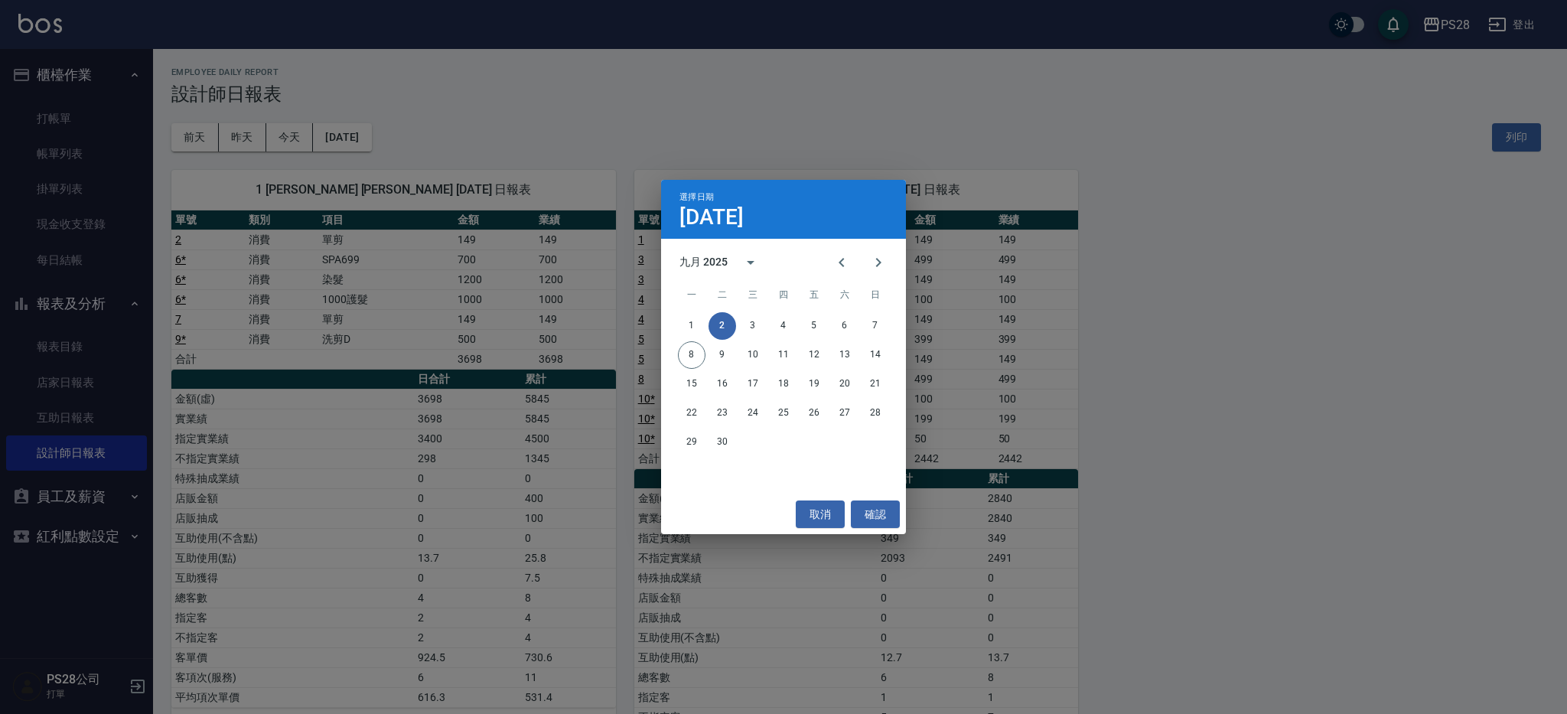
click at [1021, 289] on div "選擇日期 [DATE] 九月 2025 一 二 三 四 五 六 日 1 2 3 4 5 6 7 8 9 10 11 12 13 14 15 16 17 18 …" at bounding box center [783, 357] width 1567 height 714
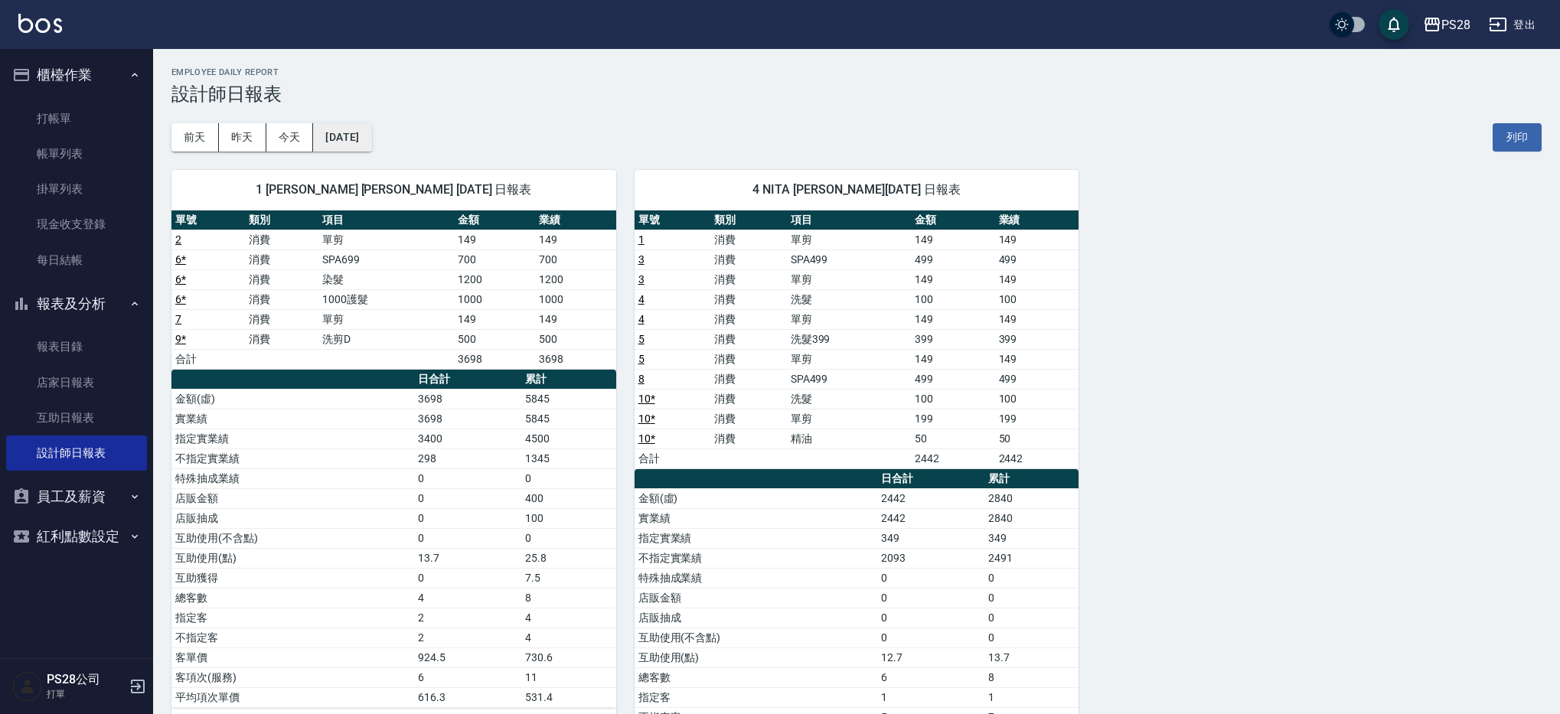
click at [371, 139] on button "[DATE]" at bounding box center [342, 137] width 58 height 28
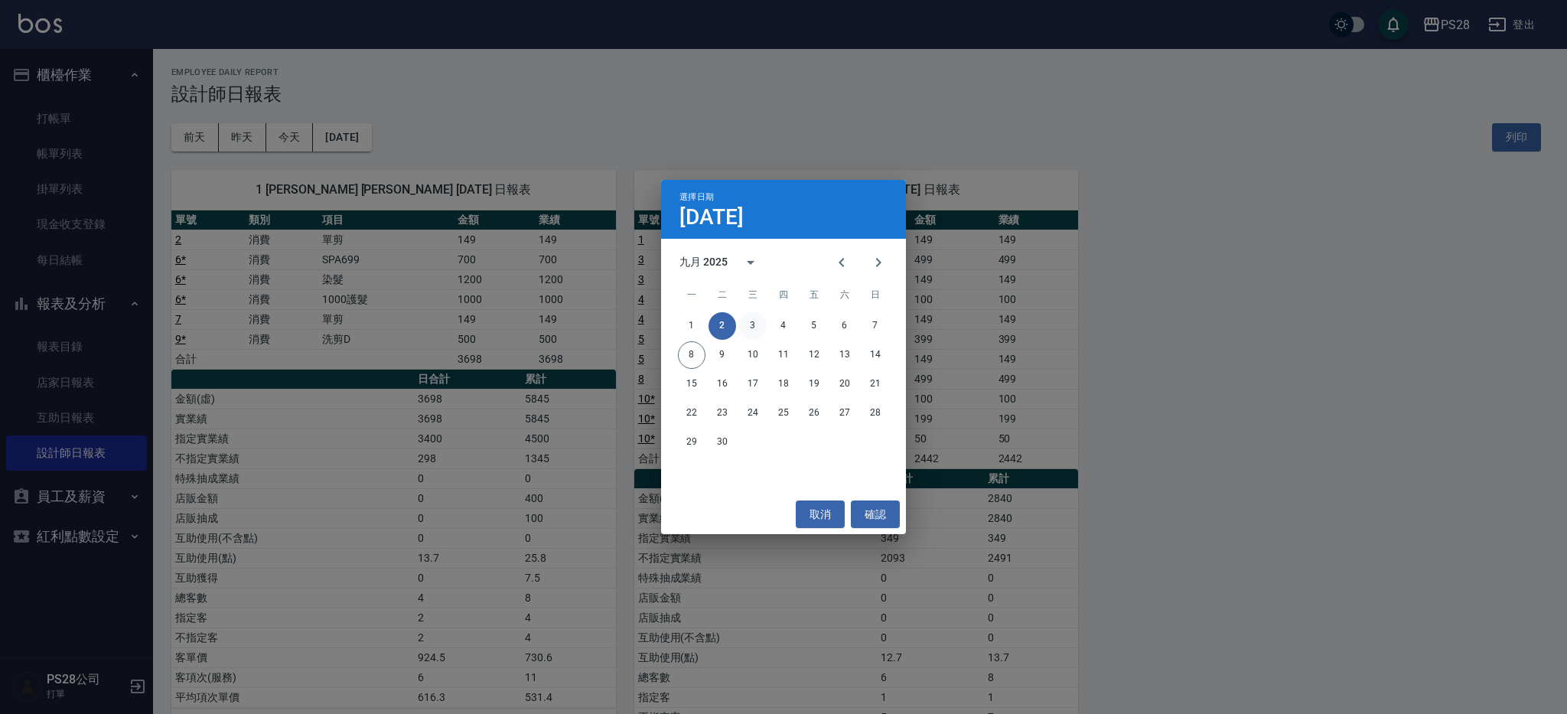
click at [751, 325] on button "3" at bounding box center [753, 326] width 28 height 28
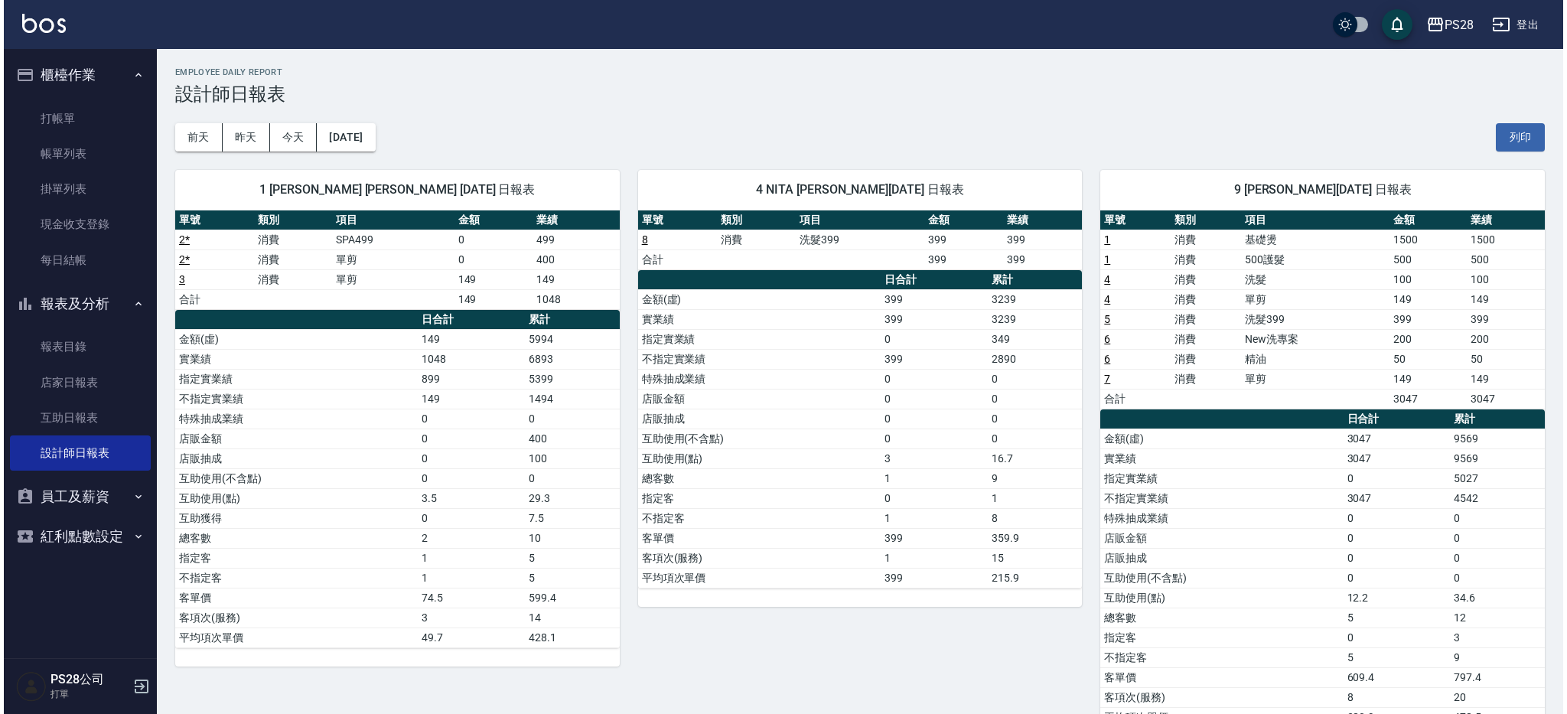
scroll to position [50, 0]
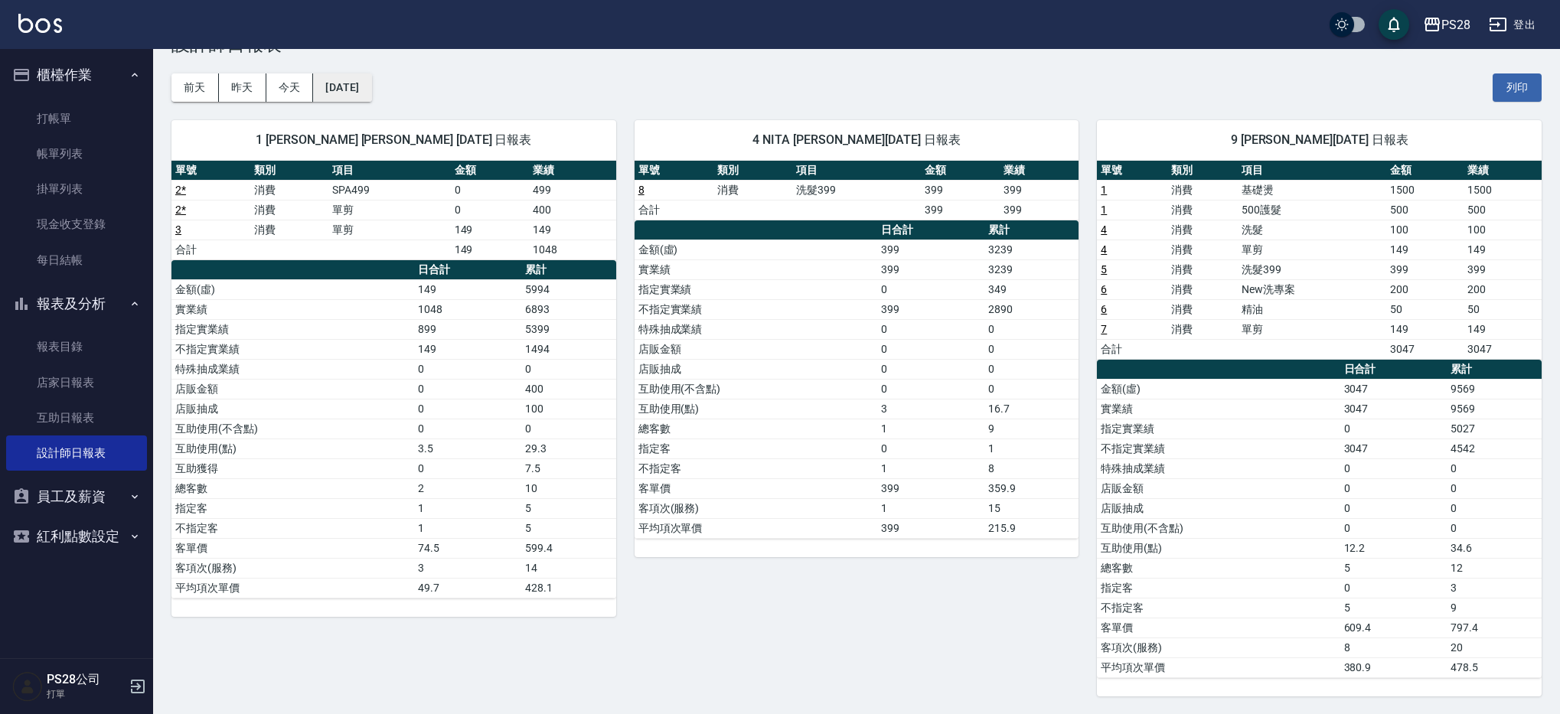
click at [371, 79] on button "[DATE]" at bounding box center [342, 87] width 58 height 28
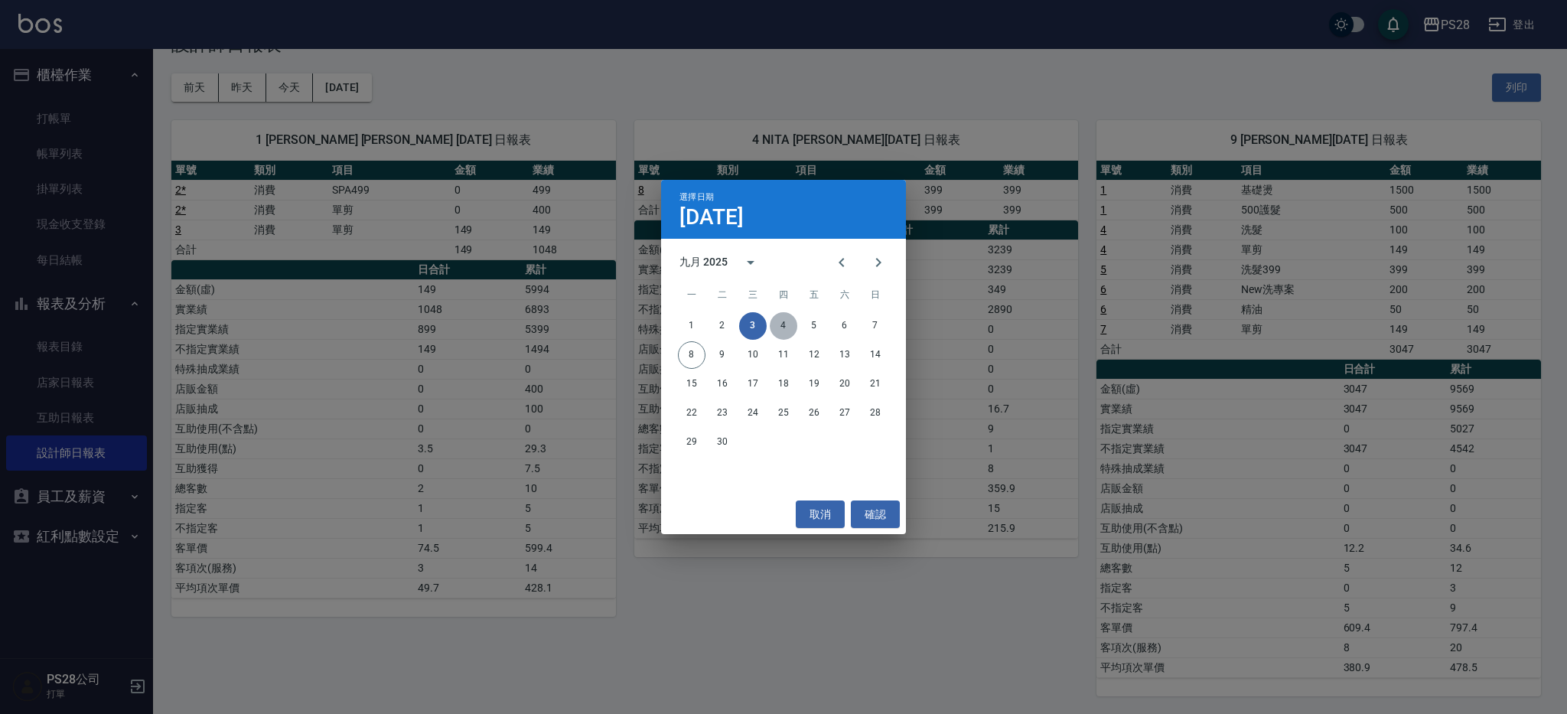
click at [789, 324] on button "4" at bounding box center [784, 326] width 28 height 28
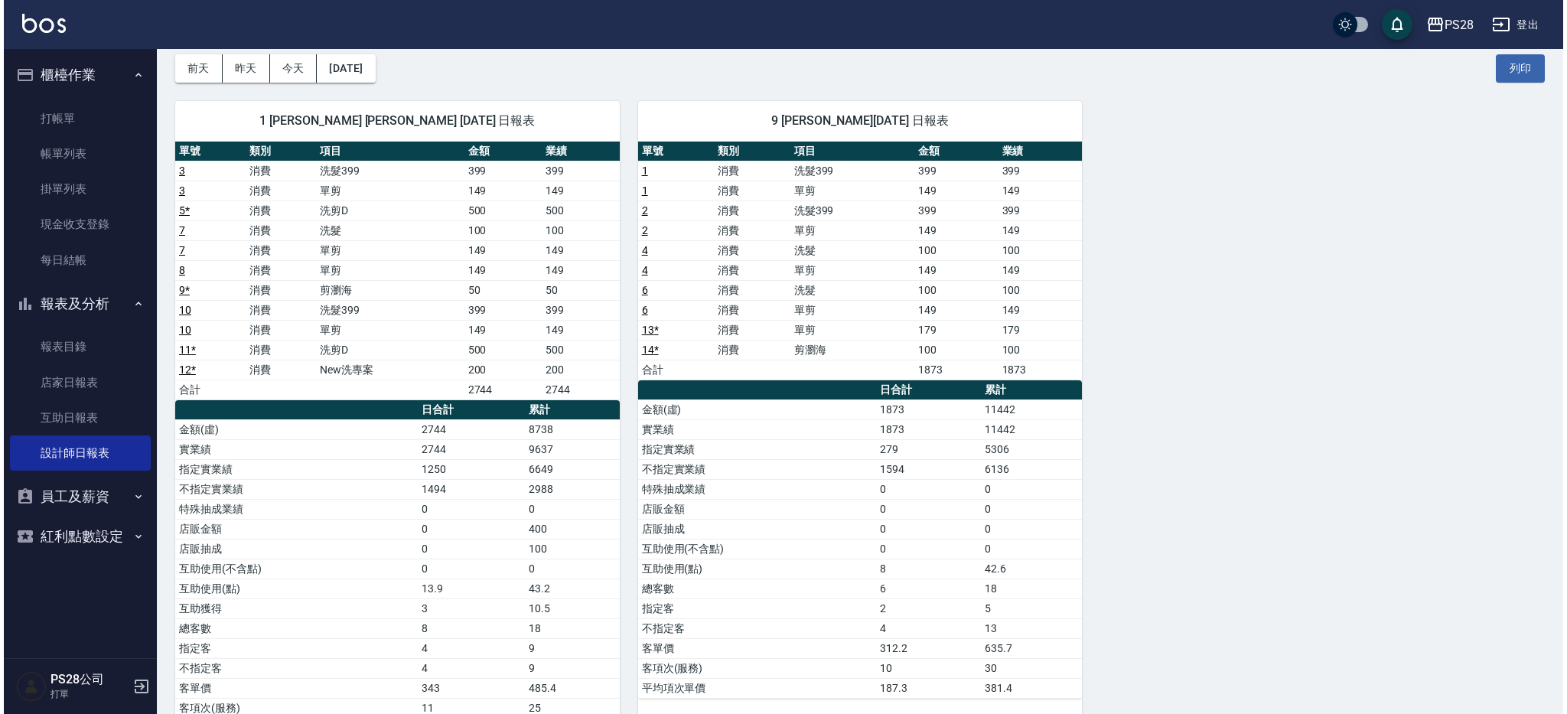
scroll to position [70, 0]
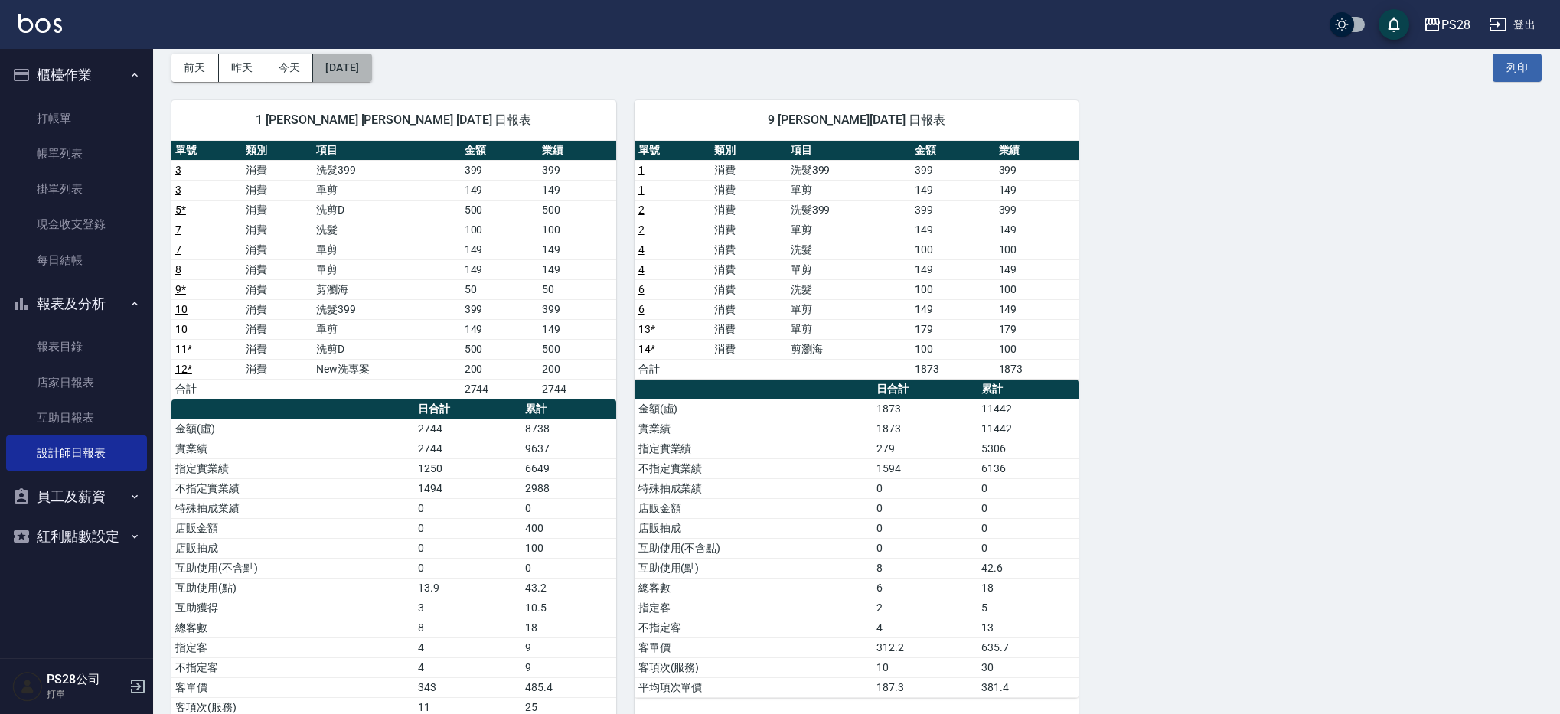
click at [333, 69] on button "[DATE]" at bounding box center [342, 68] width 58 height 28
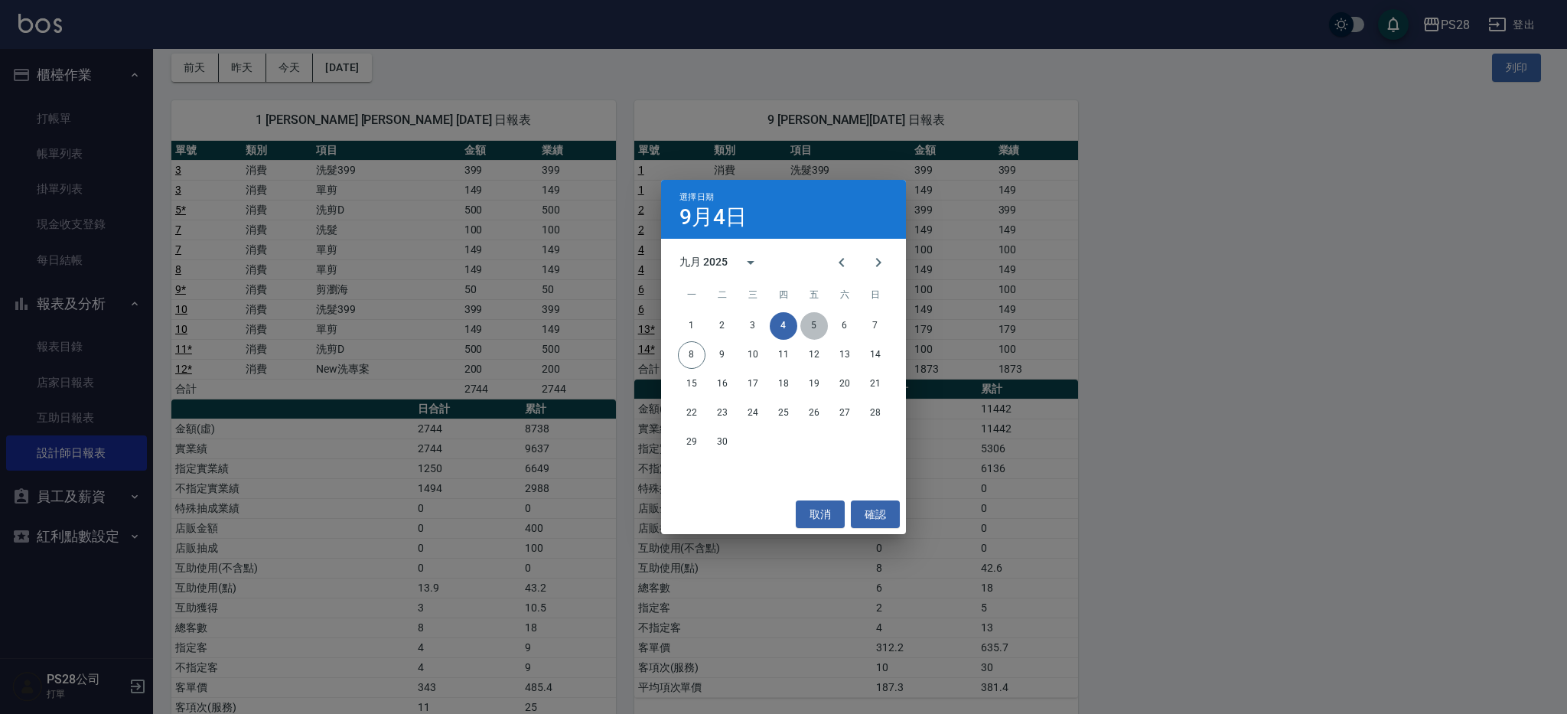
click at [821, 335] on button "5" at bounding box center [814, 326] width 28 height 28
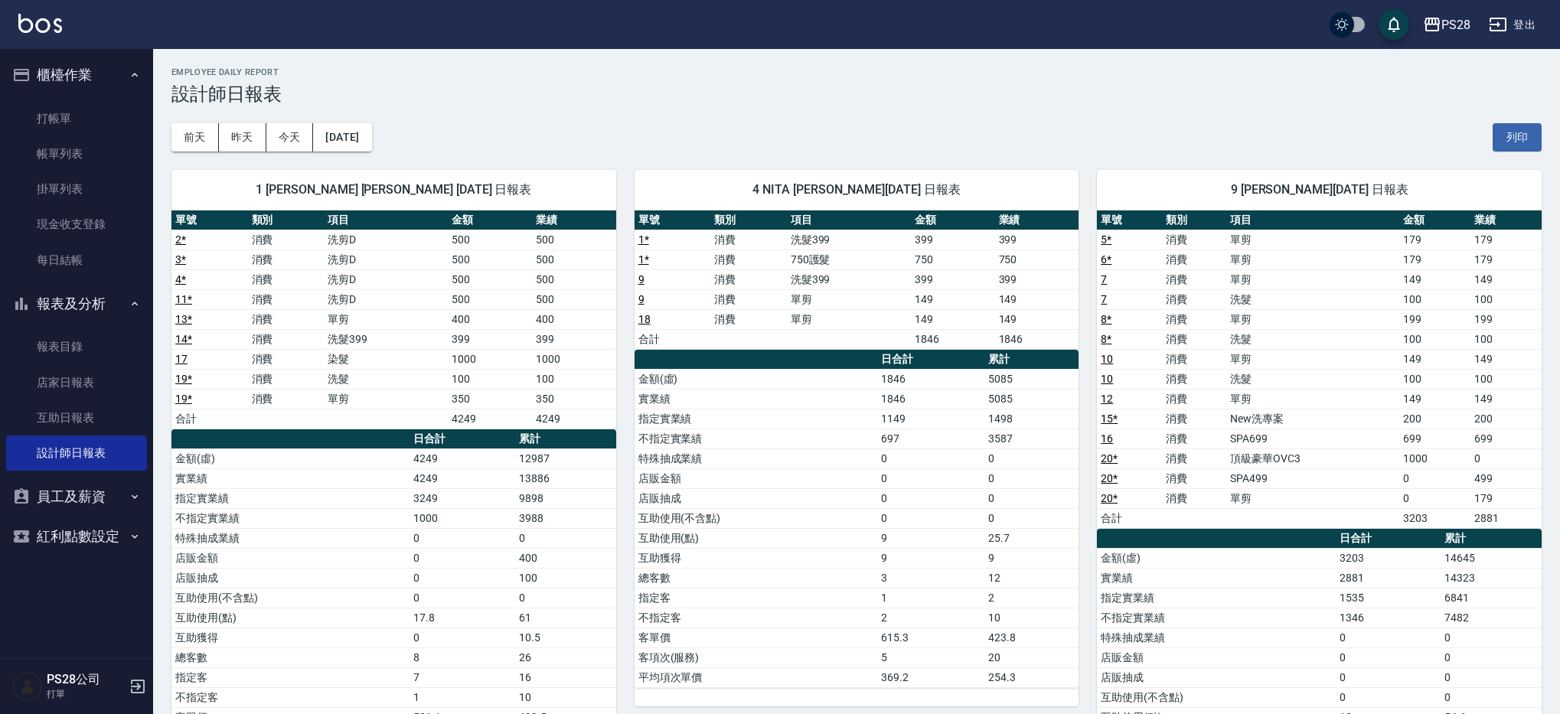
click at [398, 136] on div "[DATE] [DATE] [DATE] [DATE] 列印" at bounding box center [856, 137] width 1370 height 65
click at [371, 137] on button "[DATE]" at bounding box center [342, 137] width 58 height 28
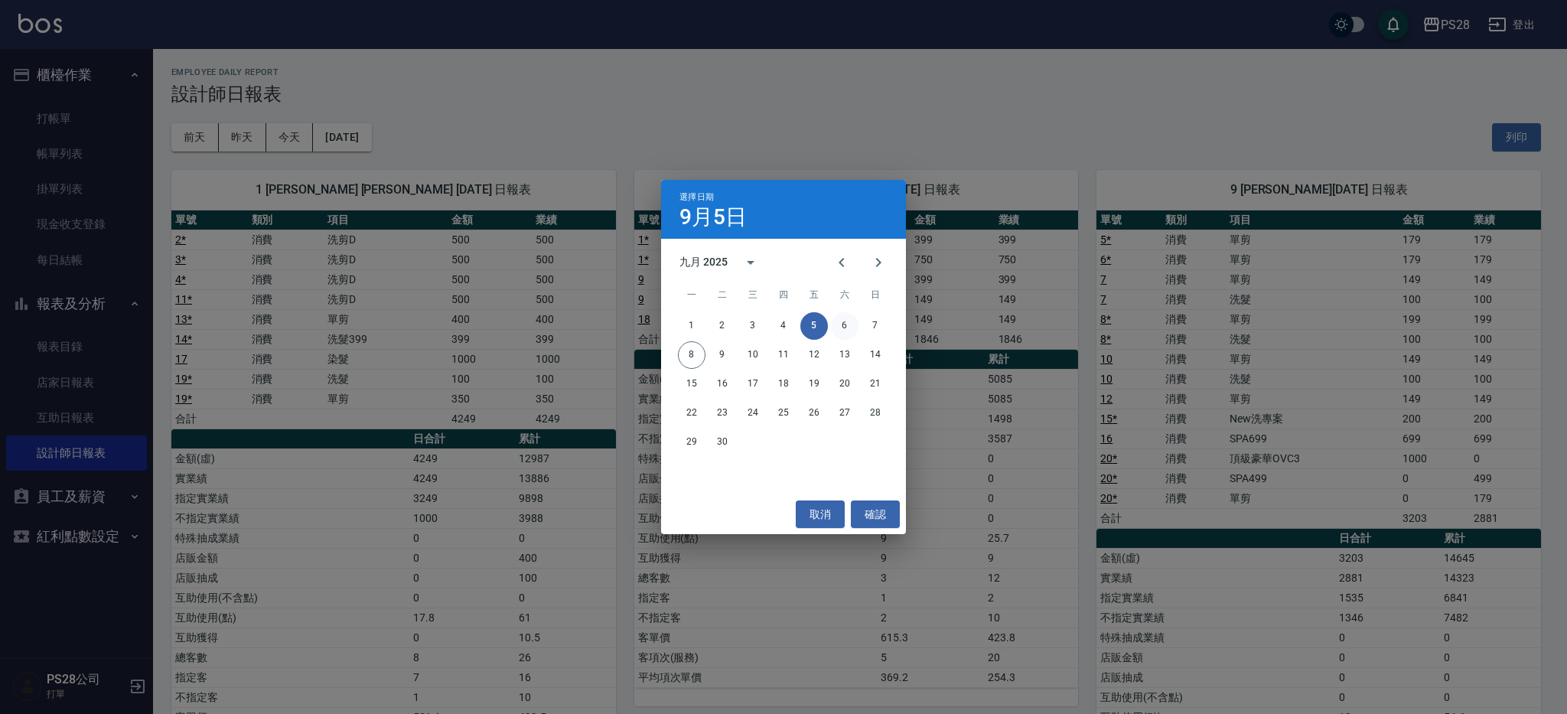
click at [852, 330] on button "6" at bounding box center [845, 326] width 28 height 28
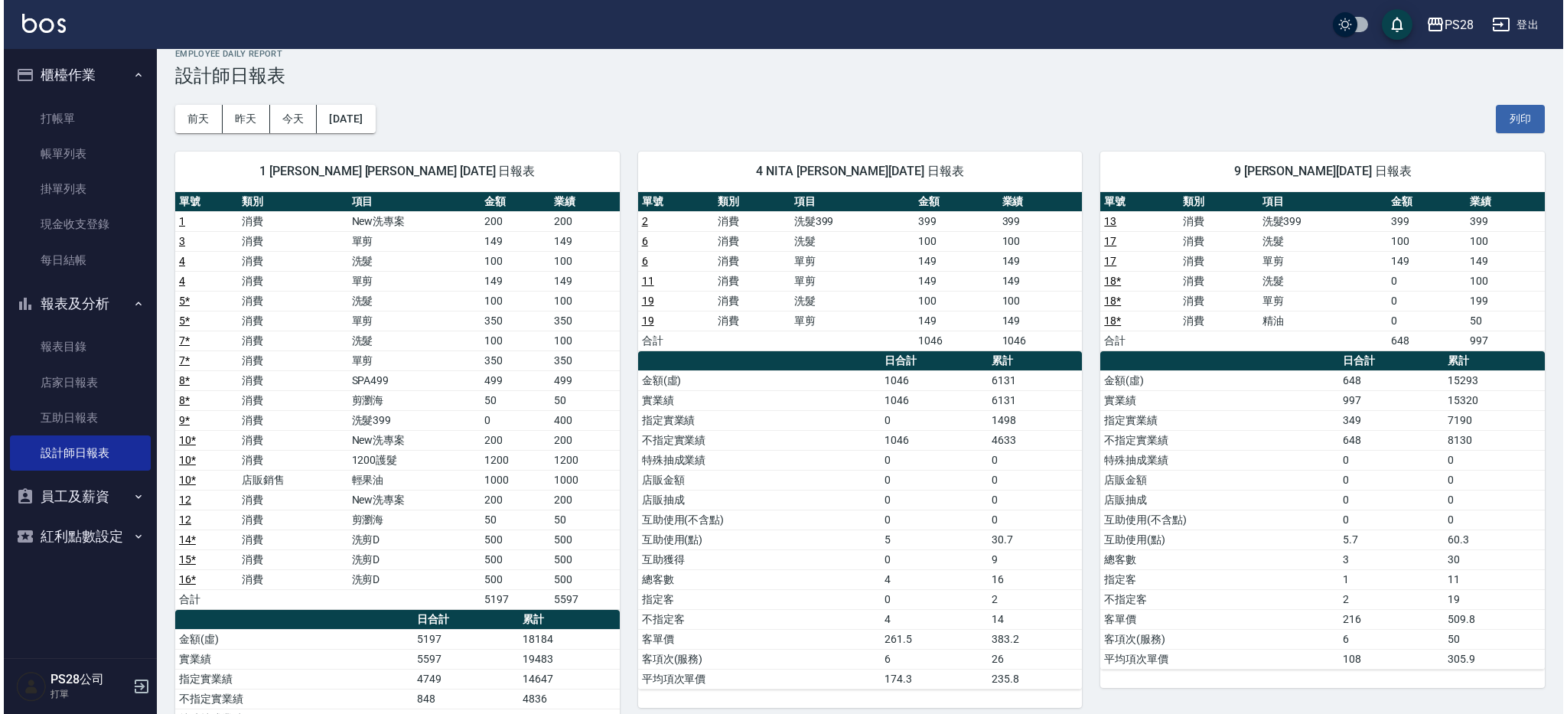
scroll to position [21, 0]
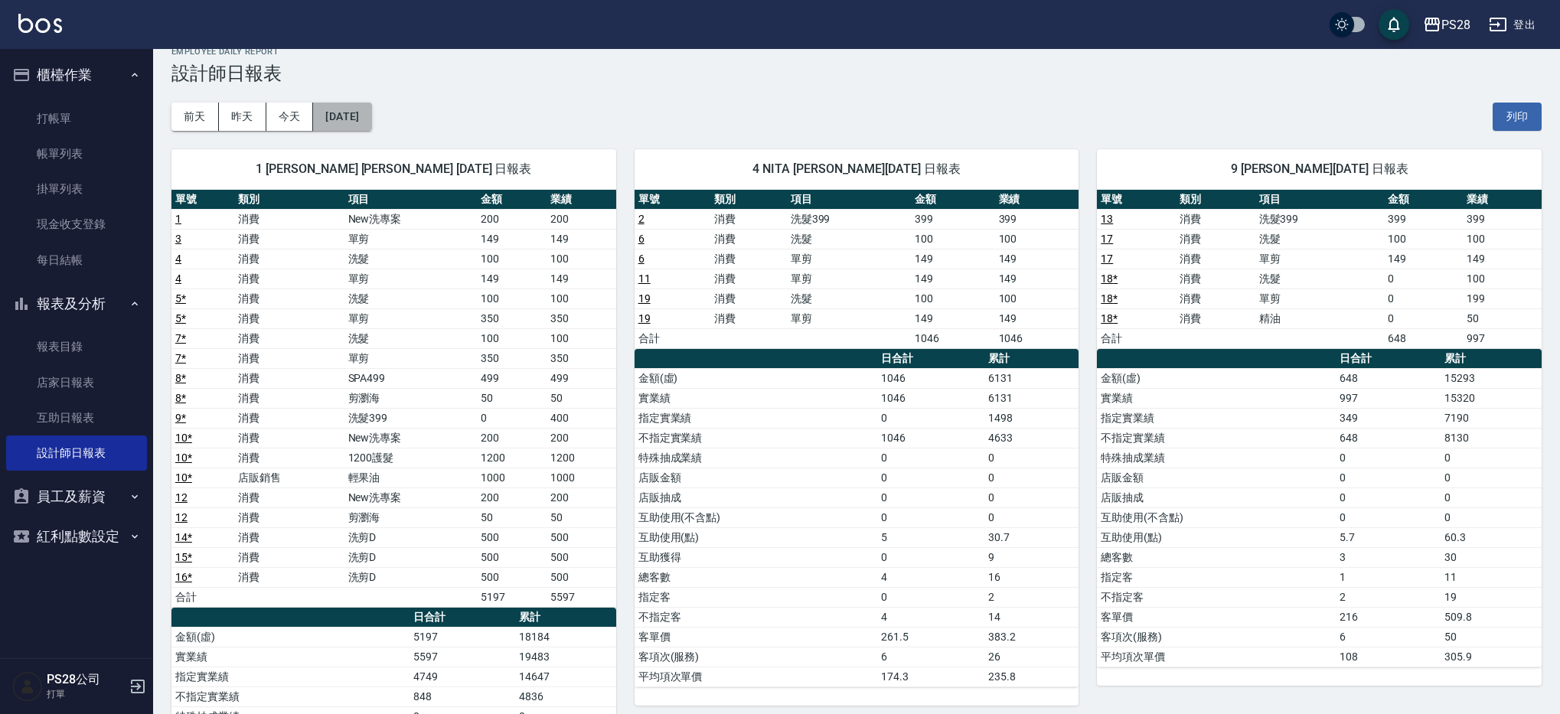
click at [362, 112] on button "[DATE]" at bounding box center [342, 117] width 58 height 28
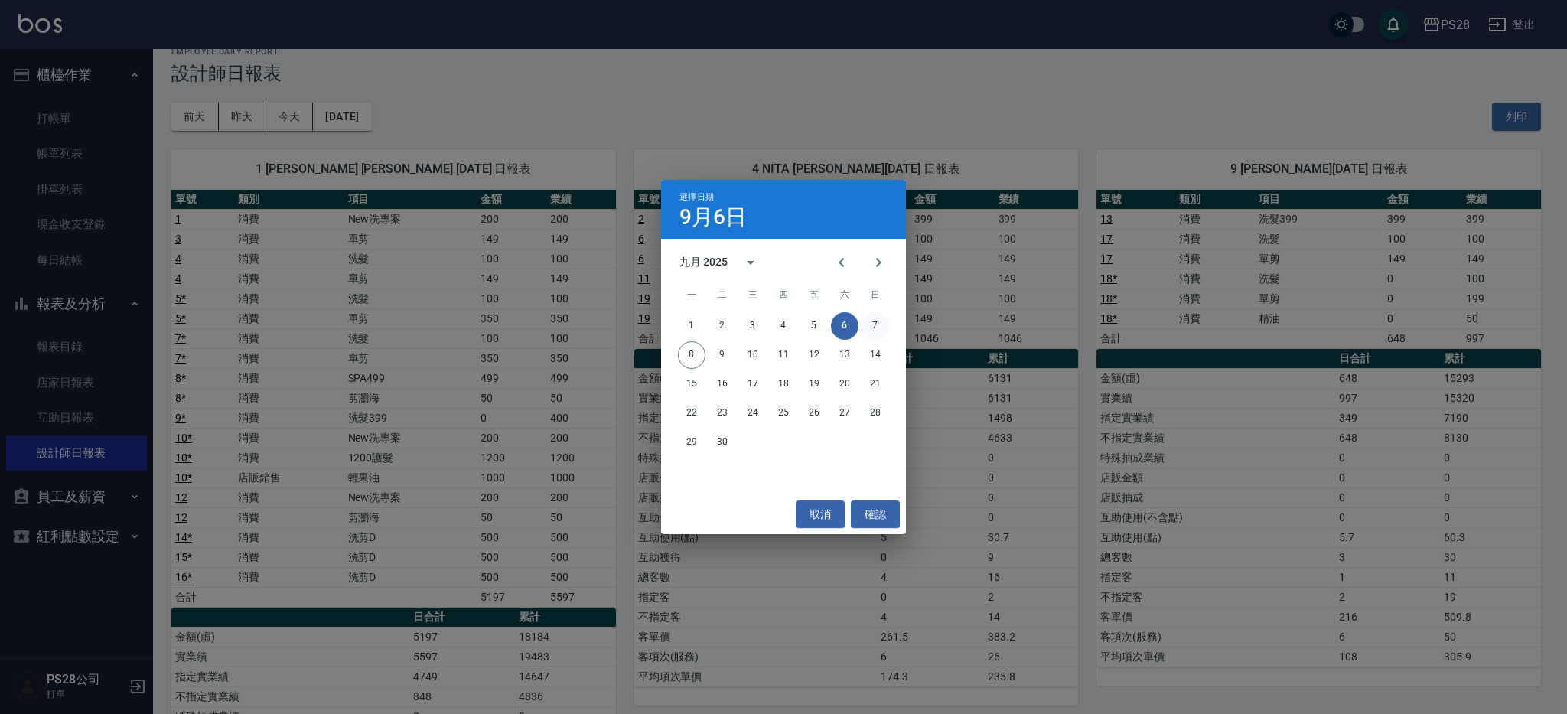
click at [871, 331] on button "7" at bounding box center [876, 326] width 28 height 28
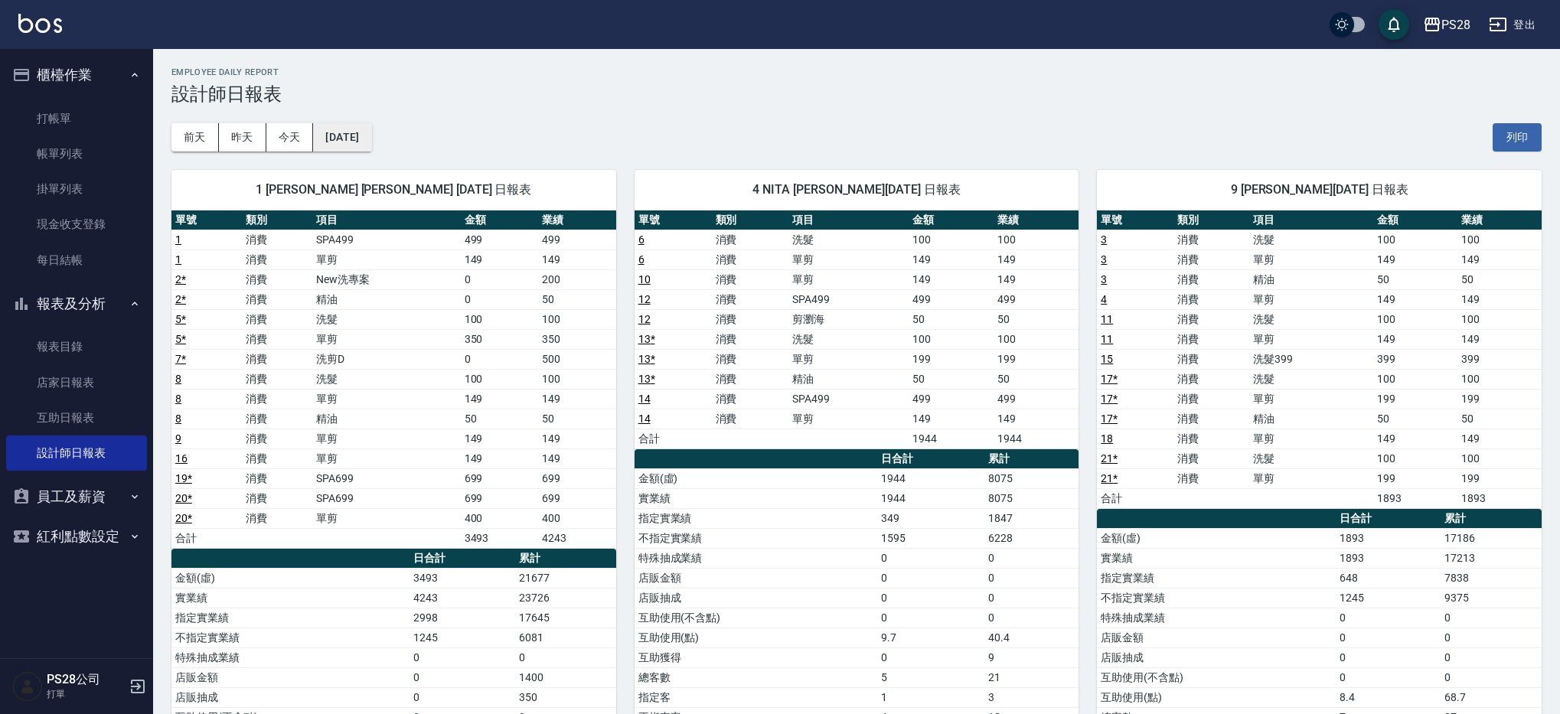
click at [347, 135] on button "[DATE]" at bounding box center [342, 137] width 58 height 28
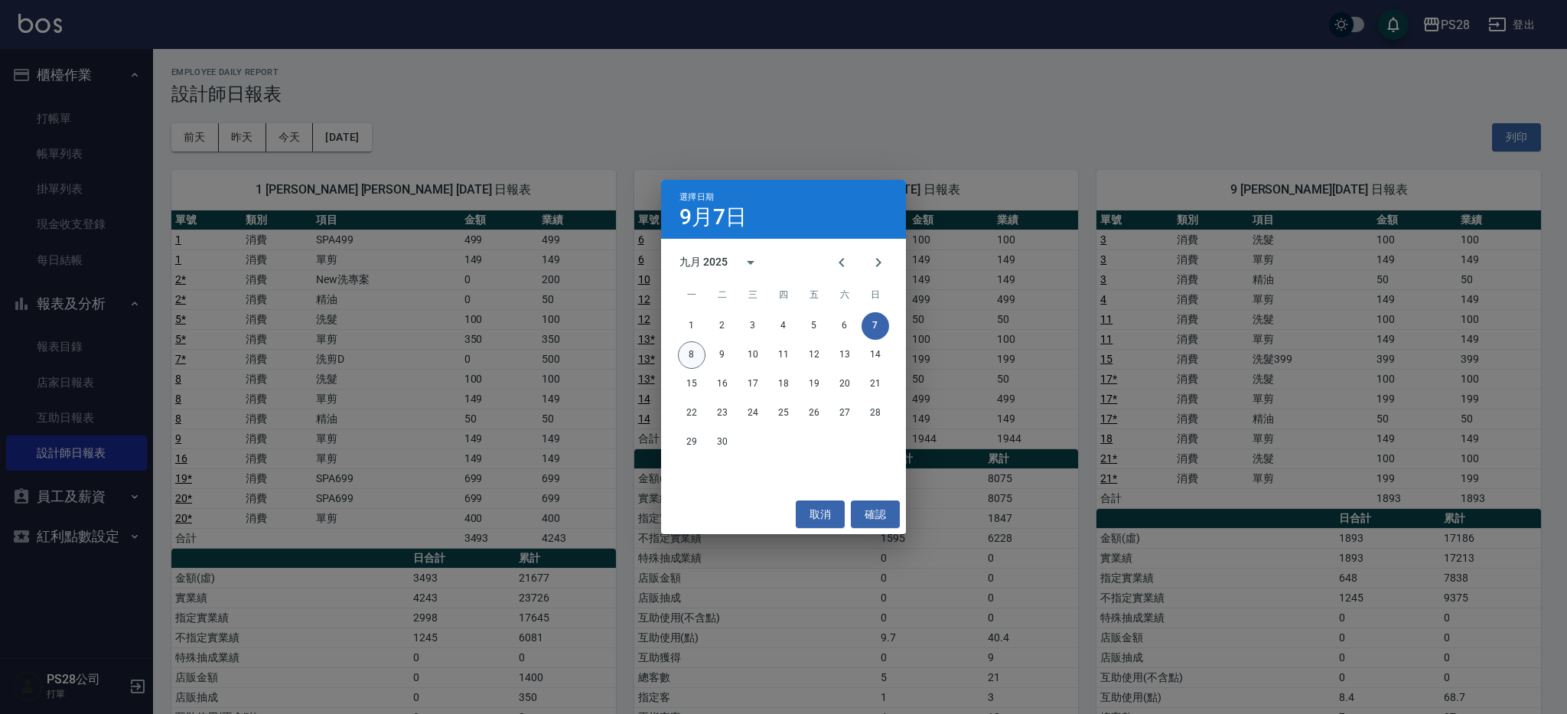
click at [691, 356] on button "8" at bounding box center [692, 355] width 28 height 28
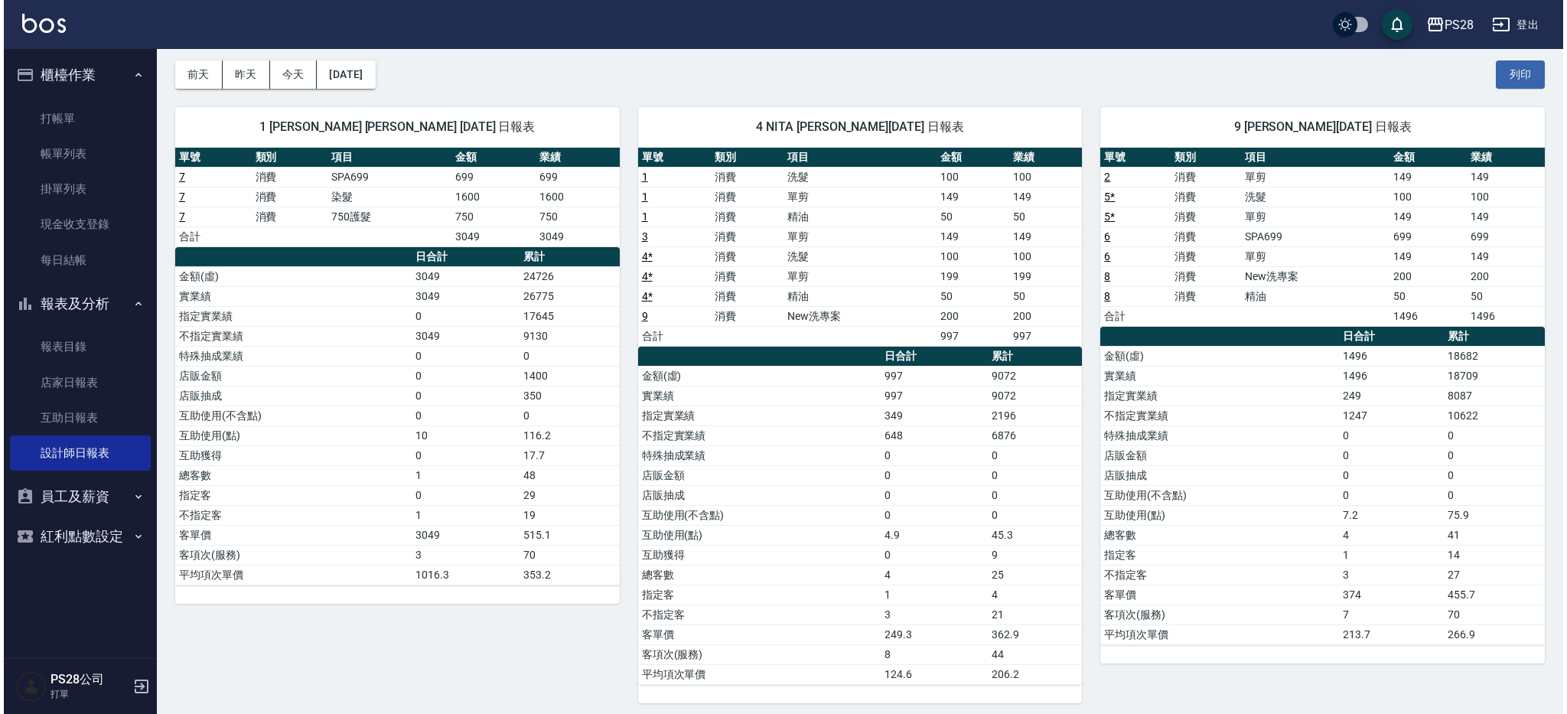
scroll to position [64, 0]
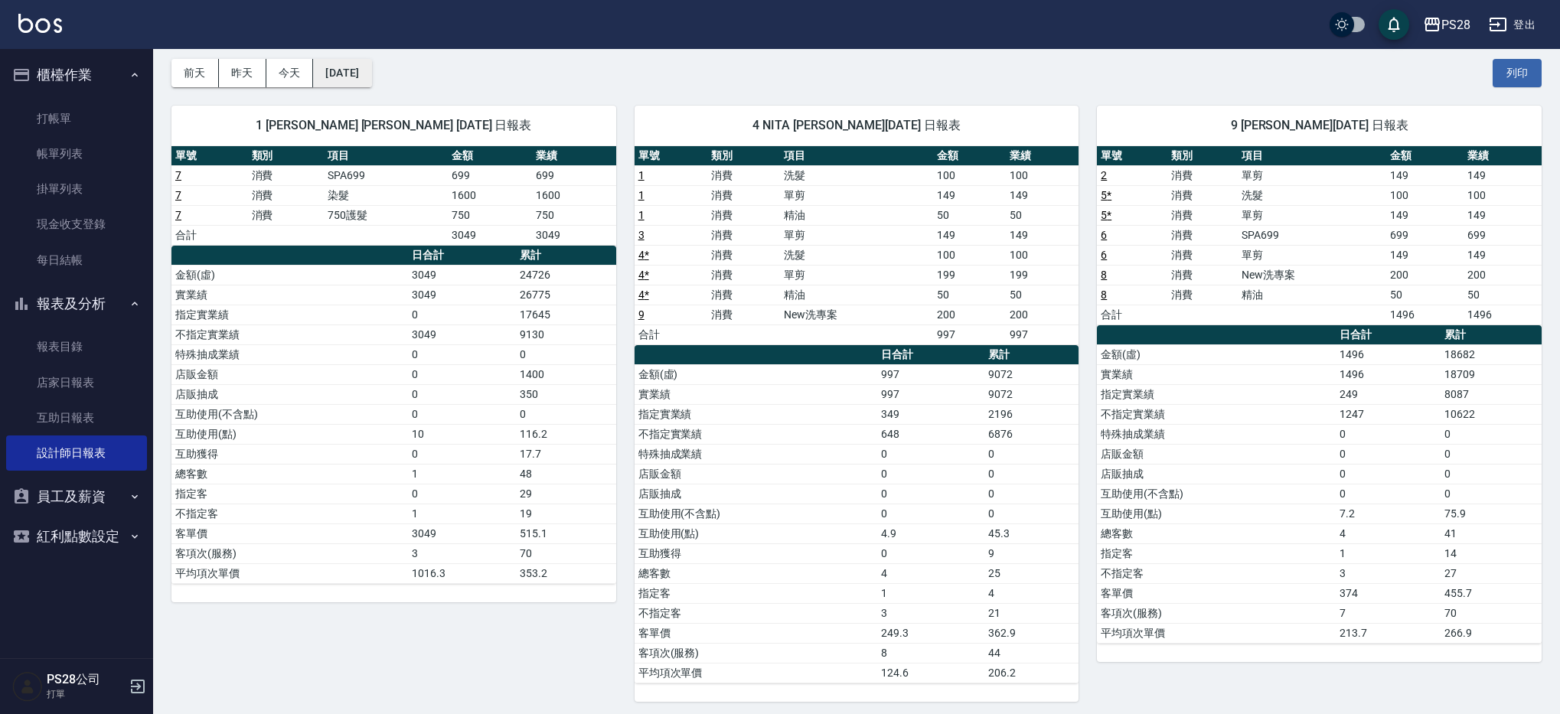
click at [368, 77] on button "[DATE]" at bounding box center [342, 73] width 58 height 28
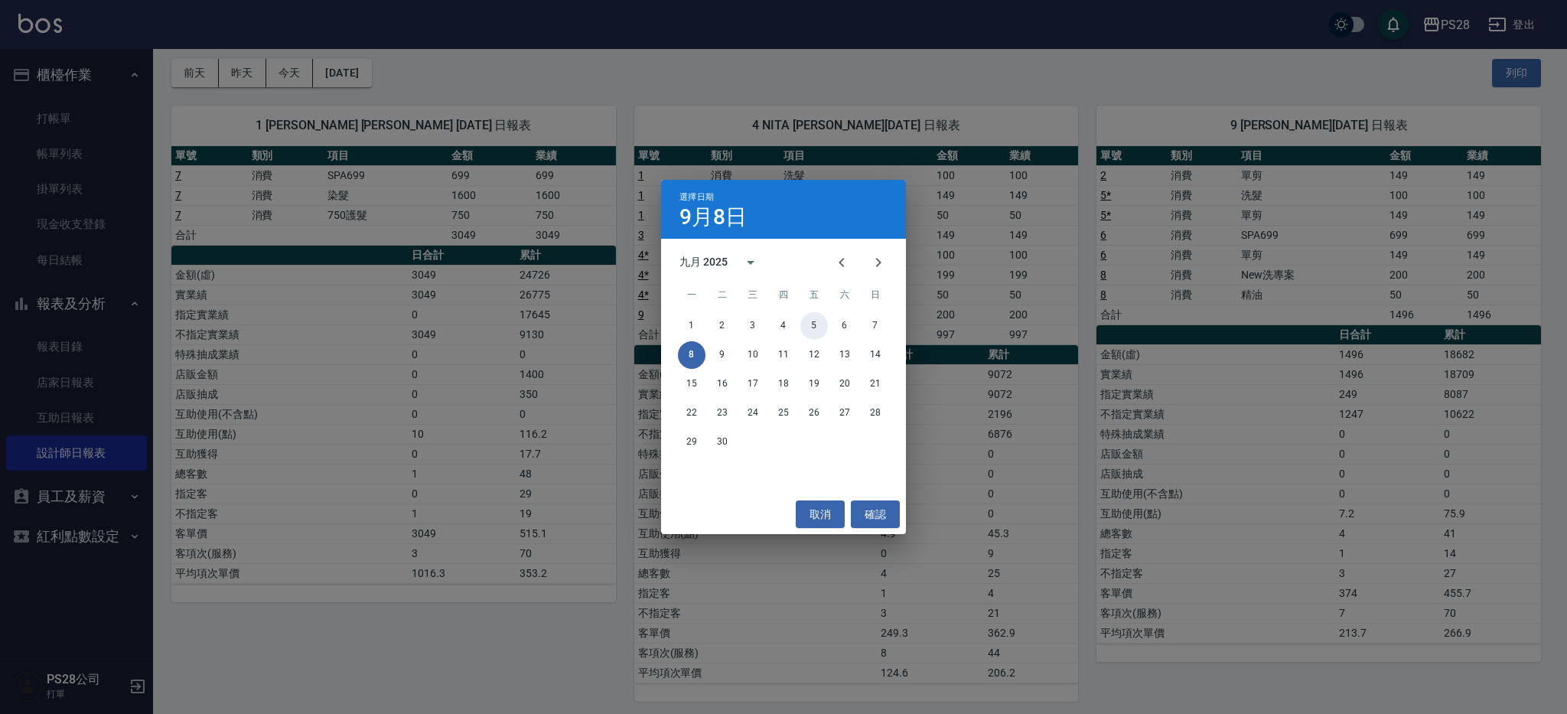
click at [819, 325] on button "5" at bounding box center [814, 326] width 28 height 28
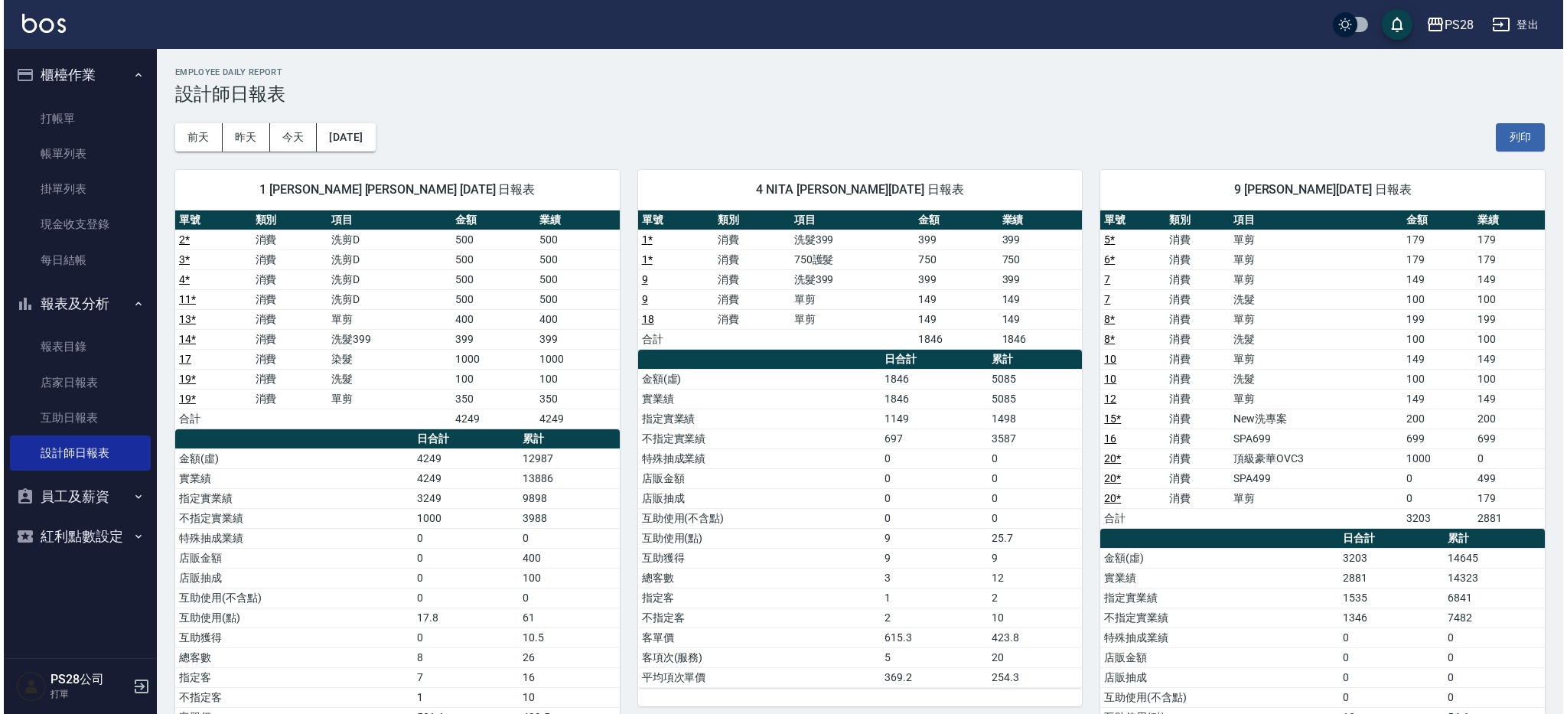
scroll to position [6, 0]
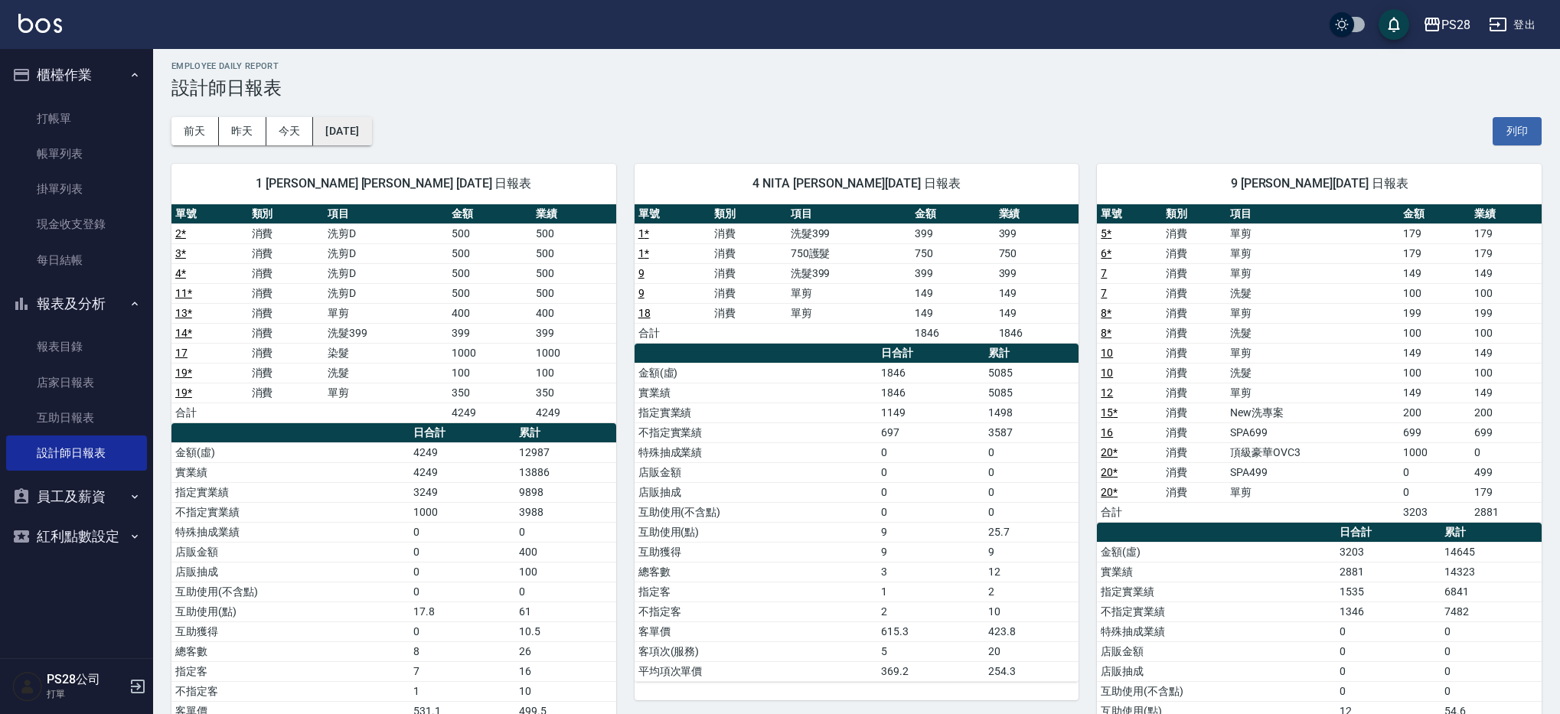
click at [341, 121] on button "[DATE]" at bounding box center [342, 131] width 58 height 28
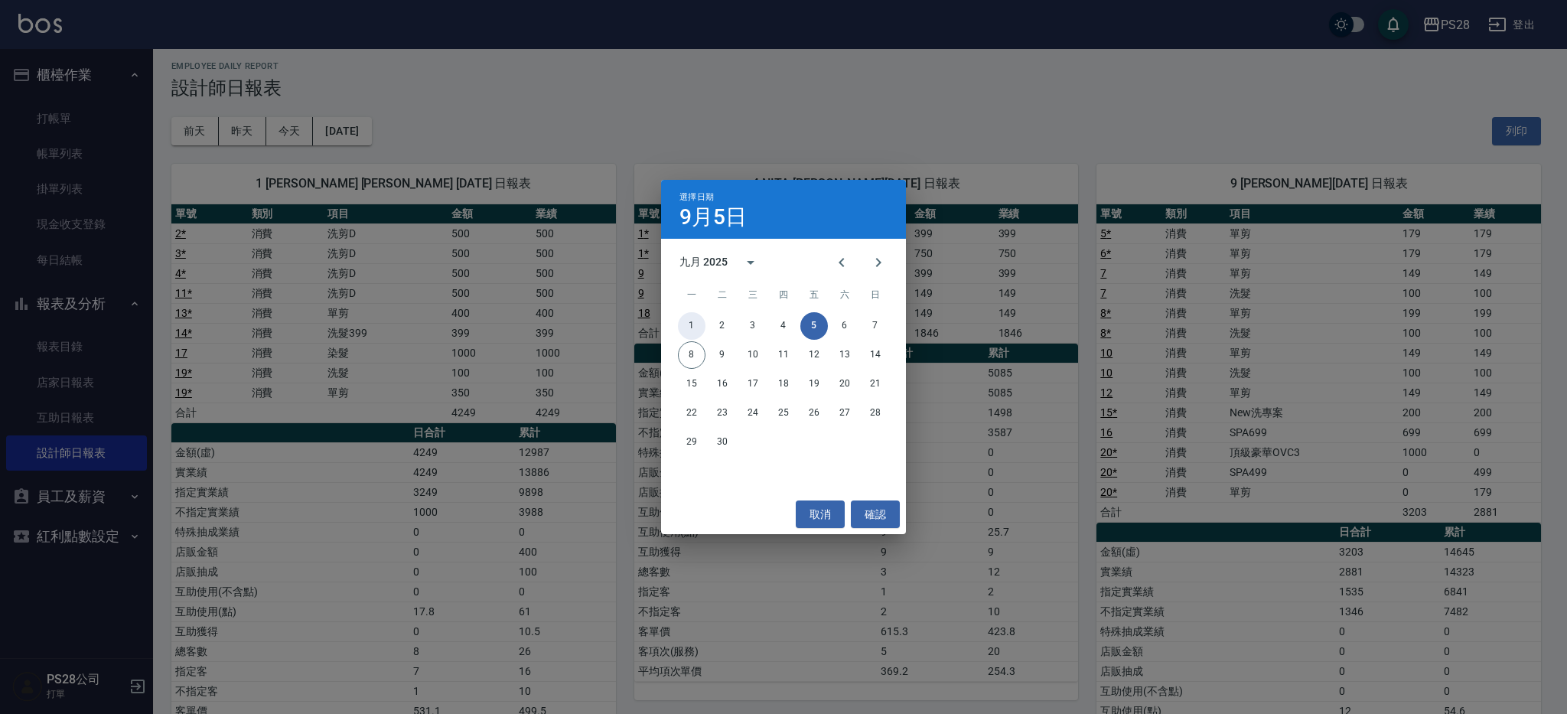
click at [693, 318] on button "1" at bounding box center [692, 326] width 28 height 28
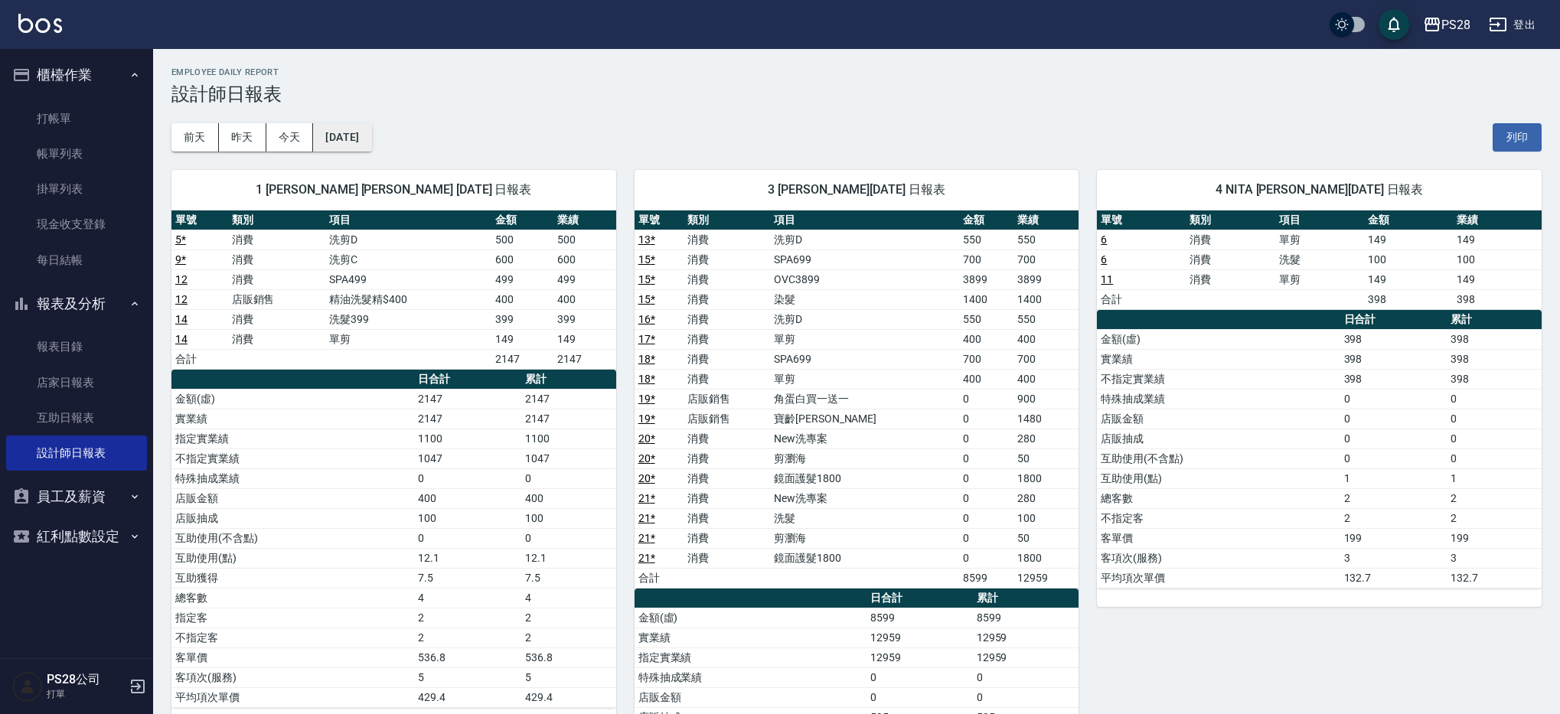
click at [371, 144] on button "[DATE]" at bounding box center [342, 137] width 58 height 28
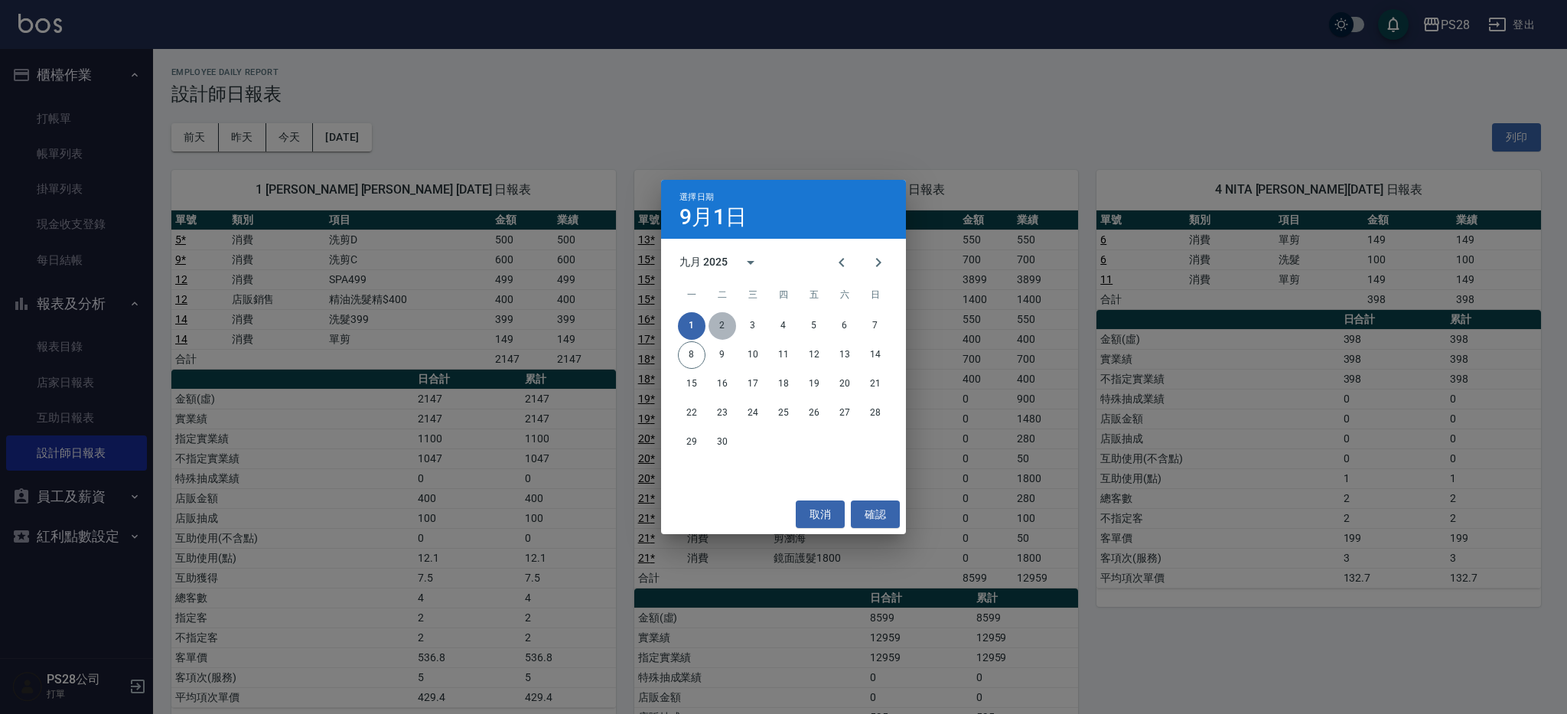
click at [717, 328] on button "2" at bounding box center [723, 326] width 28 height 28
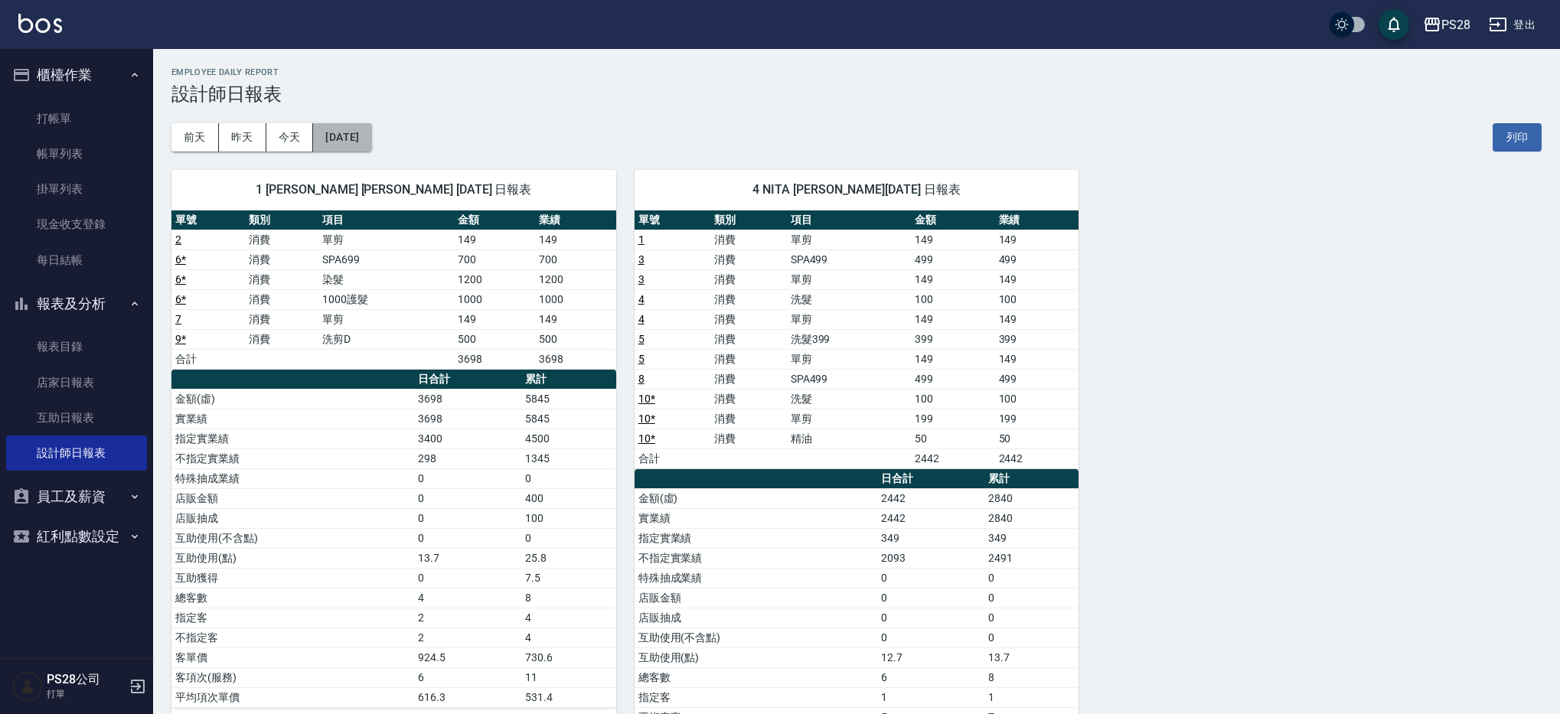
click at [358, 141] on button "[DATE]" at bounding box center [342, 137] width 58 height 28
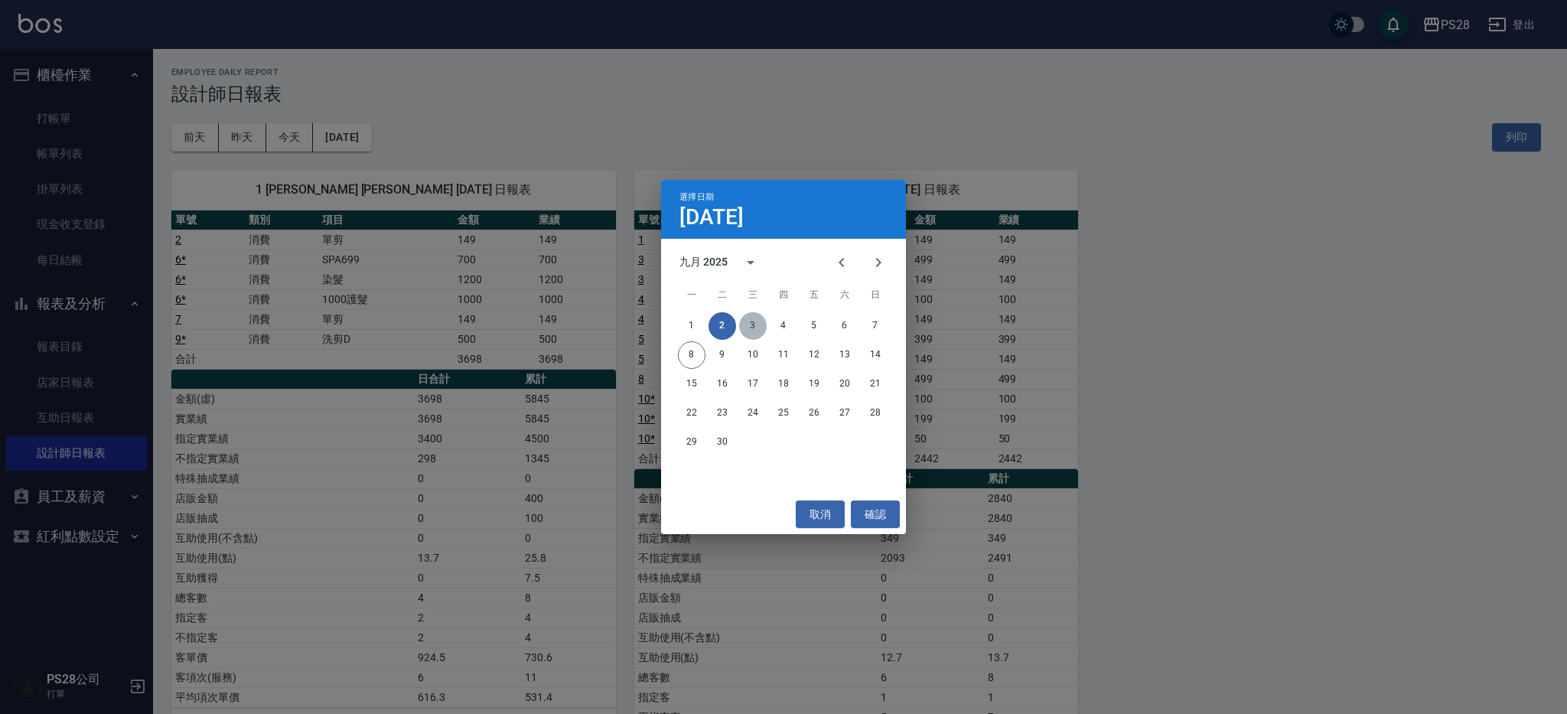
click at [745, 324] on button "3" at bounding box center [753, 326] width 28 height 28
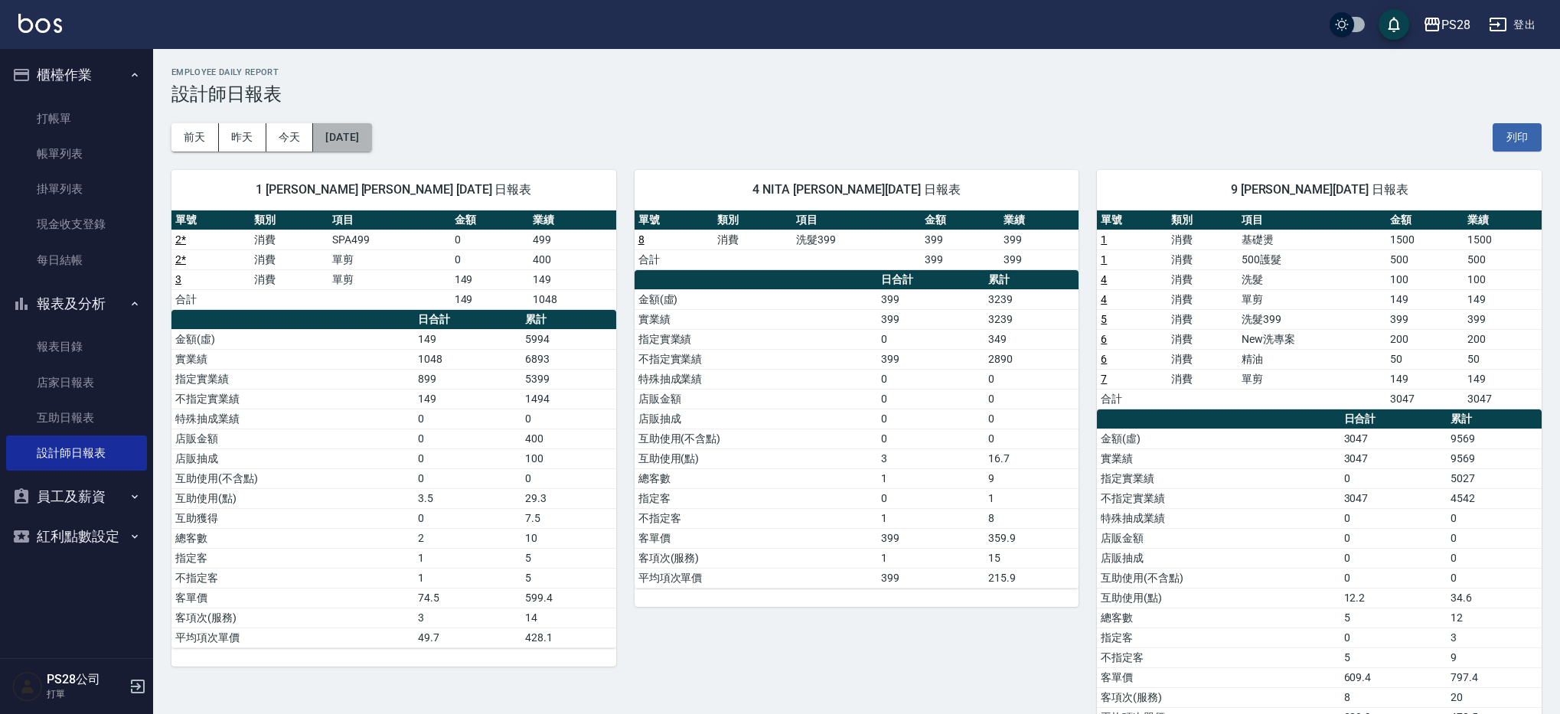
click at [321, 130] on button "[DATE]" at bounding box center [342, 137] width 58 height 28
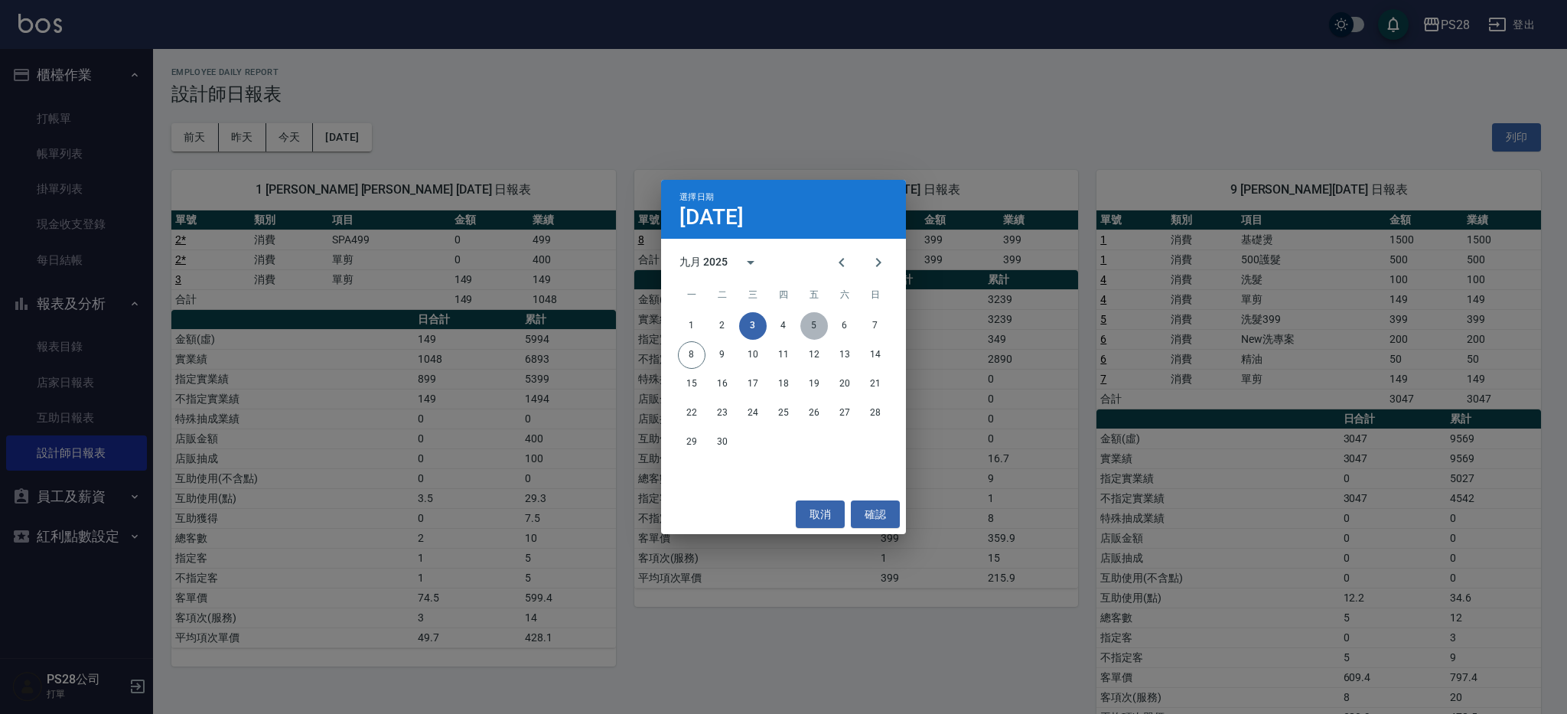
click at [816, 318] on button "5" at bounding box center [814, 326] width 28 height 28
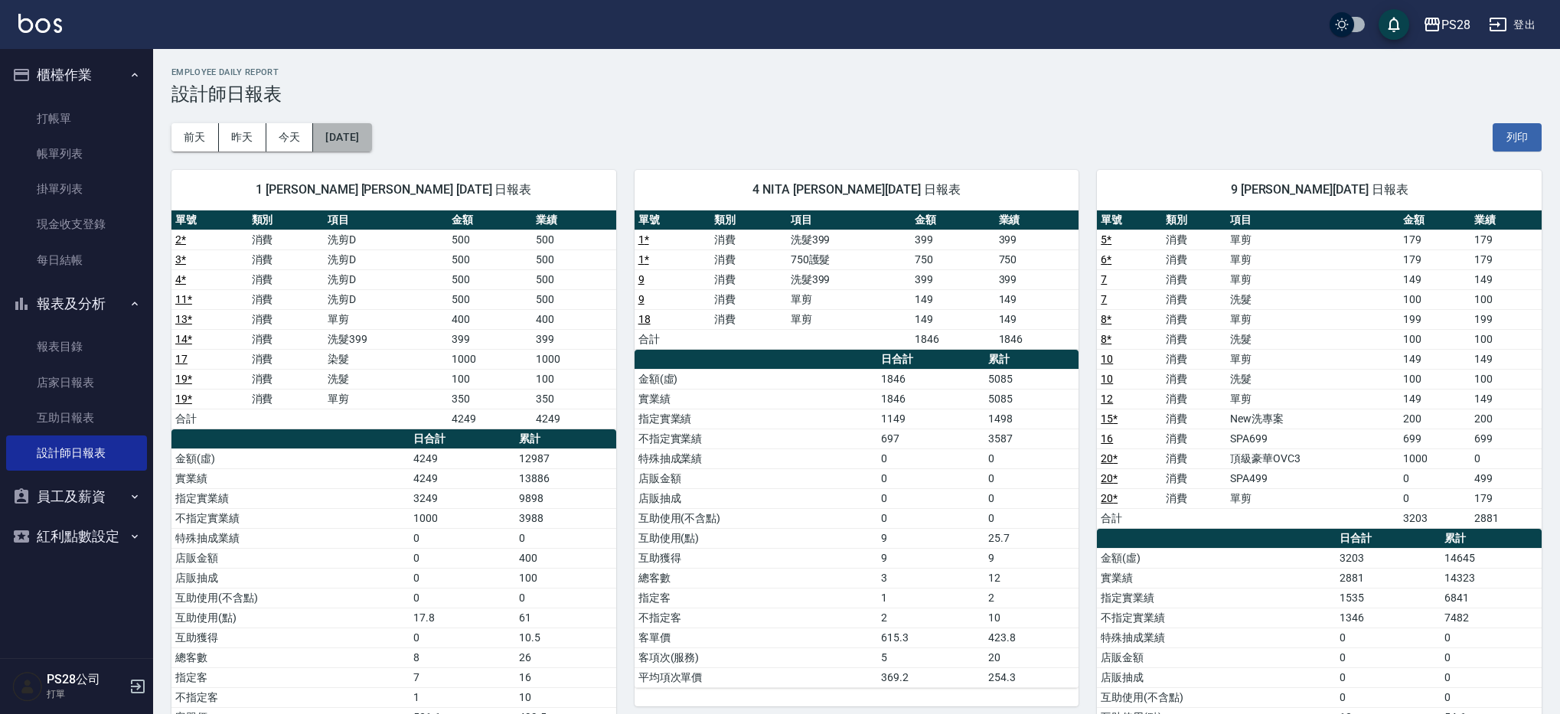
click at [371, 148] on button "[DATE]" at bounding box center [342, 137] width 58 height 28
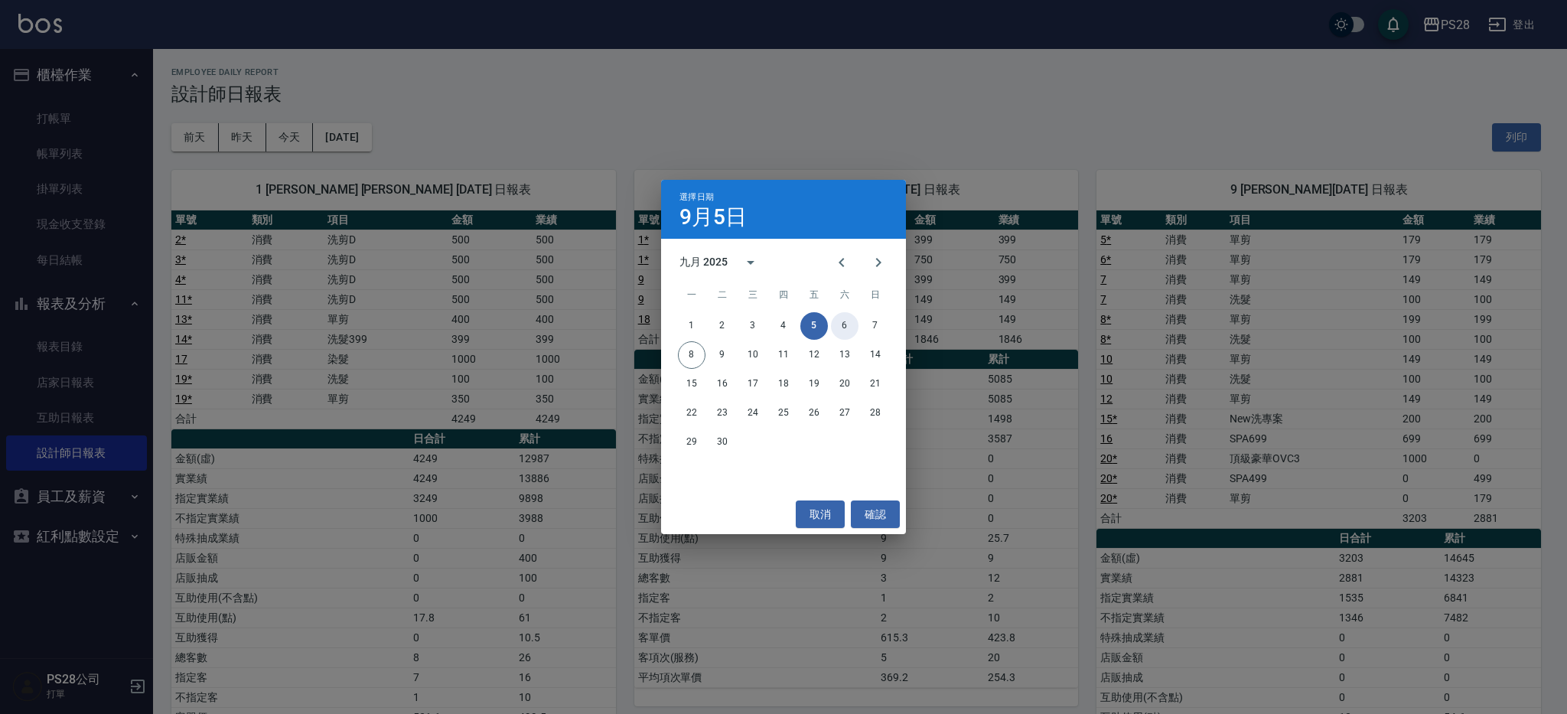
click at [843, 334] on button "6" at bounding box center [845, 326] width 28 height 28
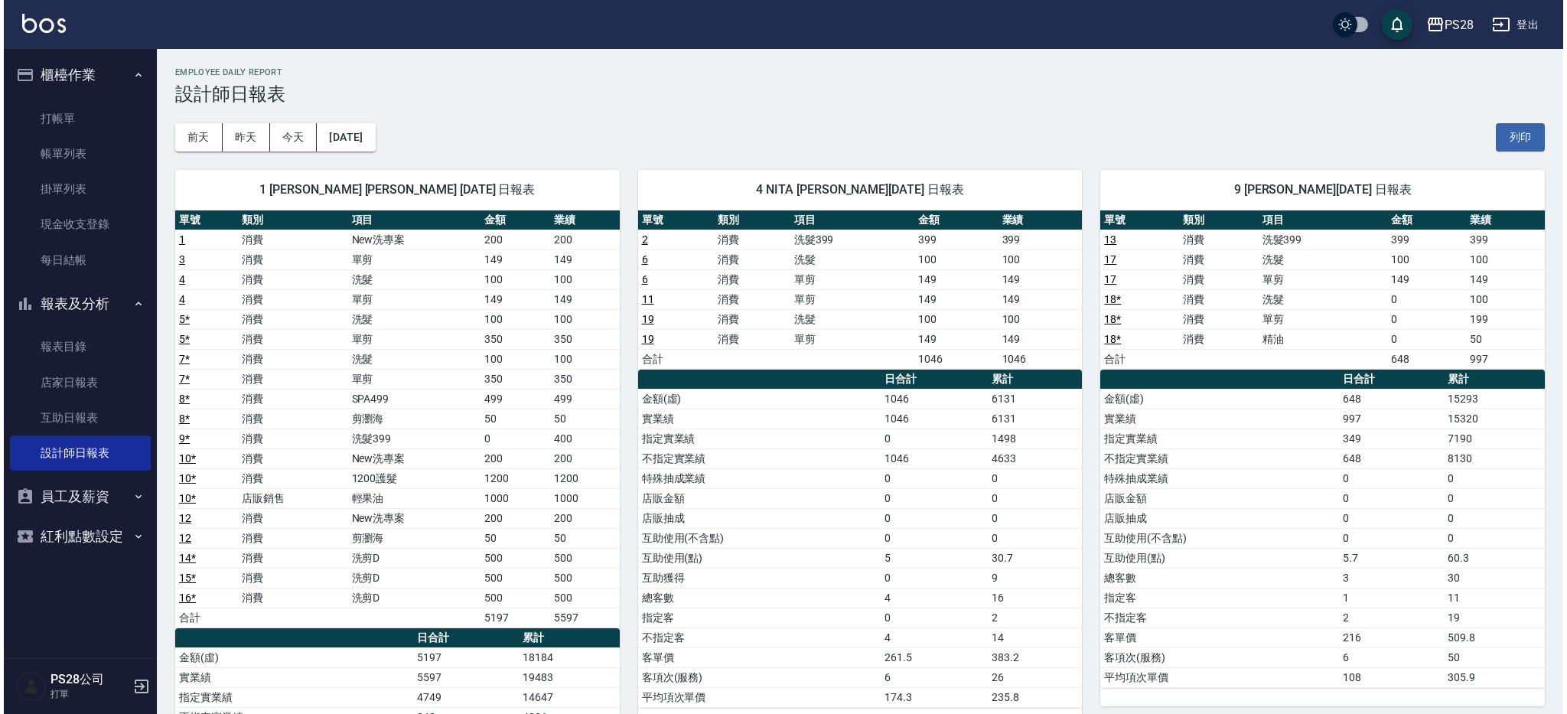
scroll to position [5, 0]
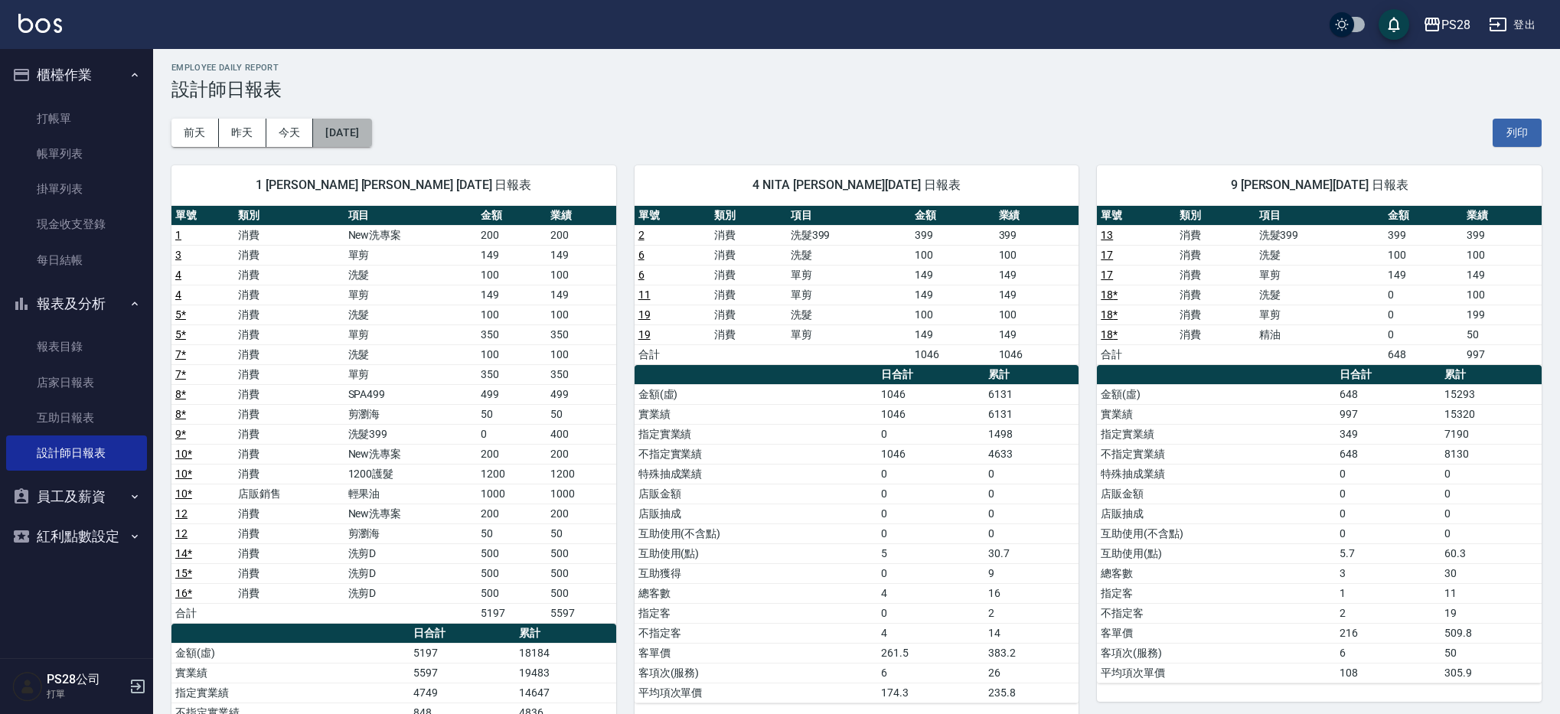
click at [370, 141] on button "[DATE]" at bounding box center [342, 133] width 58 height 28
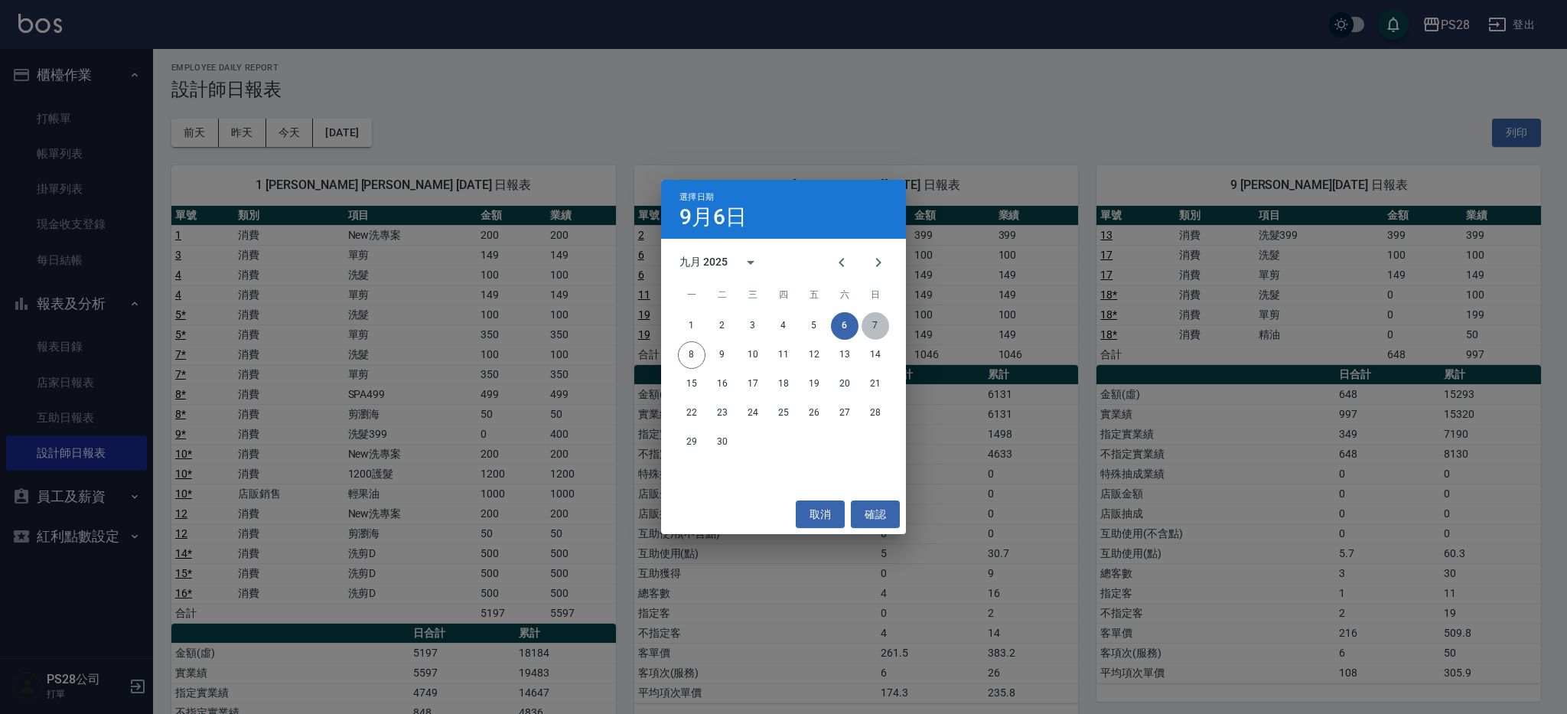
click at [880, 328] on button "7" at bounding box center [876, 326] width 28 height 28
